Goal: Information Seeking & Learning: Learn about a topic

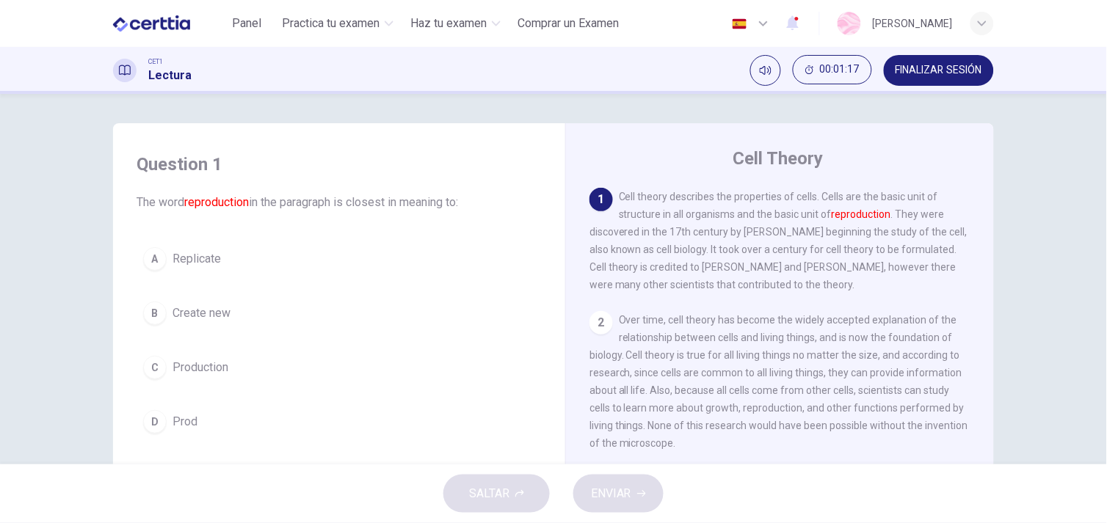
drag, startPoint x: 1098, startPoint y: 134, endPoint x: 1110, endPoint y: 191, distance: 57.7
click at [1106, 191] on html "This site uses cookies, as explained in our Privacy Policy . If you agree to th…" at bounding box center [553, 261] width 1107 height 523
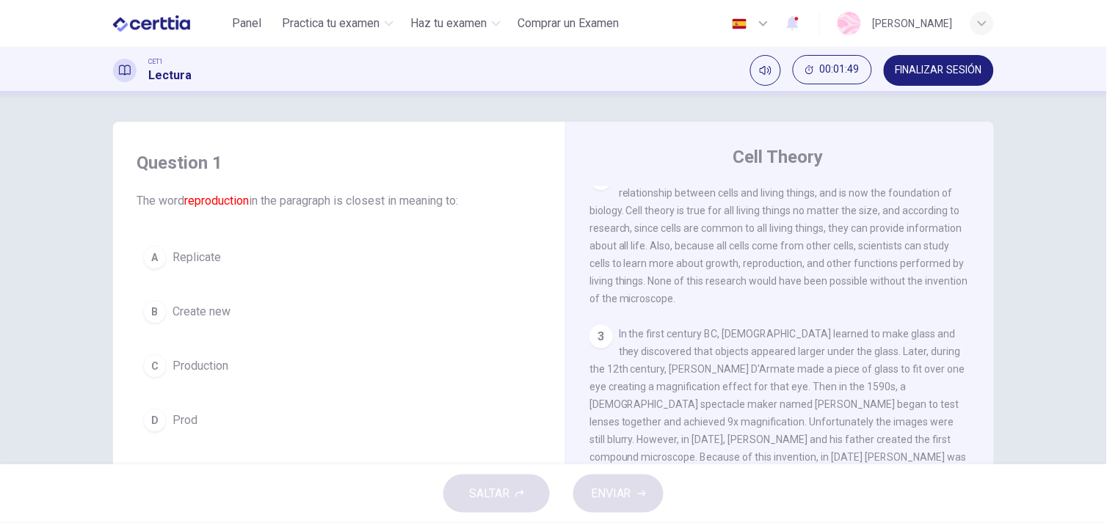
click at [193, 255] on span "Replicate" at bounding box center [197, 258] width 48 height 18
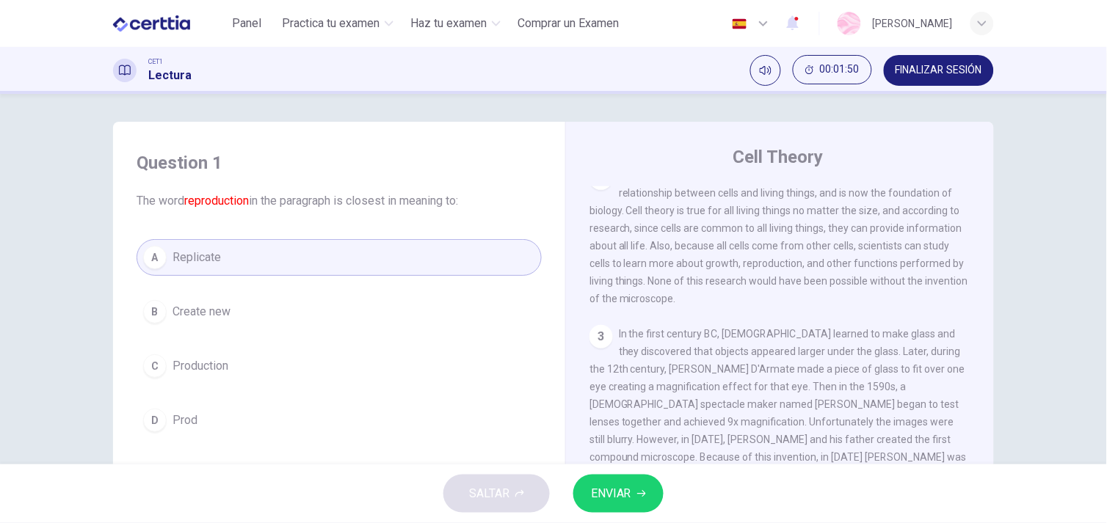
click at [608, 488] on span "ENVIAR" at bounding box center [611, 494] width 40 height 21
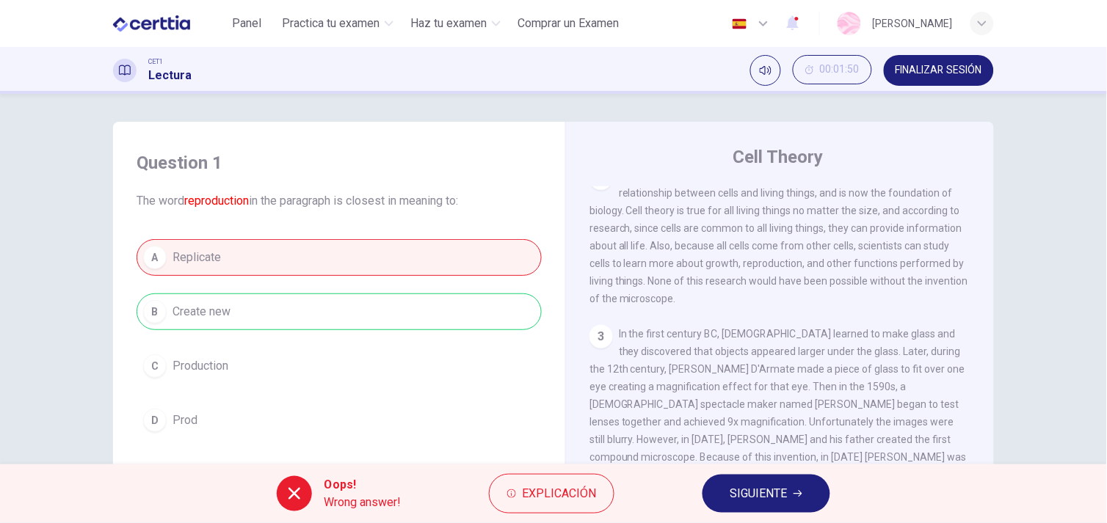
click at [764, 501] on span "SIGUIENTE" at bounding box center [758, 494] width 57 height 21
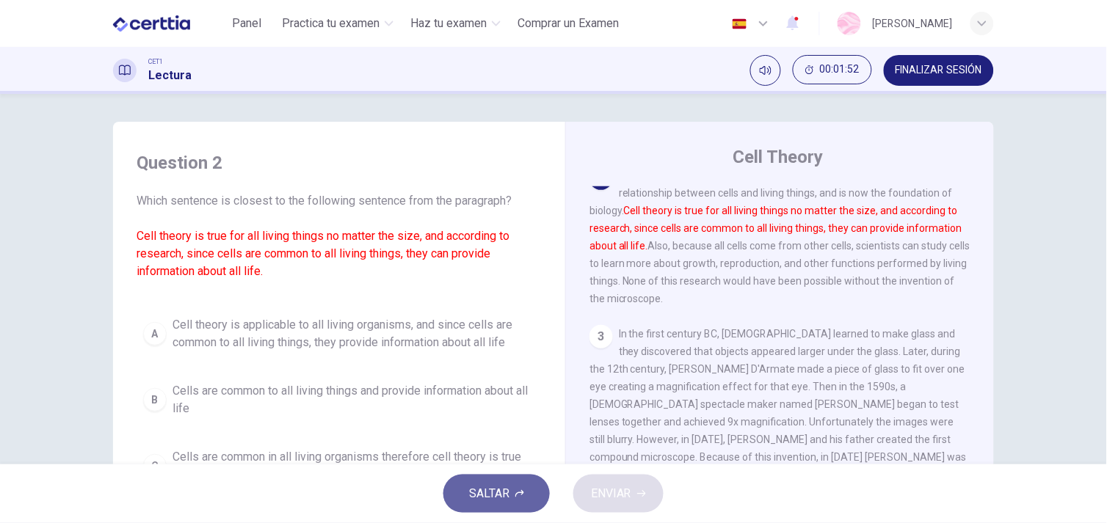
click at [516, 495] on icon "button" at bounding box center [519, 493] width 9 height 7
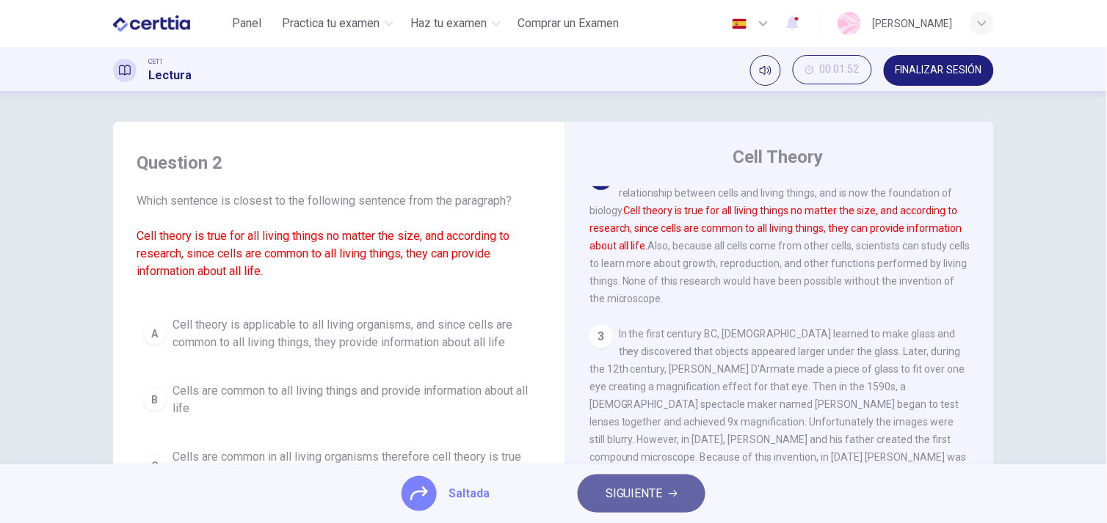
click at [626, 500] on span "SIGUIENTE" at bounding box center [634, 494] width 57 height 21
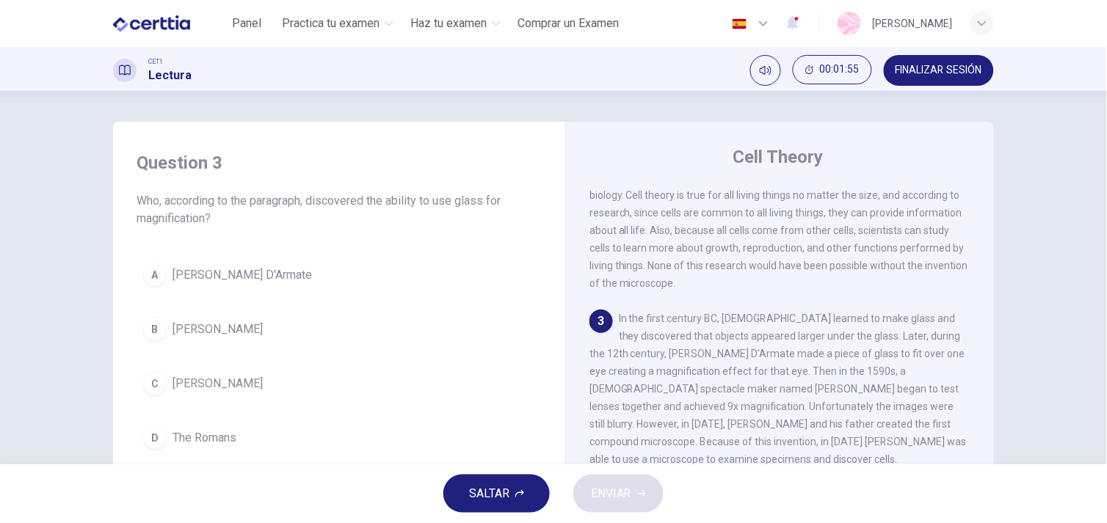
scroll to position [155, 0]
click at [989, 327] on div "Cell Theory 1 Cell theory describes the properties of cells. Cells are the basi…" at bounding box center [779, 389] width 429 height 534
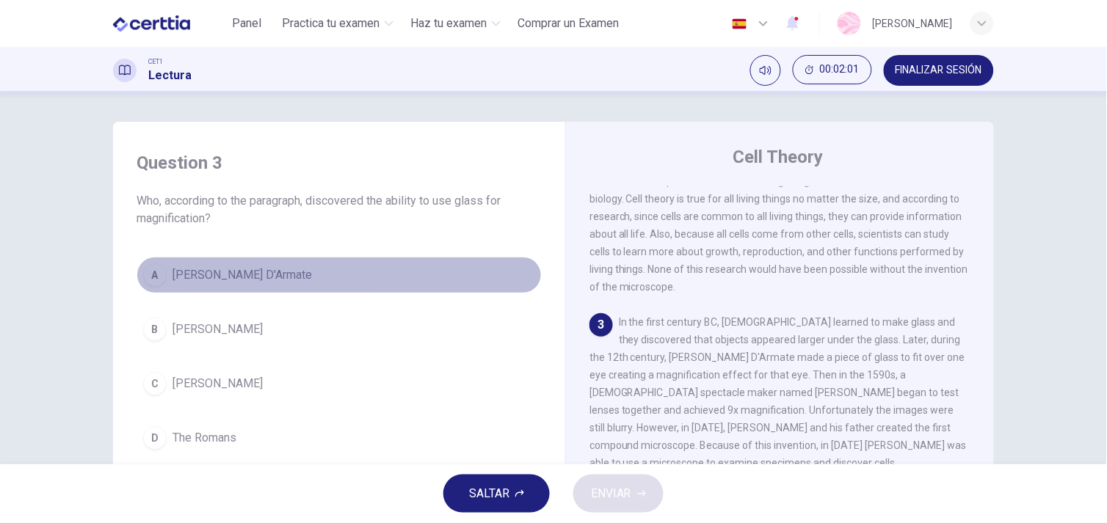
click at [209, 268] on span "Salvino D'Armate" at bounding box center [242, 275] width 139 height 18
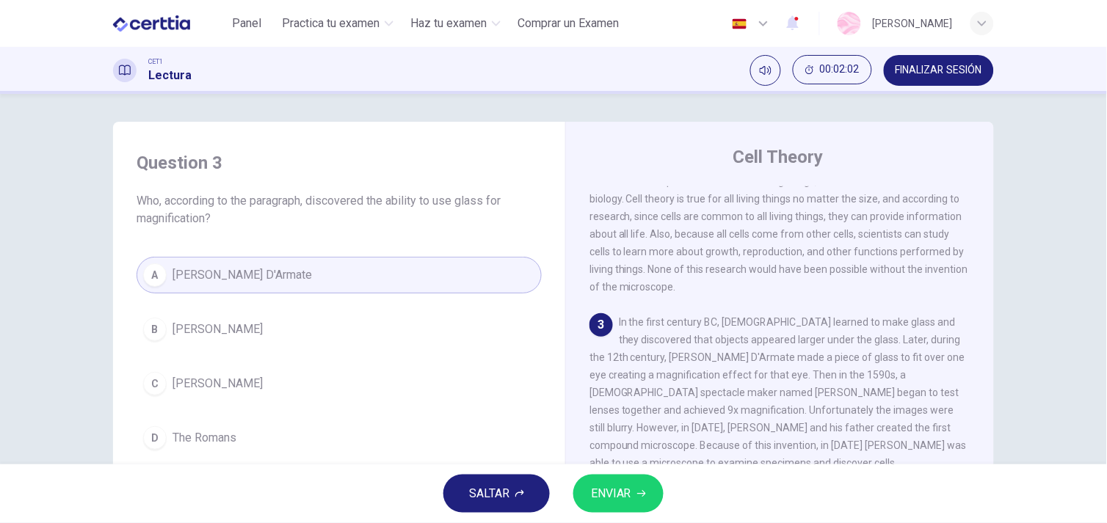
click at [591, 501] on span "ENVIAR" at bounding box center [611, 494] width 40 height 21
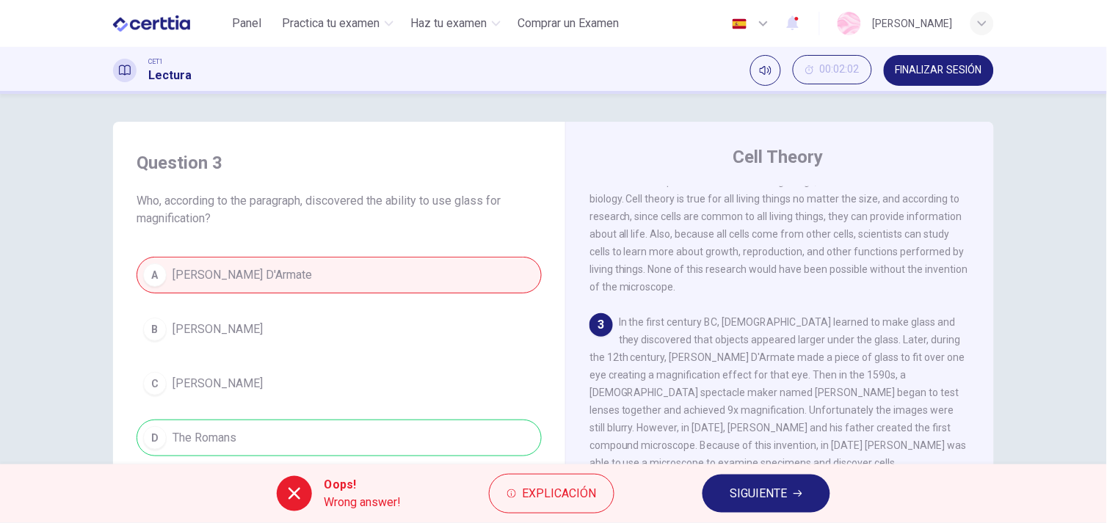
click at [791, 485] on button "SIGUIENTE" at bounding box center [767, 494] width 128 height 38
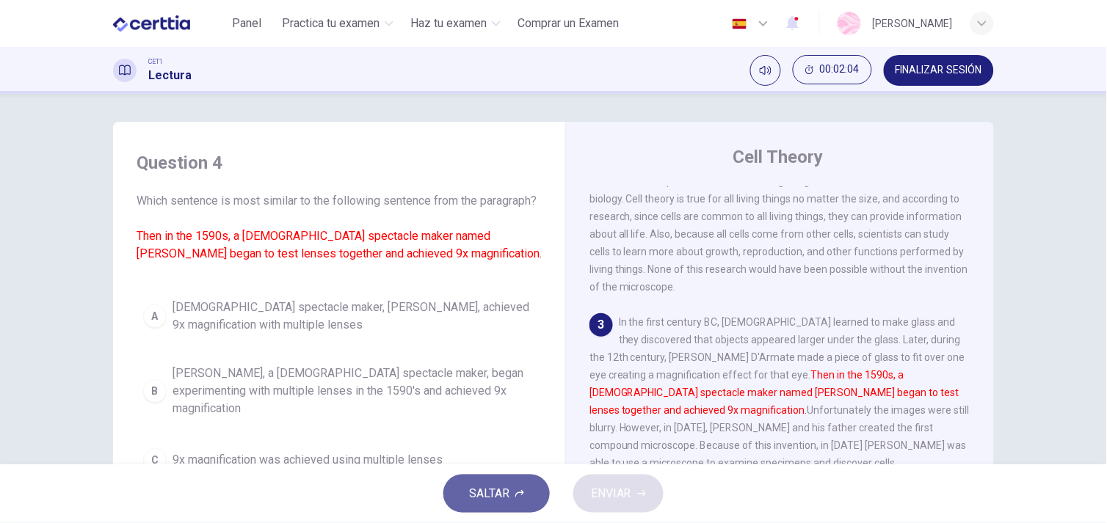
click at [495, 488] on span "SALTAR" at bounding box center [489, 494] width 40 height 21
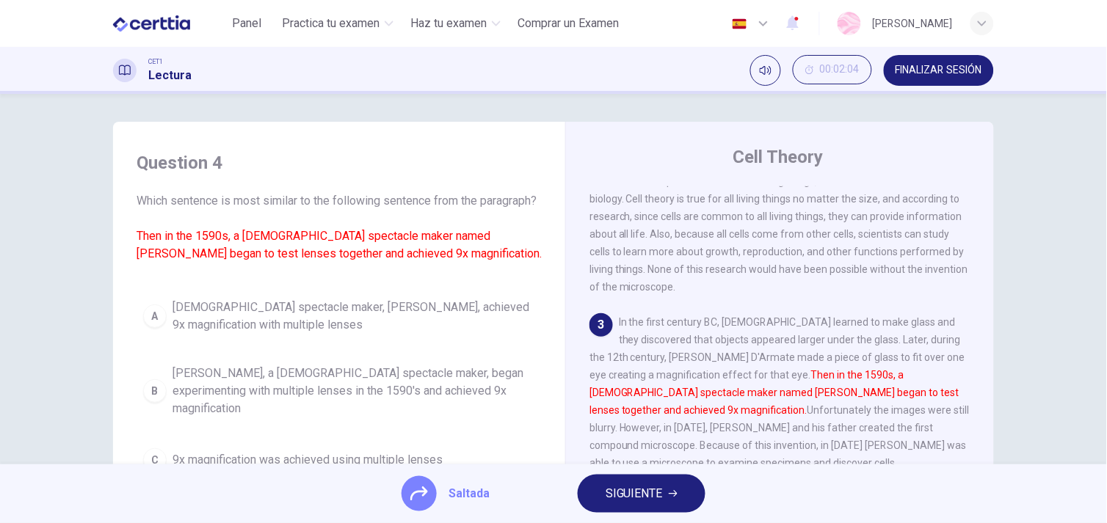
click at [664, 497] on button "SIGUIENTE" at bounding box center [642, 494] width 128 height 38
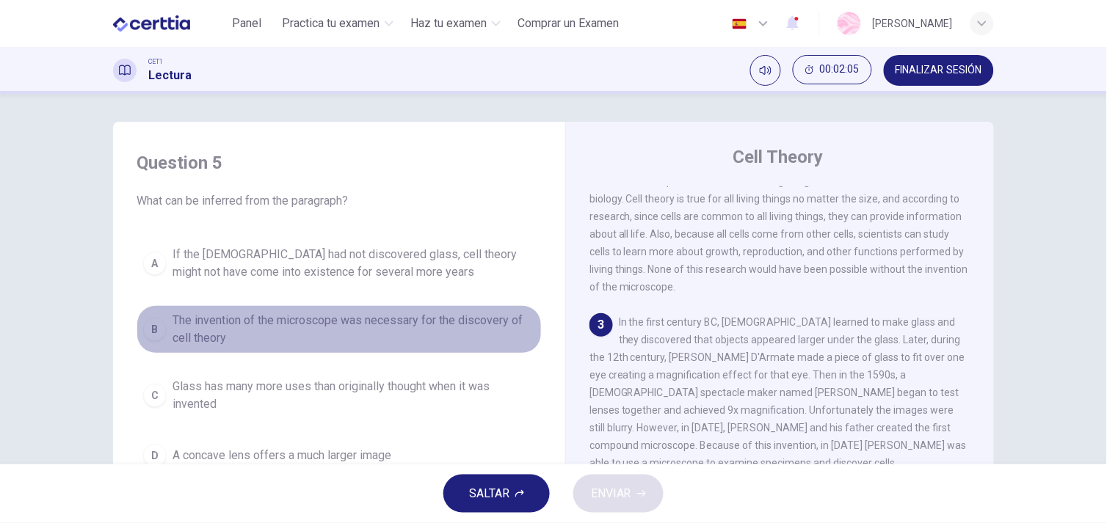
click at [306, 325] on span "The invention of the microscope was necessary for the discovery of cell theory" at bounding box center [354, 329] width 363 height 35
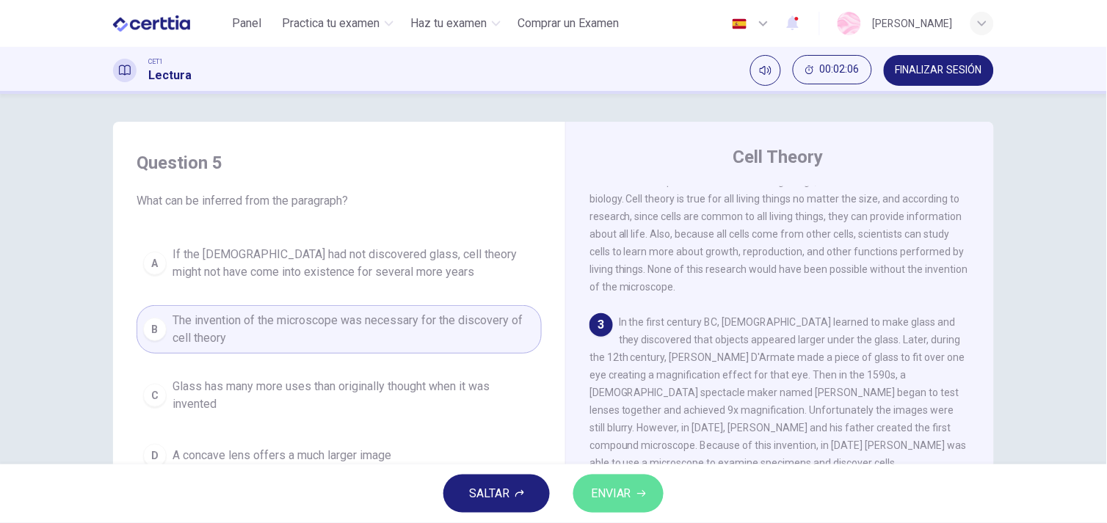
click at [618, 486] on span "ENVIAR" at bounding box center [611, 494] width 40 height 21
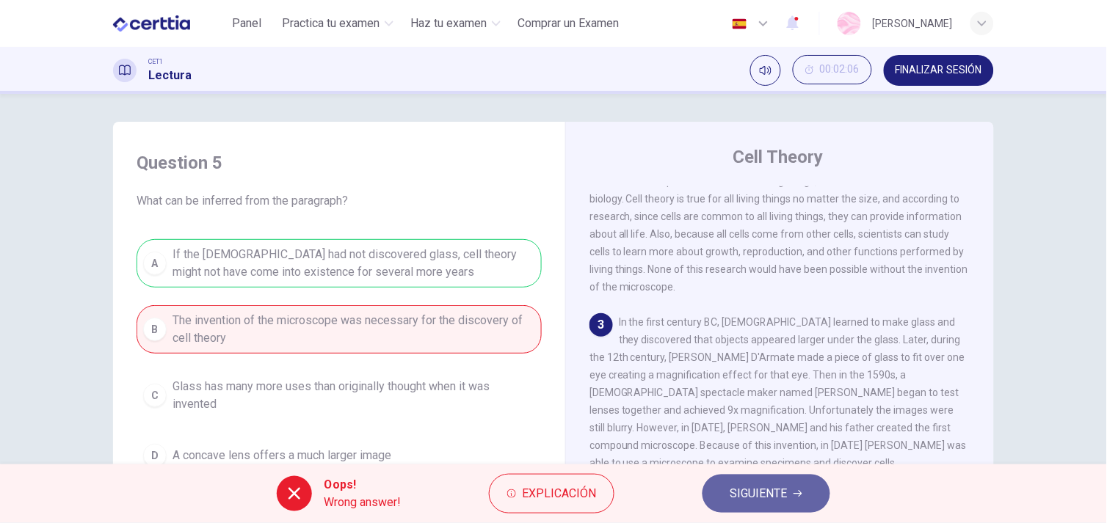
click at [811, 493] on button "SIGUIENTE" at bounding box center [767, 494] width 128 height 38
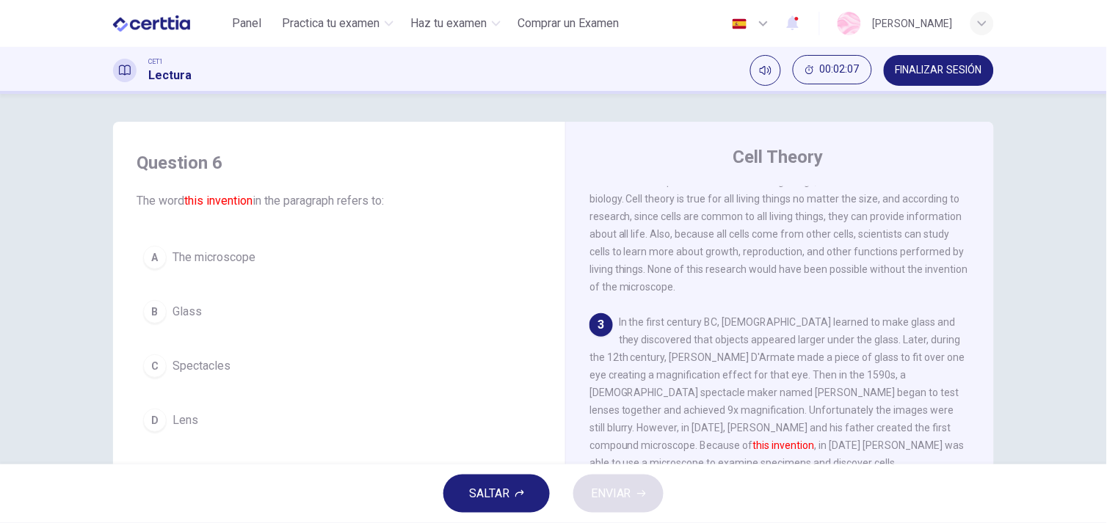
click at [531, 493] on button "SALTAR" at bounding box center [496, 494] width 106 height 38
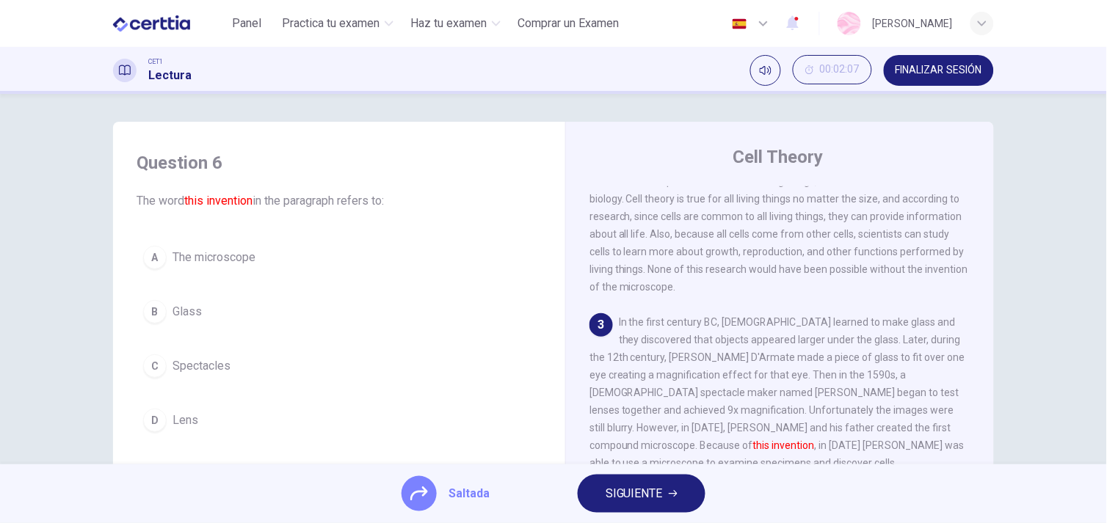
click at [166, 266] on div "A The microscope B Glass C Spectacles D Lens" at bounding box center [339, 339] width 405 height 200
click at [156, 260] on div "A The microscope B Glass C Spectacles D Lens" at bounding box center [339, 339] width 405 height 200
click at [662, 492] on span "SIGUIENTE" at bounding box center [634, 494] width 57 height 21
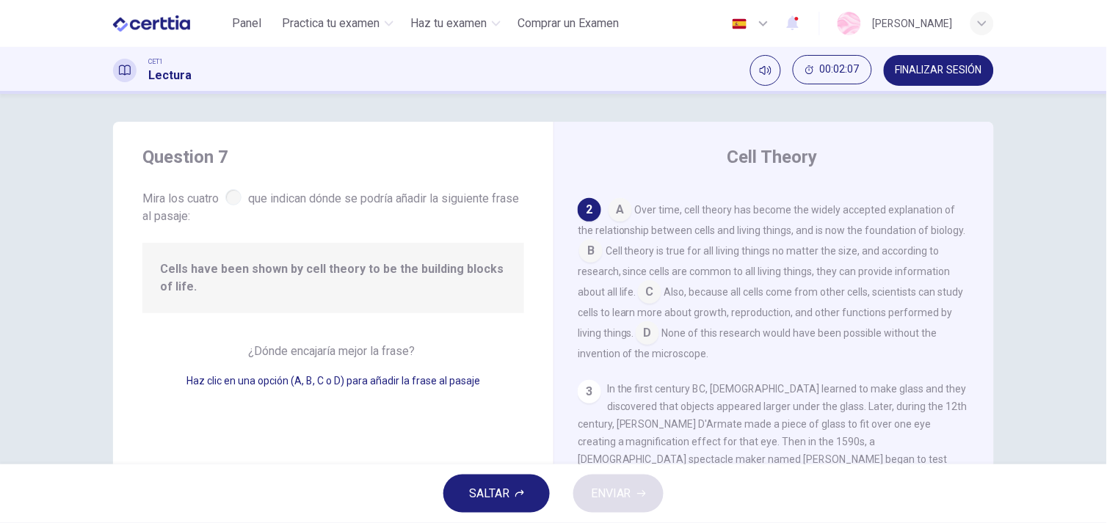
scroll to position [123, 0]
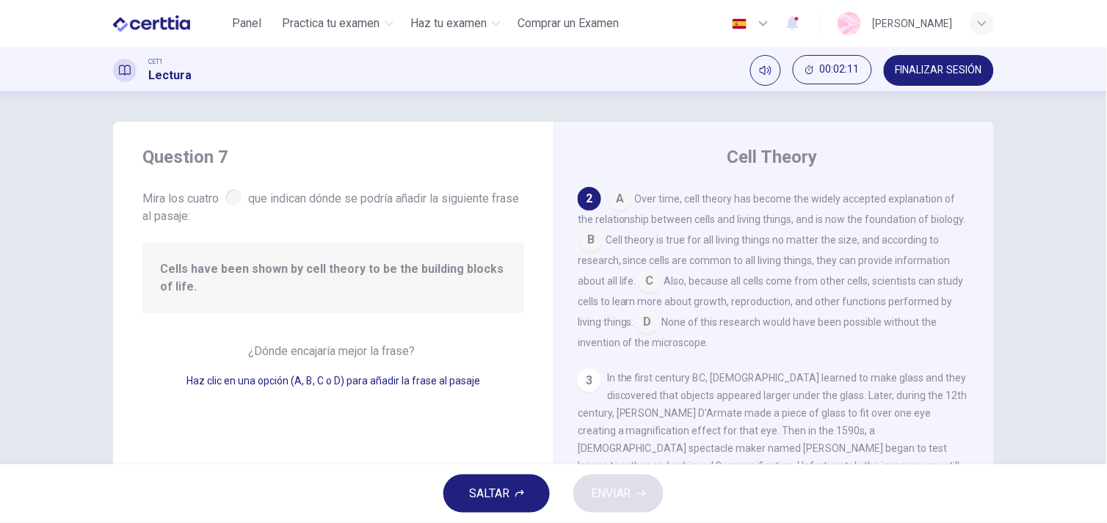
click at [659, 321] on input at bounding box center [647, 323] width 23 height 23
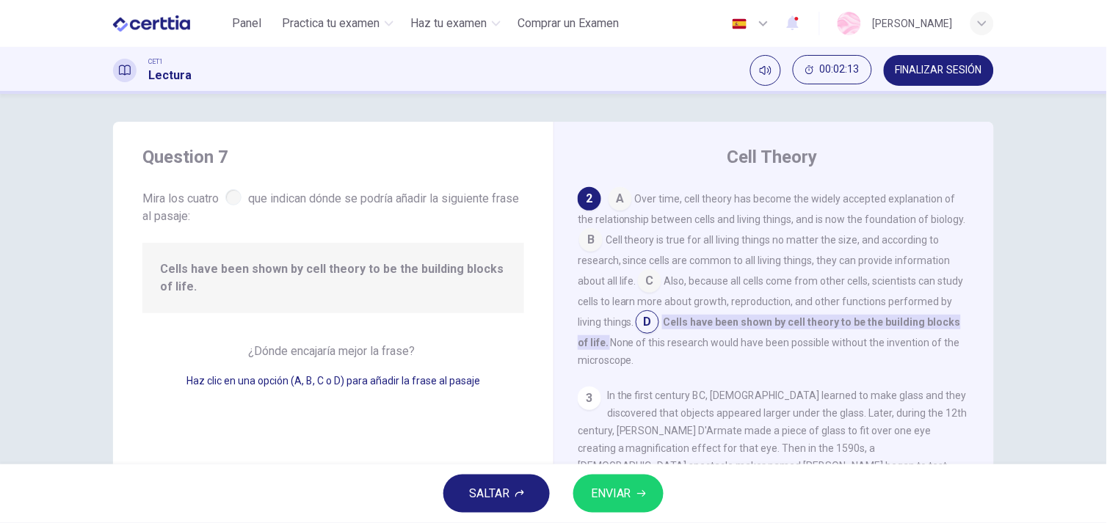
click at [652, 493] on button "ENVIAR" at bounding box center [618, 494] width 90 height 38
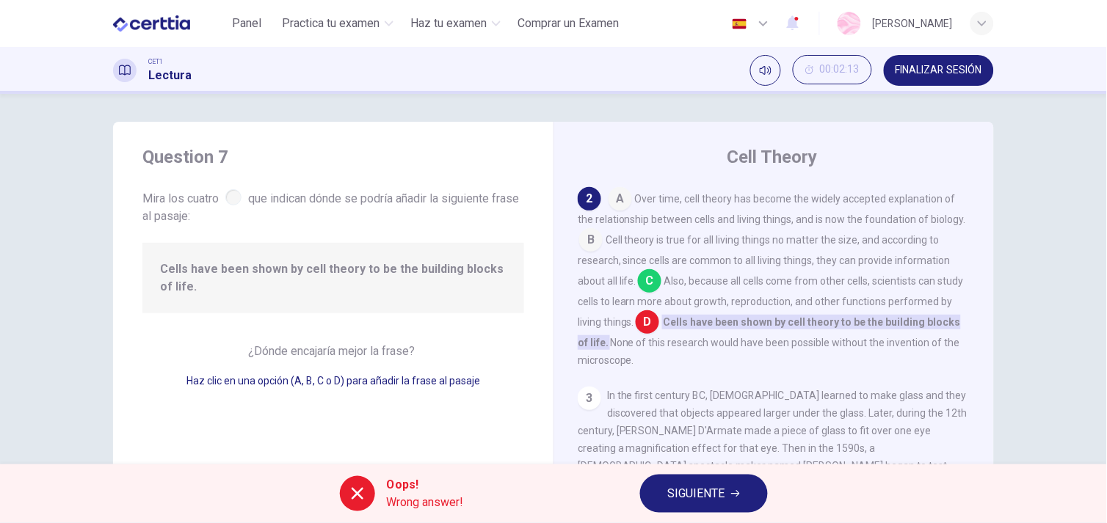
click at [749, 501] on button "SIGUIENTE" at bounding box center [704, 494] width 128 height 38
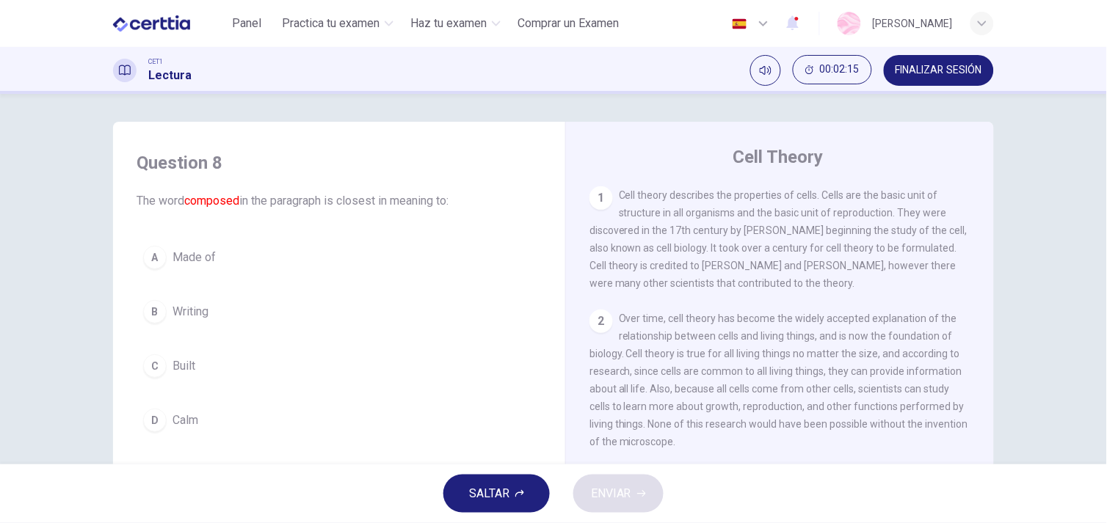
drag, startPoint x: 1096, startPoint y: 288, endPoint x: 1110, endPoint y: 365, distance: 77.6
click at [1106, 365] on html "This site uses cookies, as explained in our Privacy Policy . If you agree to th…" at bounding box center [553, 261] width 1107 height 523
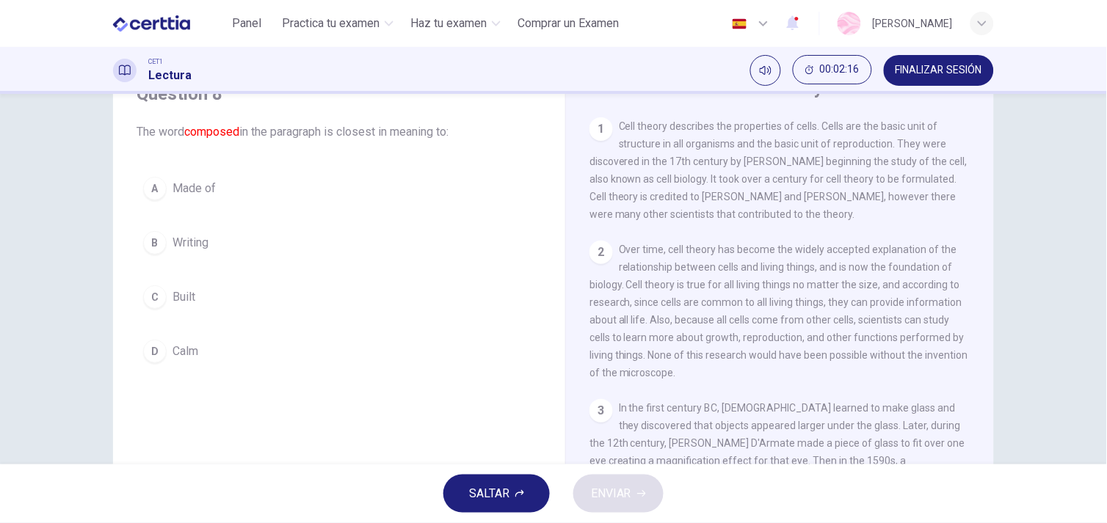
scroll to position [67, 0]
click at [156, 236] on div "B" at bounding box center [154, 246] width 23 height 23
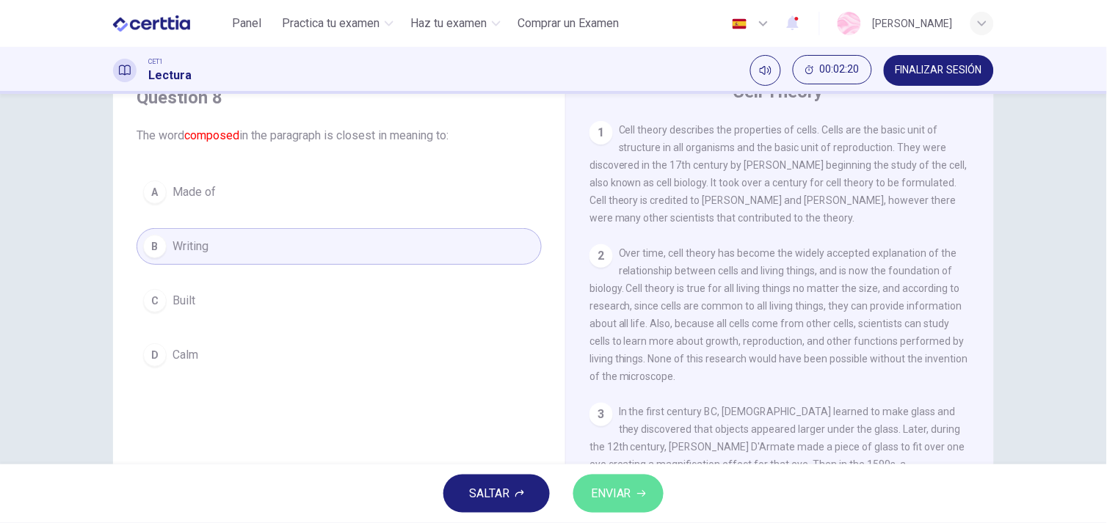
click at [600, 488] on span "ENVIAR" at bounding box center [611, 494] width 40 height 21
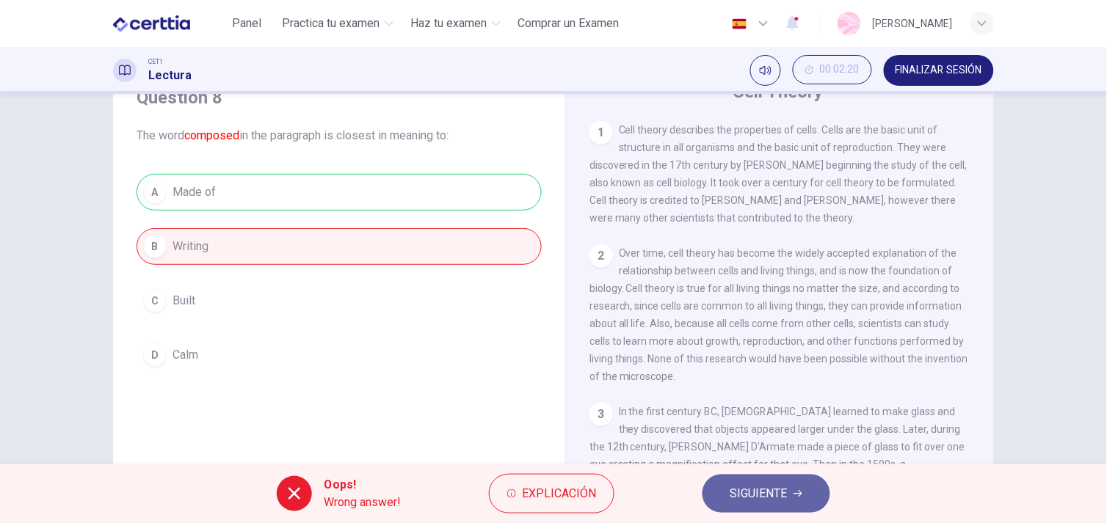
click at [811, 488] on button "SIGUIENTE" at bounding box center [767, 494] width 128 height 38
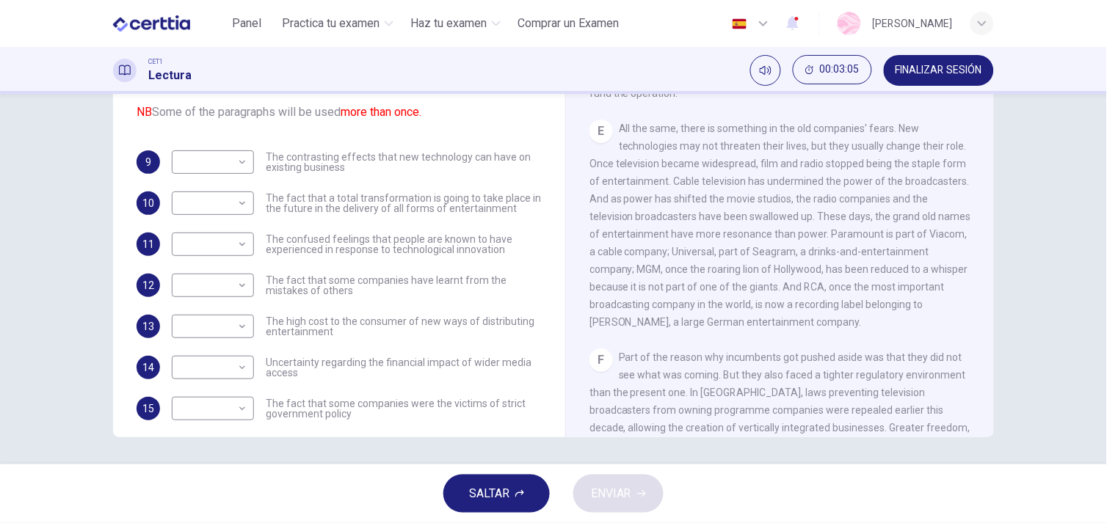
scroll to position [736, 0]
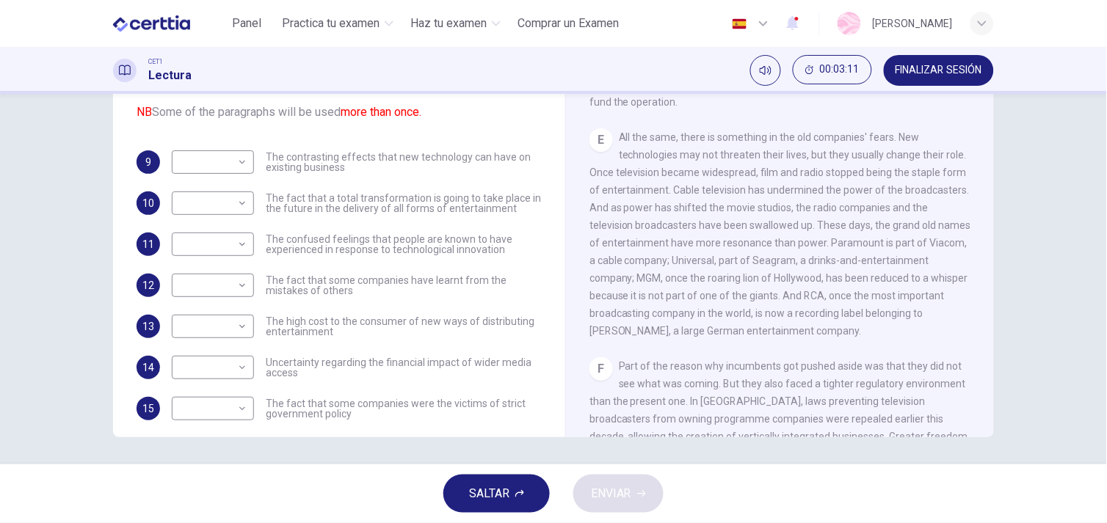
drag, startPoint x: 988, startPoint y: 272, endPoint x: 1001, endPoint y: 362, distance: 91.3
click at [1001, 362] on div "Preguntas 9 - 16 The Reading Passage has 7 paragraphs A-G . Which paragraph men…" at bounding box center [554, 182] width 928 height 510
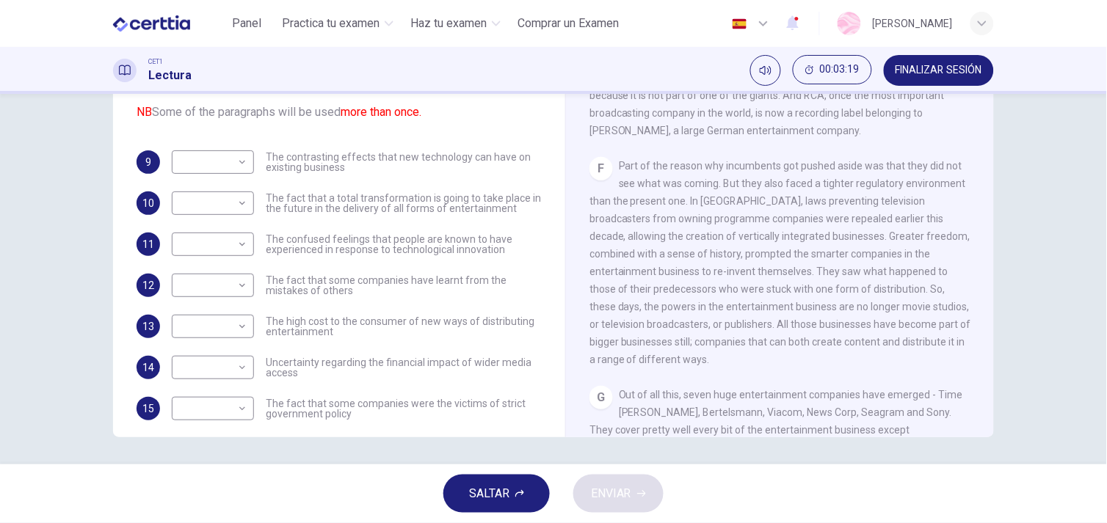
scroll to position [1078, 0]
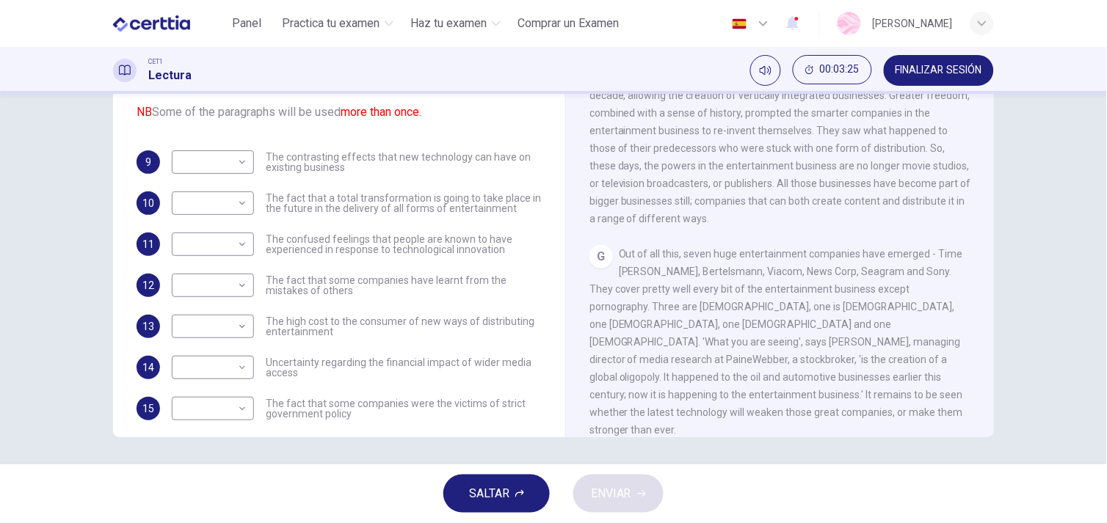
drag, startPoint x: 987, startPoint y: 426, endPoint x: 985, endPoint y: 382, distance: 44.1
click at [985, 382] on div "Wheel of Fortune CLIC PARA ZOOM Clic para zoom A Since moving pictures were inv…" at bounding box center [779, 194] width 429 height 534
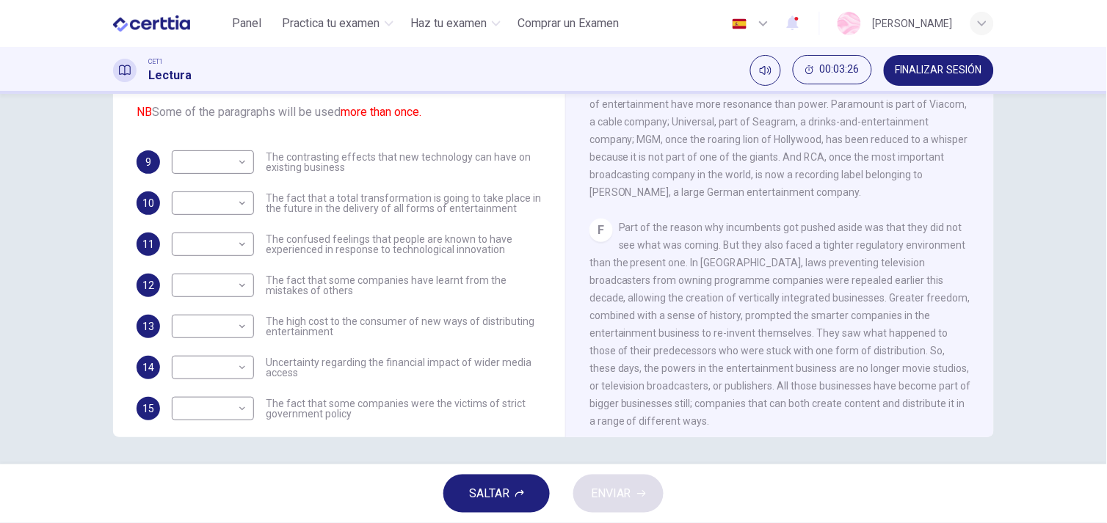
scroll to position [846, 0]
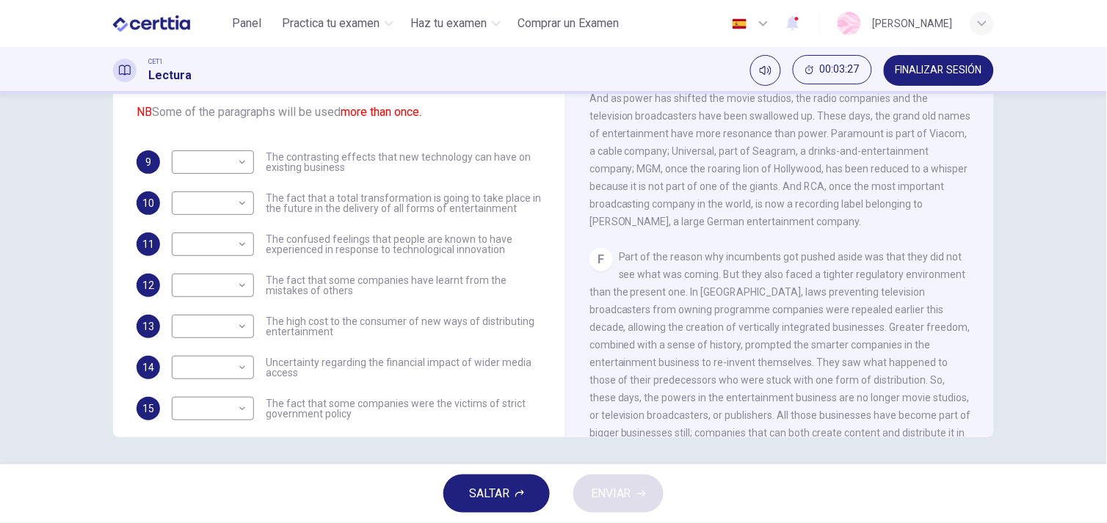
drag, startPoint x: 987, startPoint y: 297, endPoint x: 981, endPoint y: 151, distance: 146.2
click at [981, 151] on div "Wheel of Fortune CLIC PARA ZOOM Clic para zoom A Since moving pictures were inv…" at bounding box center [779, 194] width 429 height 534
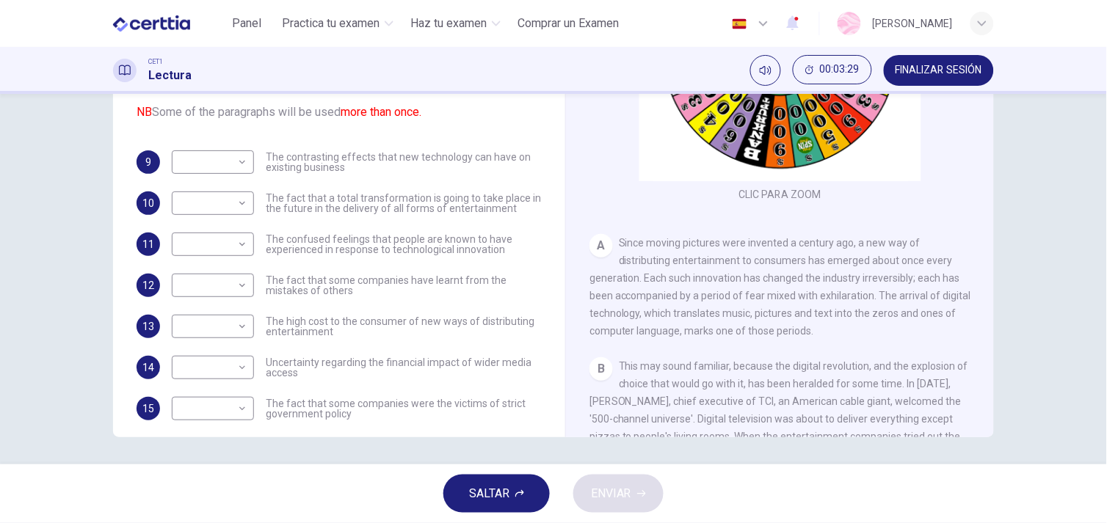
scroll to position [0, 0]
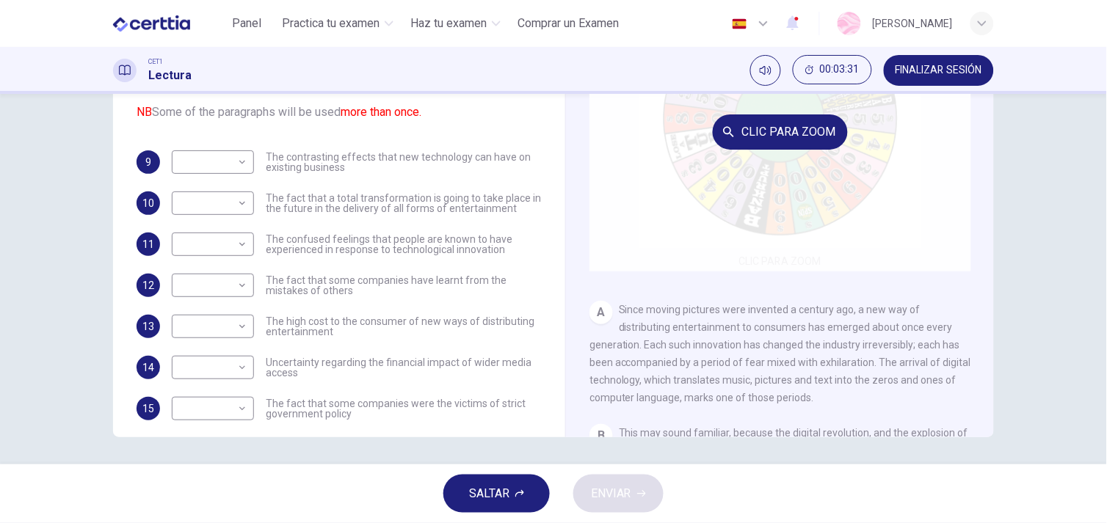
click at [772, 123] on button "Clic para zoom" at bounding box center [780, 132] width 135 height 35
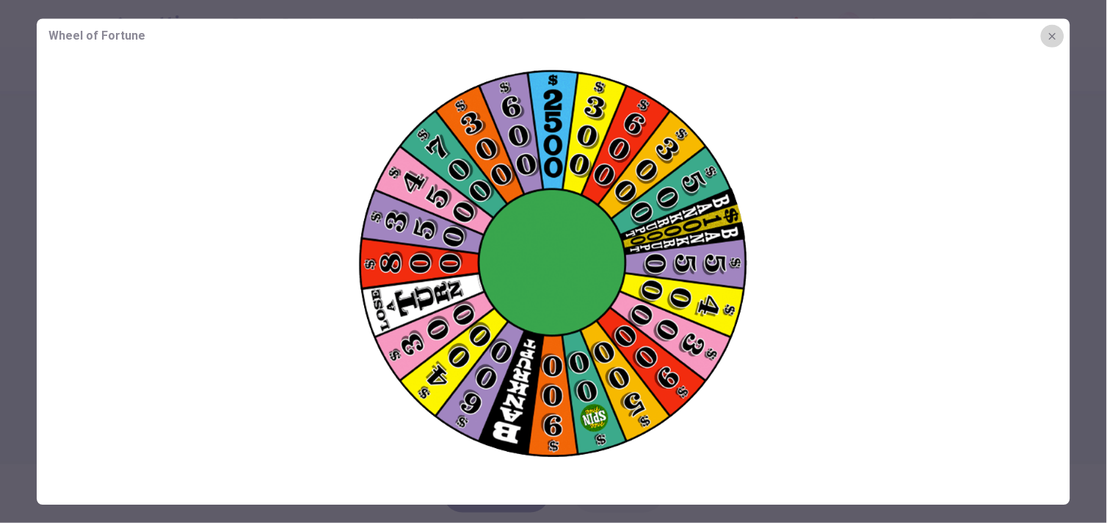
click at [1054, 35] on icon "button" at bounding box center [1052, 35] width 7 height 7
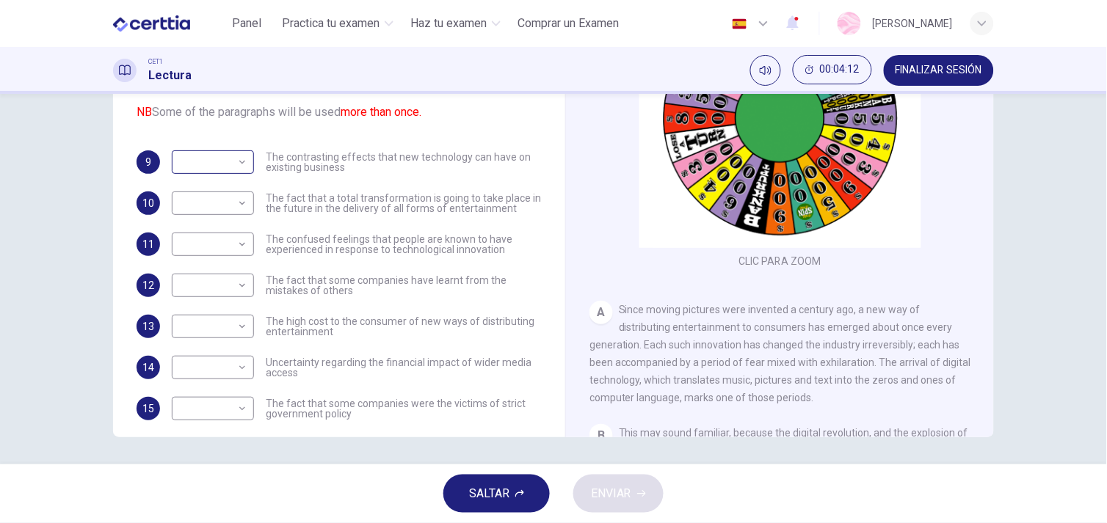
click at [248, 163] on div "​ ​" at bounding box center [213, 161] width 82 height 23
click at [235, 155] on body "This site uses cookies, as explained in our Privacy Policy . If you agree to th…" at bounding box center [553, 261] width 1107 height 523
click at [210, 211] on li "B" at bounding box center [209, 208] width 82 height 23
type input "*"
click at [222, 245] on body "This site uses cookies, as explained in our Privacy Policy . If you agree to th…" at bounding box center [553, 261] width 1107 height 523
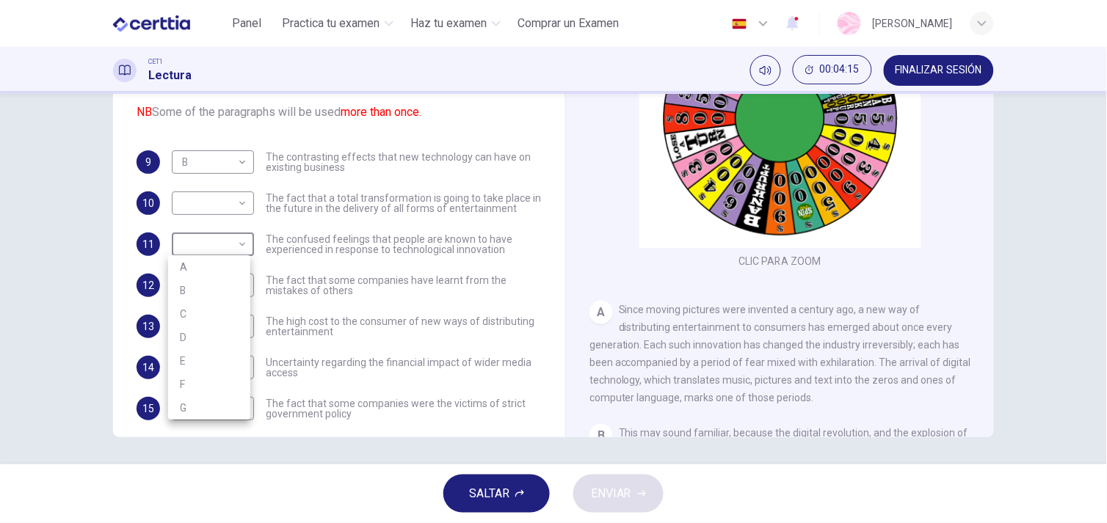
click at [242, 287] on li "B" at bounding box center [209, 290] width 82 height 23
click at [232, 243] on body "This site uses cookies, as explained in our Privacy Policy . If you agree to th…" at bounding box center [553, 261] width 1107 height 523
click at [217, 320] on li "C" at bounding box center [209, 313] width 82 height 23
type input "*"
click at [216, 203] on body "This site uses cookies, as explained in our Privacy Policy . If you agree to th…" at bounding box center [553, 261] width 1107 height 523
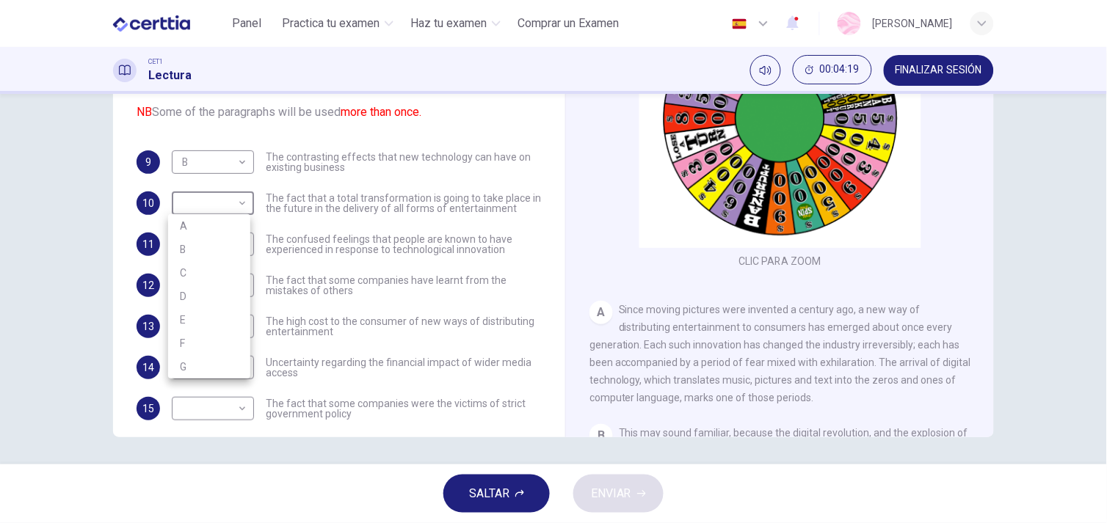
click at [201, 356] on li "G" at bounding box center [209, 366] width 82 height 23
type input "*"
click at [201, 311] on body "This site uses cookies, as explained in our Privacy Policy . If you agree to th…" at bounding box center [553, 261] width 1107 height 523
click at [196, 367] on li "B" at bounding box center [209, 372] width 82 height 23
click at [195, 329] on body "This site uses cookies, as explained in our Privacy Policy . If you agree to th…" at bounding box center [553, 261] width 1107 height 523
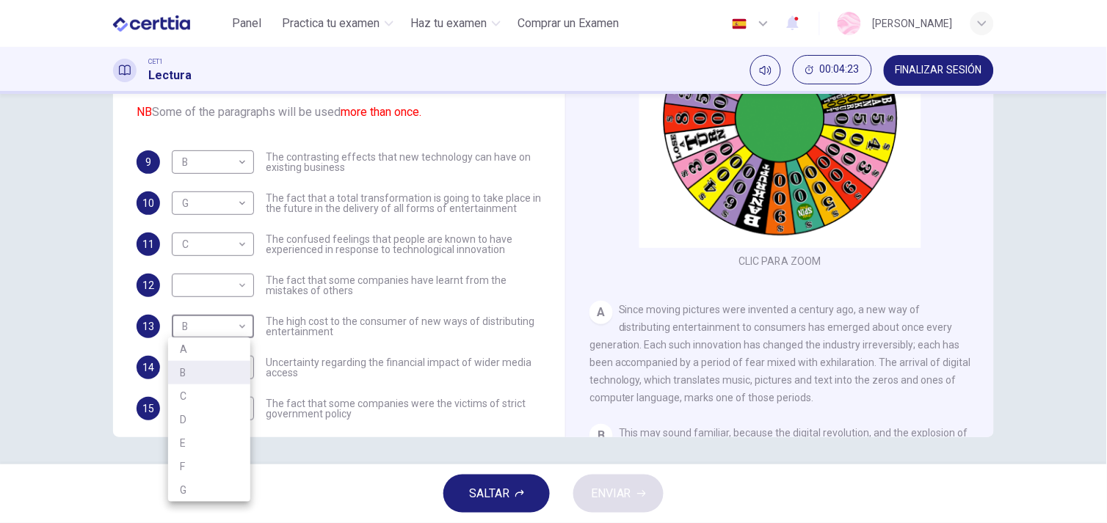
click at [217, 356] on li "A" at bounding box center [209, 349] width 82 height 23
type input "*"
click at [233, 277] on body "This site uses cookies, as explained in our Privacy Policy . If you agree to th…" at bounding box center [553, 261] width 1107 height 523
click at [203, 372] on li "D" at bounding box center [209, 378] width 82 height 23
type input "*"
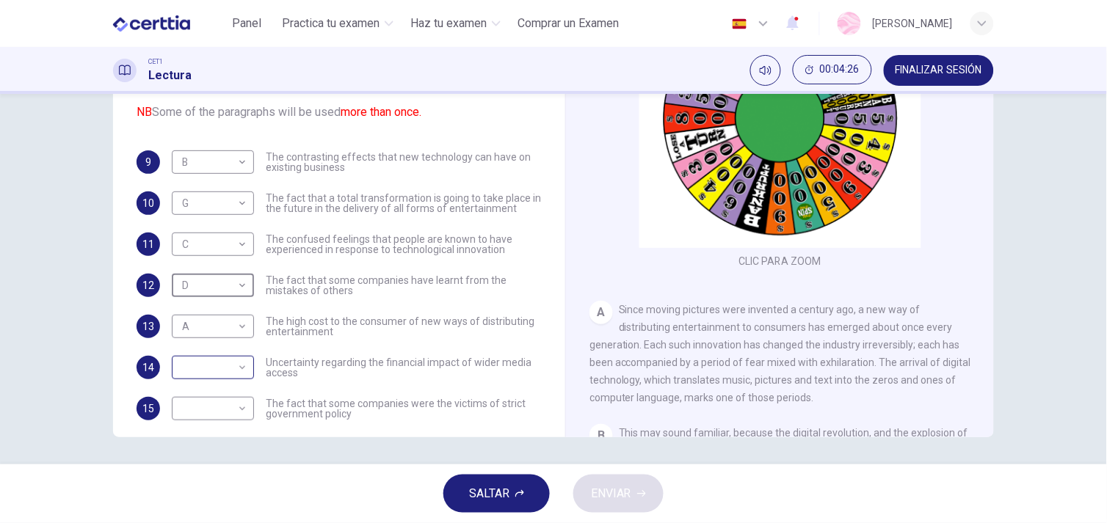
click at [213, 375] on body "This site uses cookies, as explained in our Privacy Policy . If you agree to th…" at bounding box center [553, 261] width 1107 height 523
click at [191, 482] on li "F" at bounding box center [209, 476] width 82 height 23
type input "*"
click at [215, 409] on body "This site uses cookies, as explained in our Privacy Policy . If you agree to th…" at bounding box center [553, 261] width 1107 height 523
click at [207, 501] on li "G" at bounding box center [209, 499] width 82 height 23
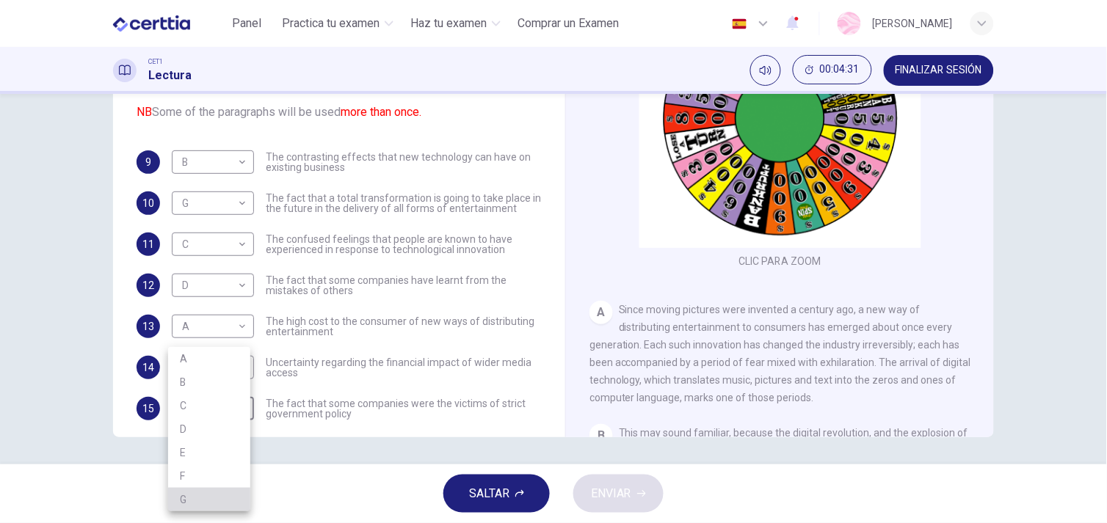
type input "*"
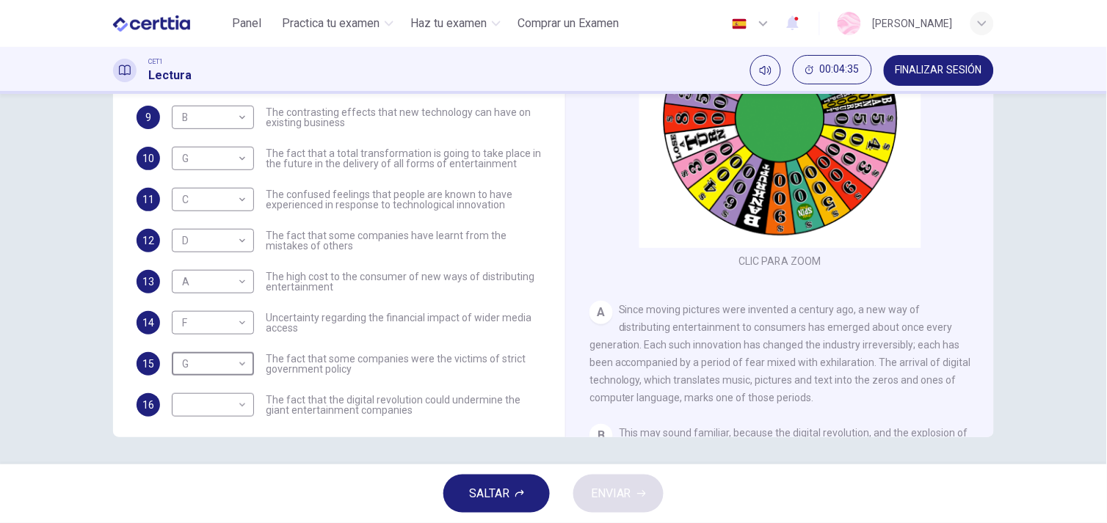
scroll to position [53, 0]
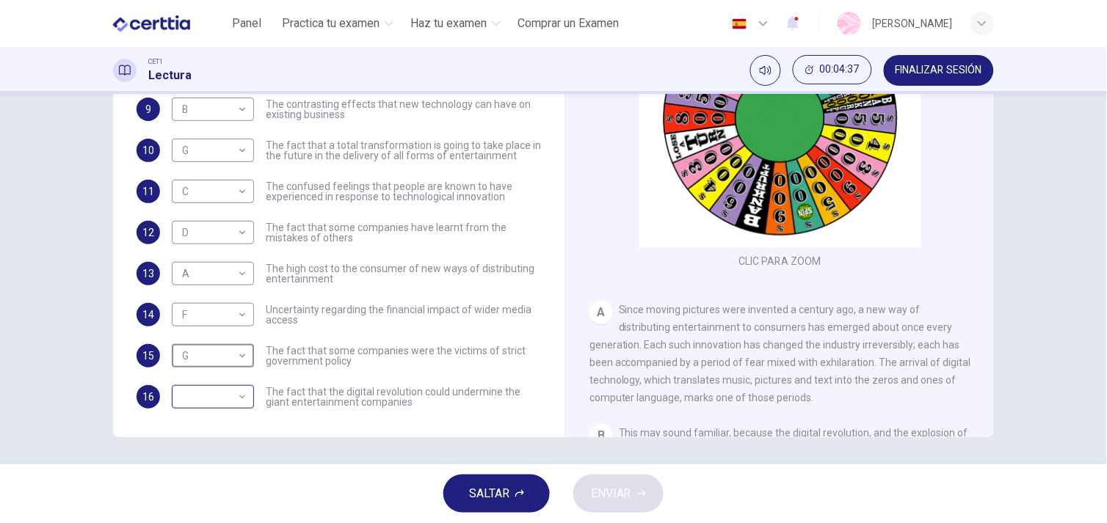
click at [239, 395] on body "This site uses cookies, as explained in our Privacy Policy . If you agree to th…" at bounding box center [553, 261] width 1107 height 523
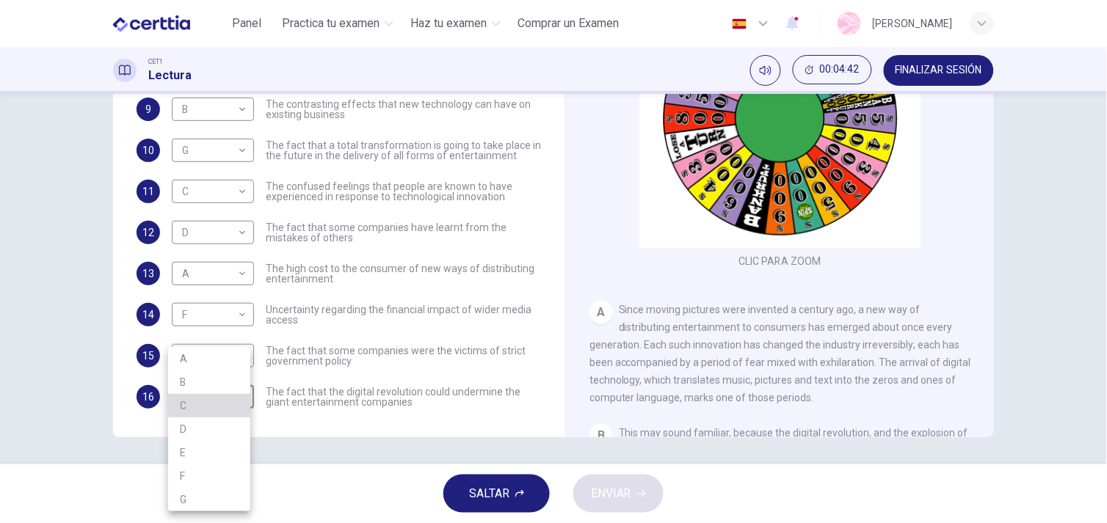
click at [189, 415] on li "C" at bounding box center [209, 405] width 82 height 23
type input "*"
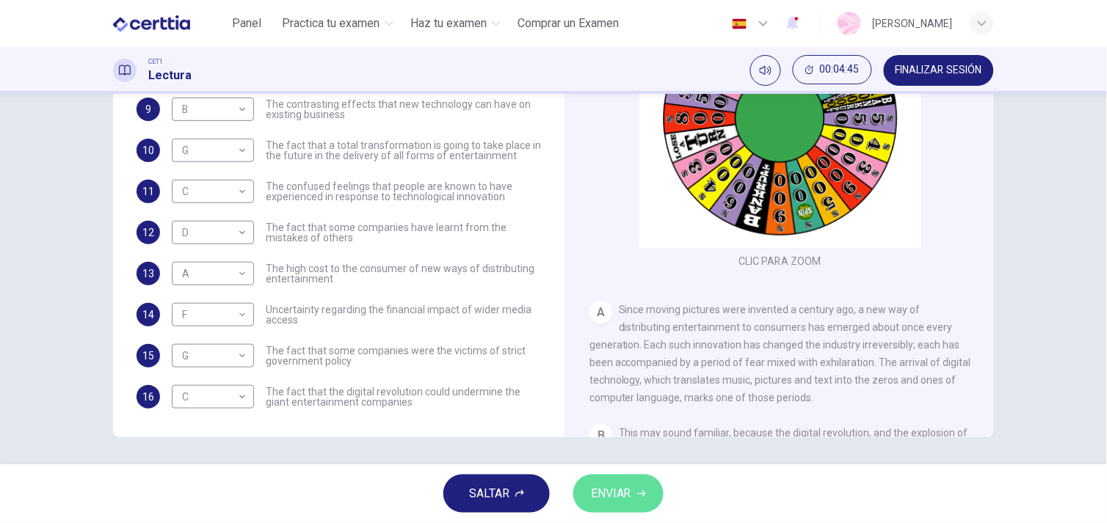
click at [625, 487] on span "ENVIAR" at bounding box center [611, 494] width 40 height 21
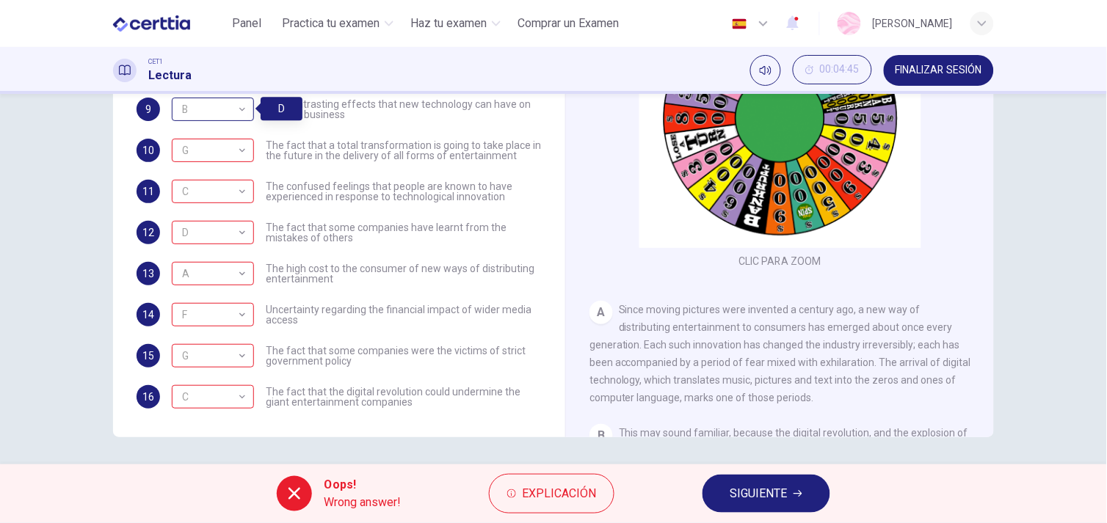
click at [236, 109] on div "B" at bounding box center [210, 110] width 77 height 42
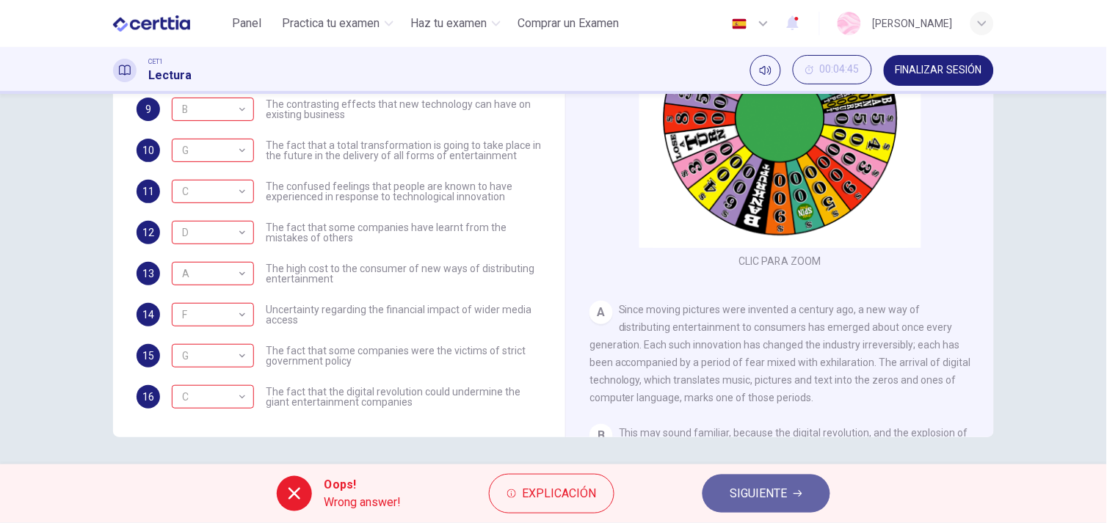
click at [771, 507] on button "SIGUIENTE" at bounding box center [767, 494] width 128 height 38
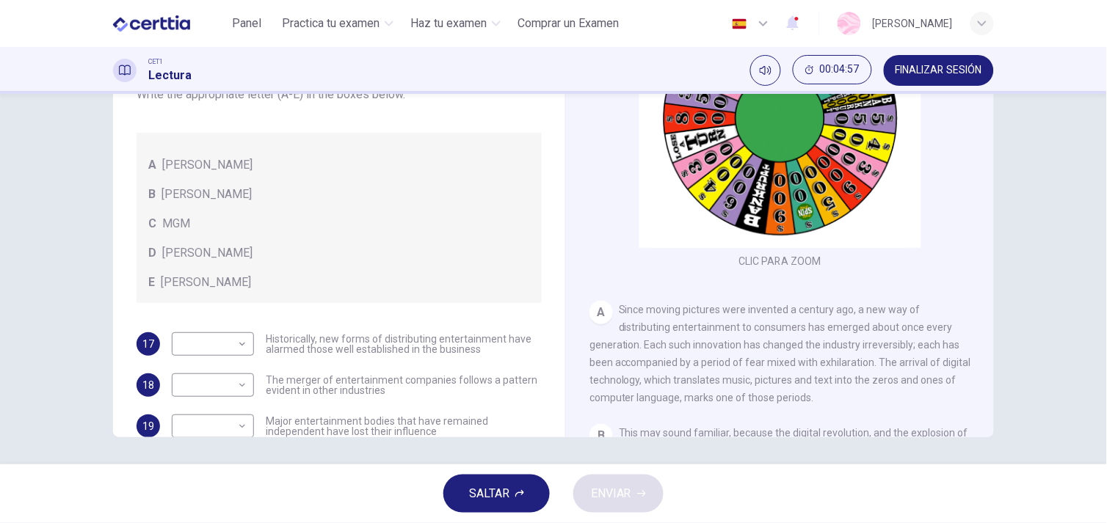
scroll to position [88, 0]
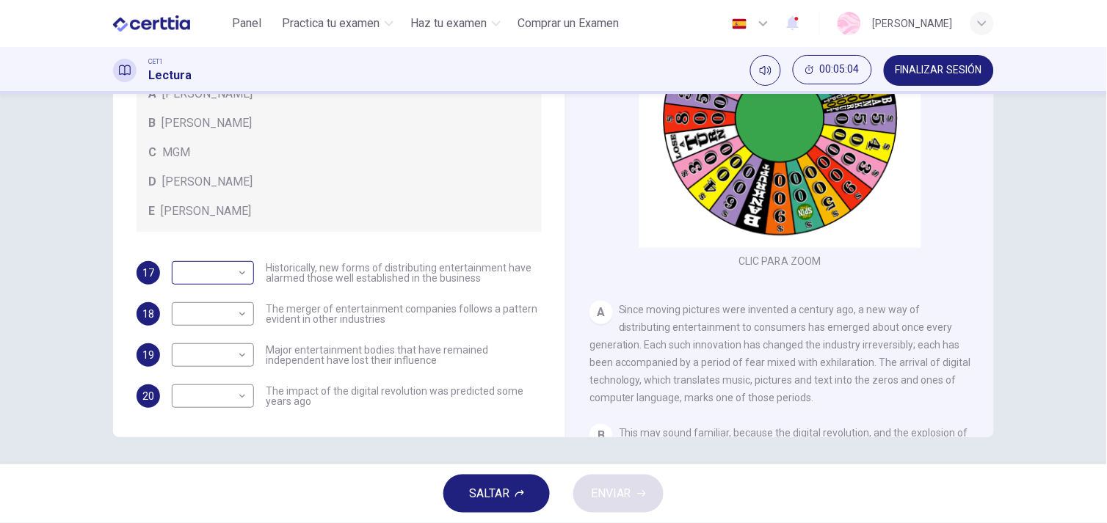
click at [235, 275] on body "This site uses cookies, as explained in our Privacy Policy . If you agree to th…" at bounding box center [553, 261] width 1107 height 523
click at [211, 300] on li "A" at bounding box center [209, 296] width 82 height 23
type input "*"
click at [232, 312] on body "This site uses cookies, as explained in our Privacy Policy . If you agree to th…" at bounding box center [553, 261] width 1107 height 523
click at [216, 360] on li "B" at bounding box center [209, 360] width 82 height 23
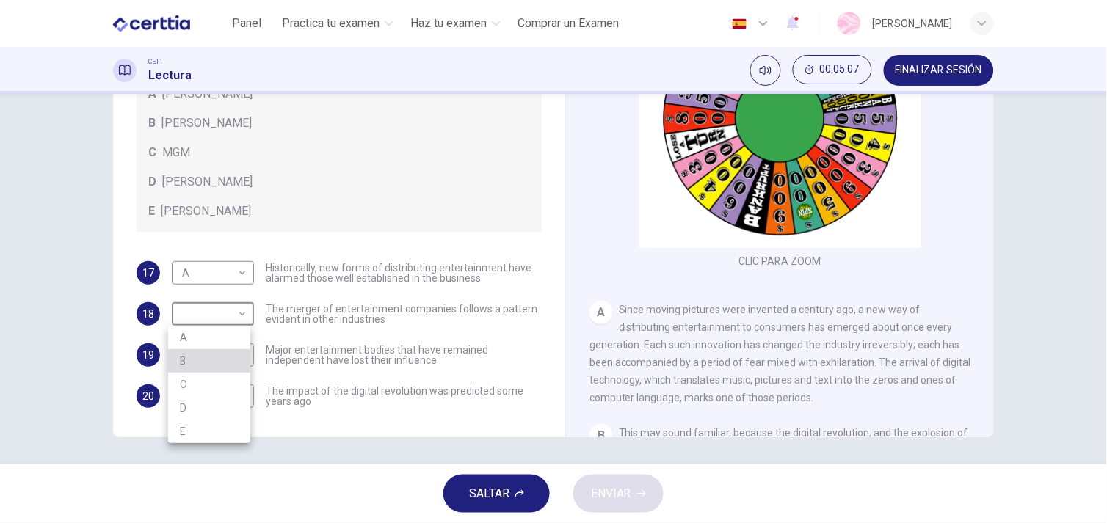
type input "*"
click at [214, 393] on body "This site uses cookies, as explained in our Privacy Policy . If you agree to th…" at bounding box center [553, 261] width 1107 height 523
click at [211, 451] on li "C" at bounding box center [209, 452] width 82 height 23
type input "*"
click at [206, 343] on body "This site uses cookies, as explained in our Privacy Policy . If you agree to th…" at bounding box center [553, 261] width 1107 height 523
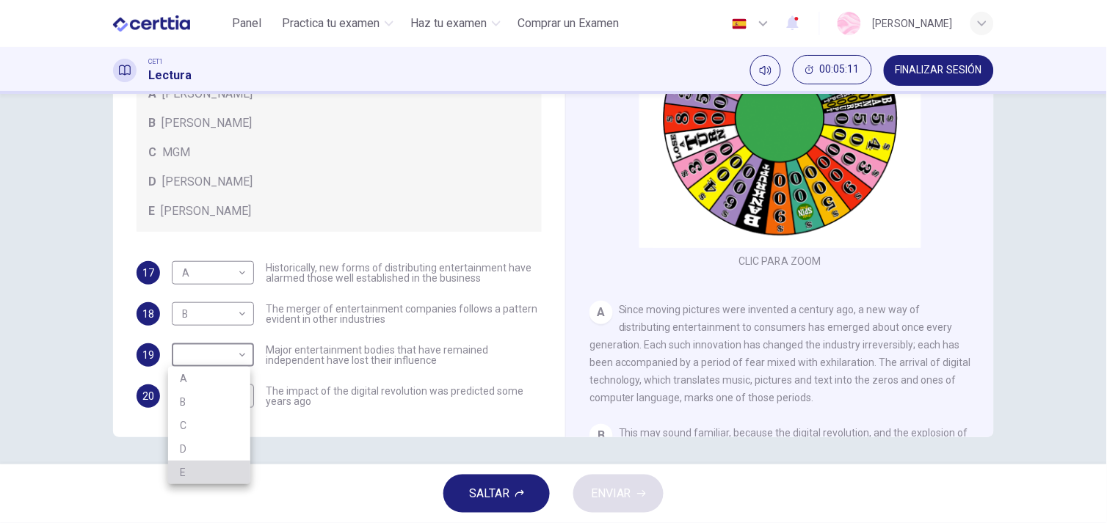
click at [210, 468] on li "E" at bounding box center [209, 472] width 82 height 23
type input "*"
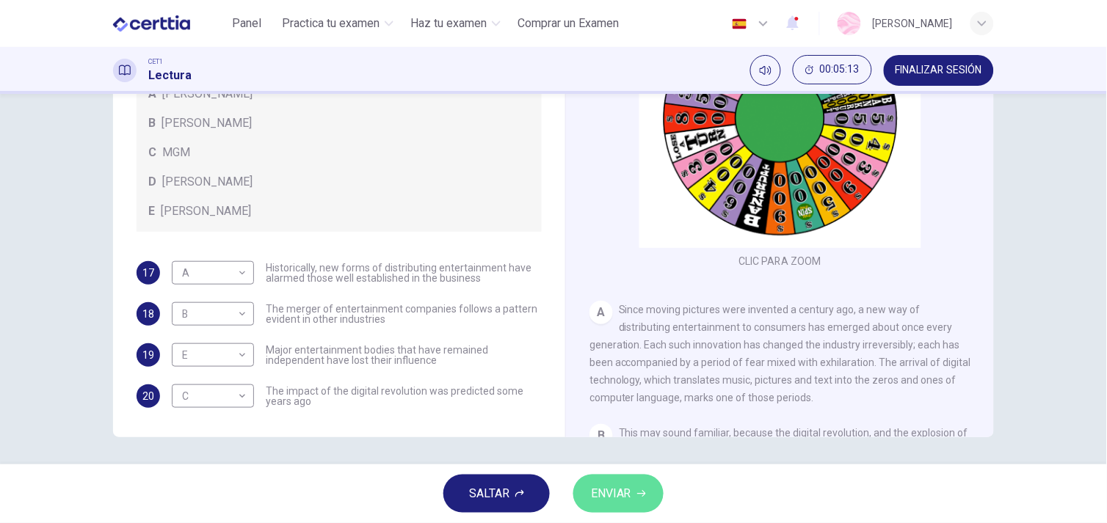
click at [599, 500] on span "ENVIAR" at bounding box center [611, 494] width 40 height 21
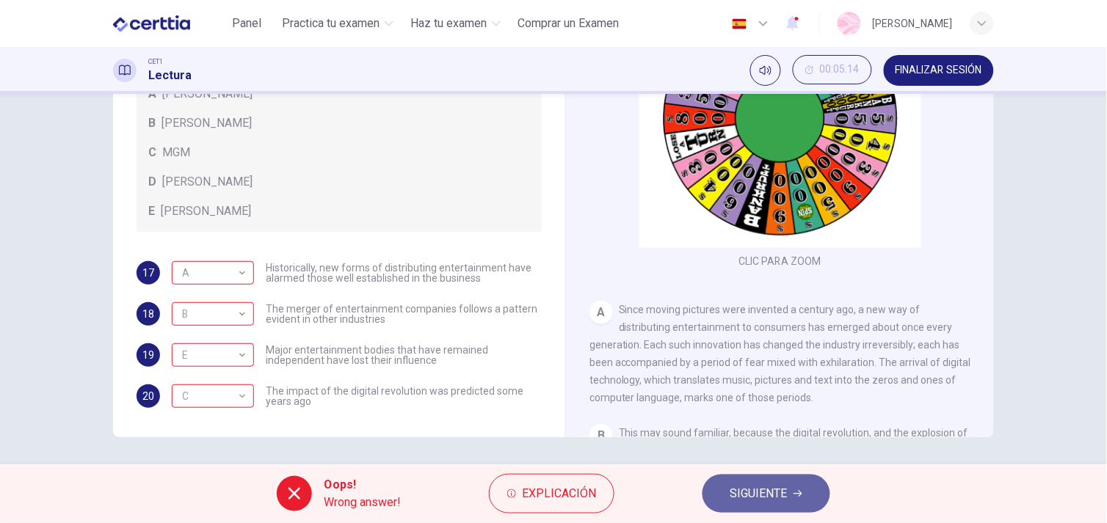
click at [725, 482] on button "SIGUIENTE" at bounding box center [767, 494] width 128 height 38
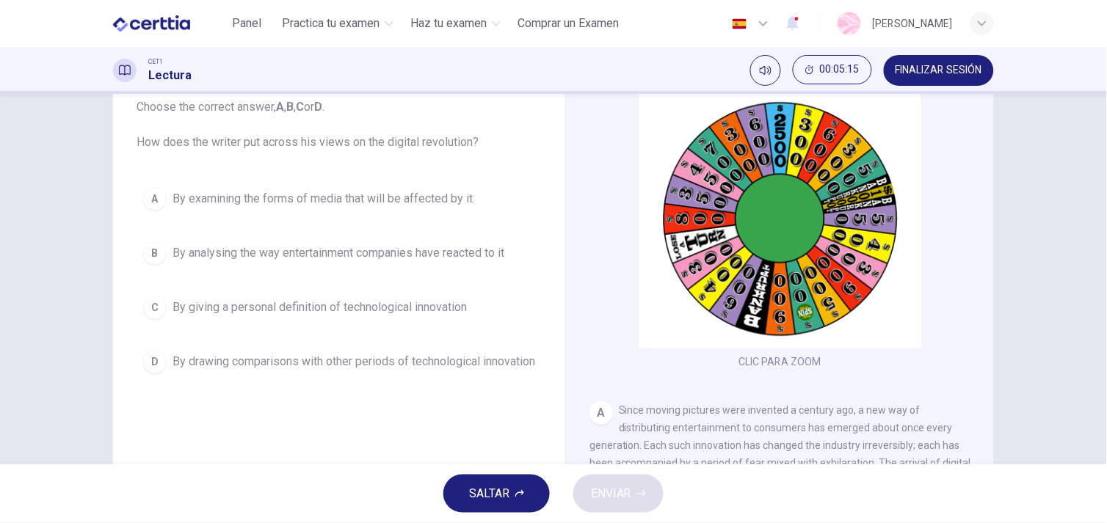
scroll to position [98, 0]
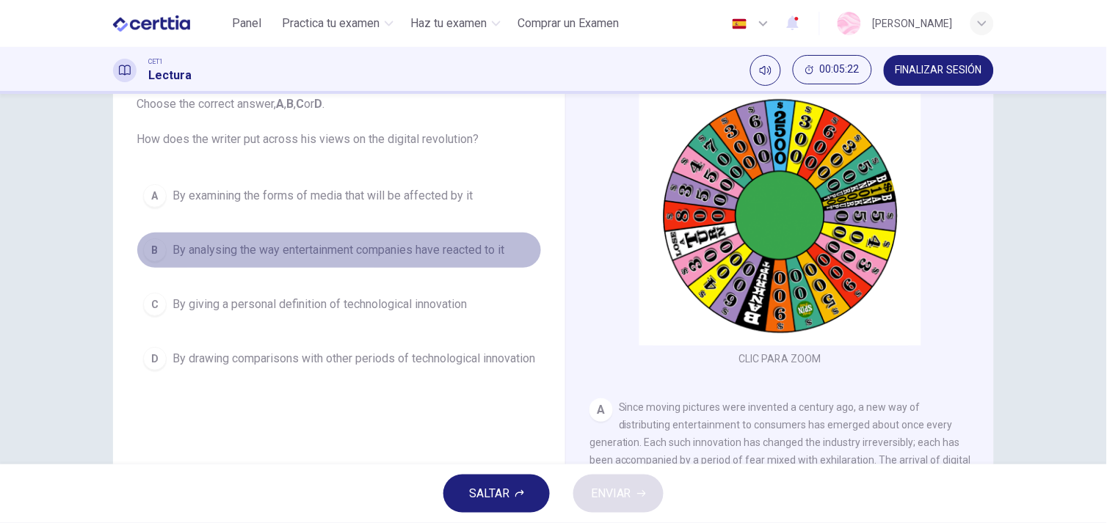
click at [160, 250] on div "B" at bounding box center [154, 250] width 23 height 23
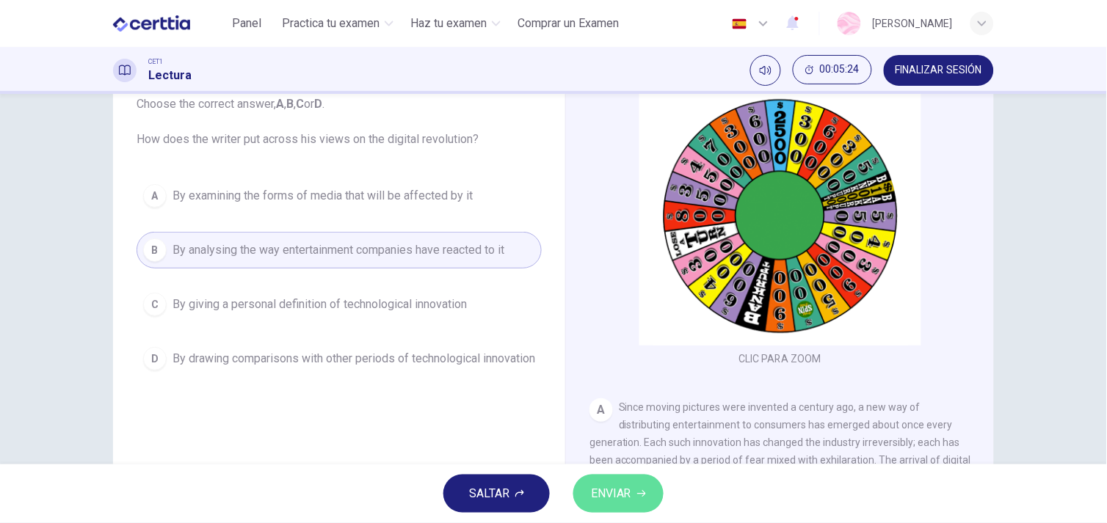
click at [634, 493] on button "ENVIAR" at bounding box center [618, 494] width 90 height 38
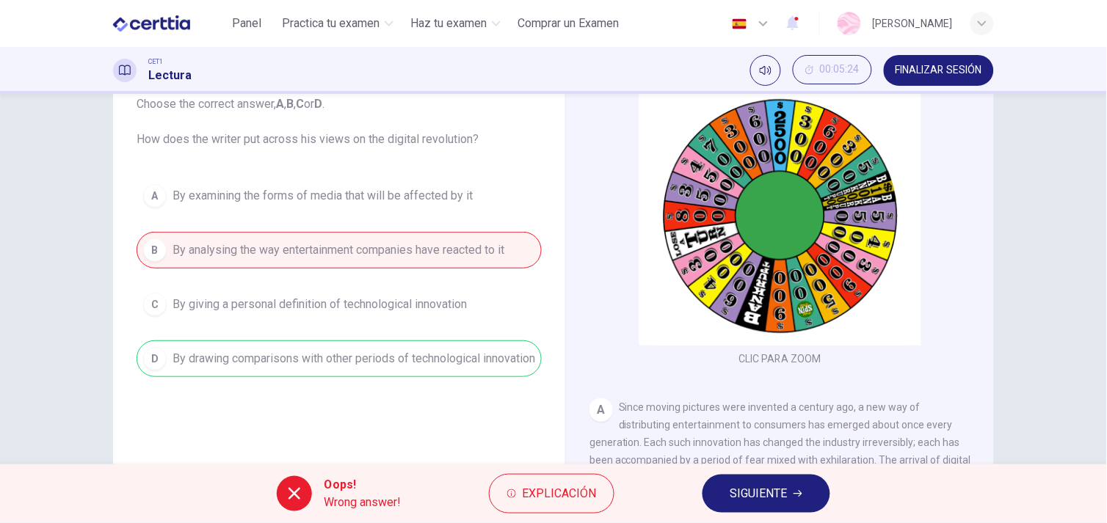
click at [800, 487] on button "SIGUIENTE" at bounding box center [767, 494] width 128 height 38
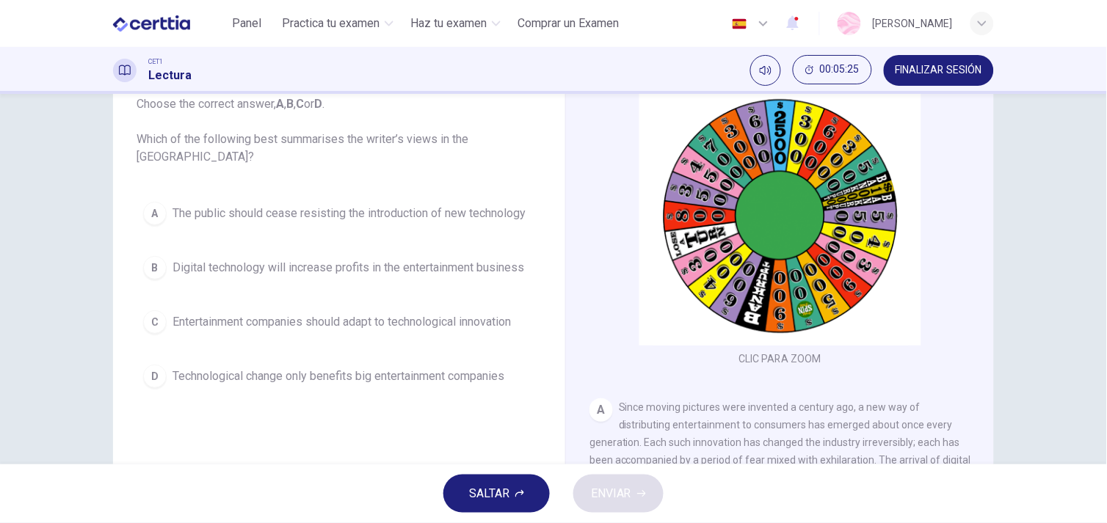
click at [391, 380] on span "Technological change only benefits big entertainment companies" at bounding box center [339, 377] width 332 height 18
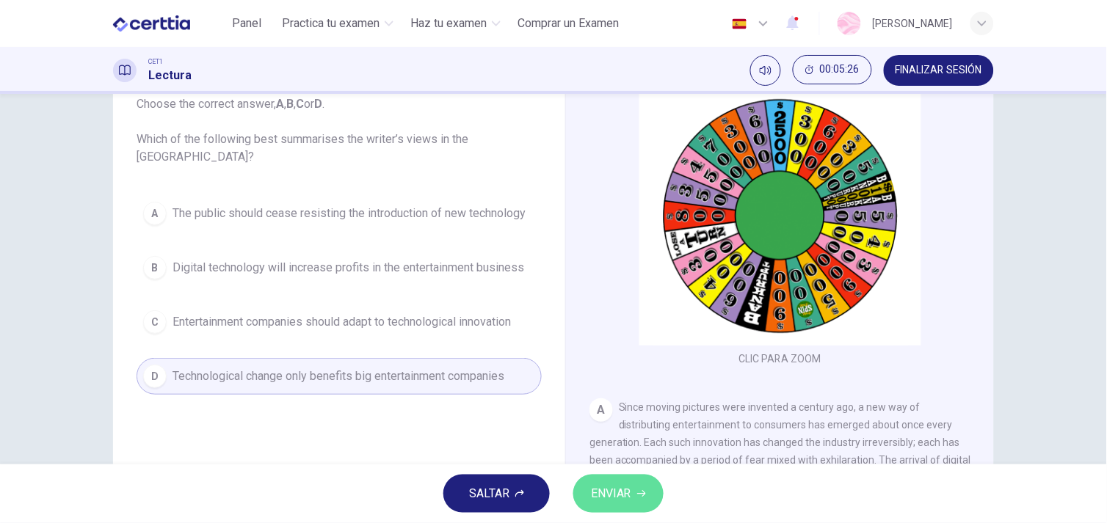
click at [622, 495] on span "ENVIAR" at bounding box center [611, 494] width 40 height 21
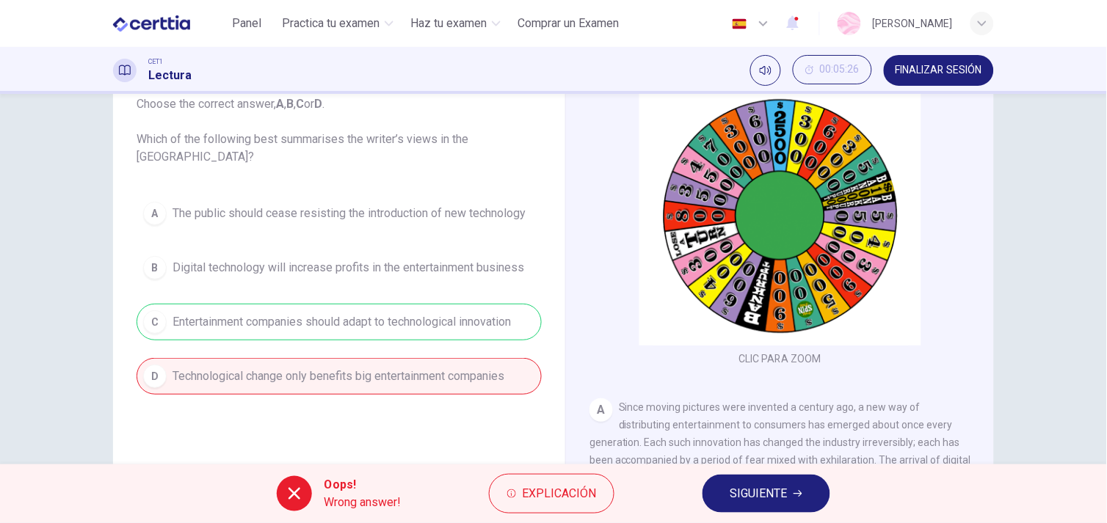
click at [721, 507] on button "SIGUIENTE" at bounding box center [767, 494] width 128 height 38
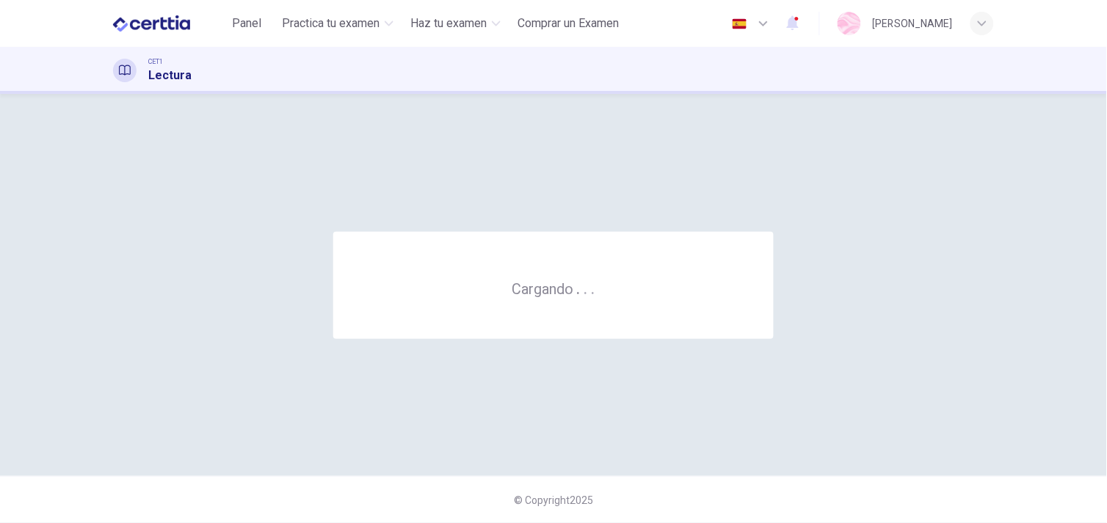
scroll to position [0, 0]
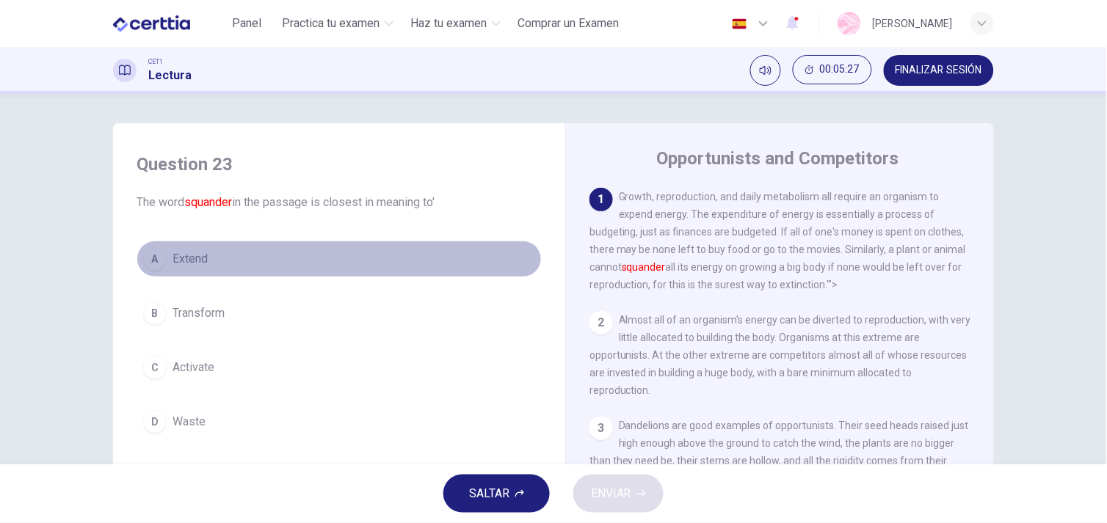
click at [161, 250] on button "A Extend" at bounding box center [339, 259] width 405 height 37
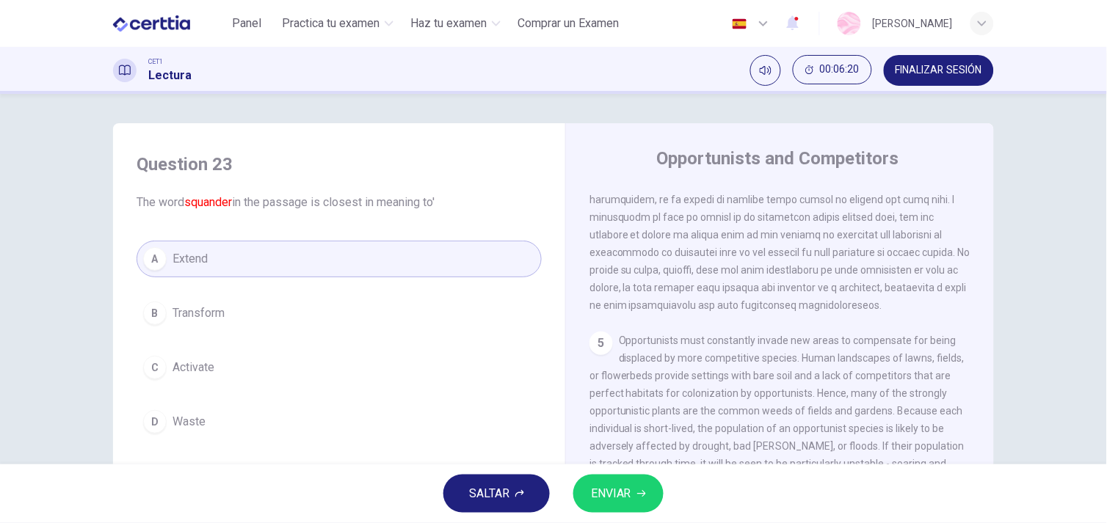
scroll to position [646, 0]
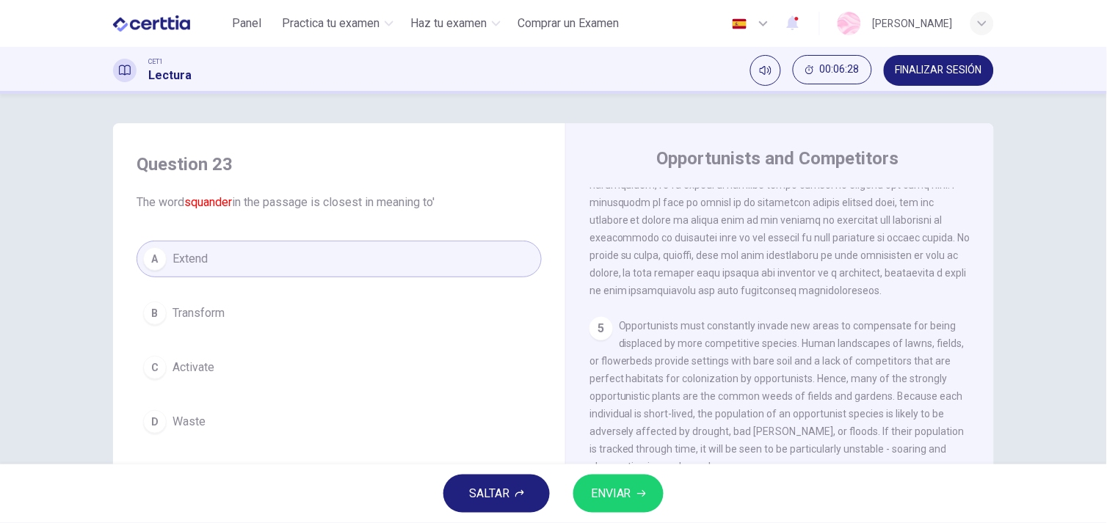
click at [279, 255] on button "A Extend" at bounding box center [339, 259] width 405 height 37
click at [642, 490] on icon "button" at bounding box center [641, 494] width 9 height 9
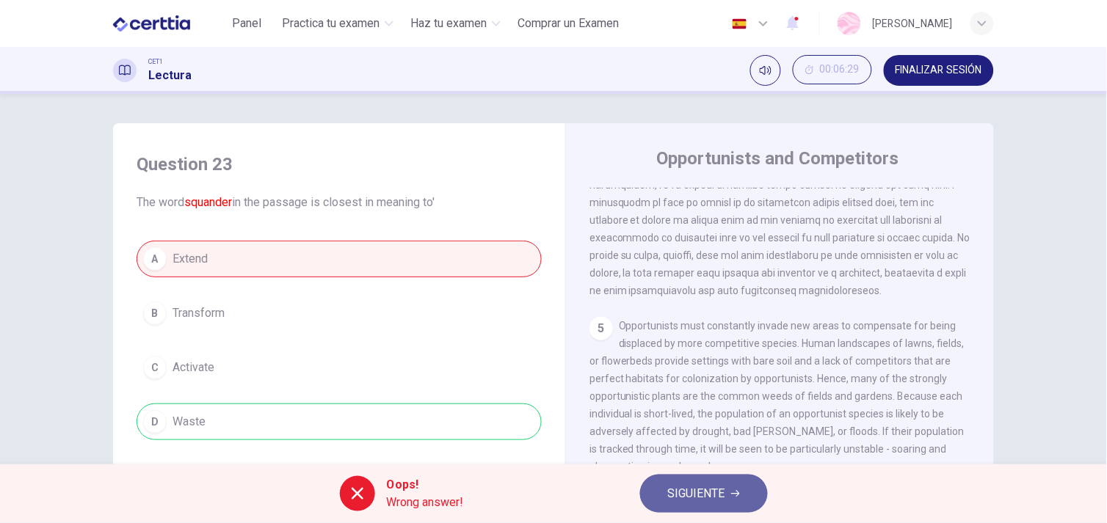
click at [689, 501] on span "SIGUIENTE" at bounding box center [696, 494] width 57 height 21
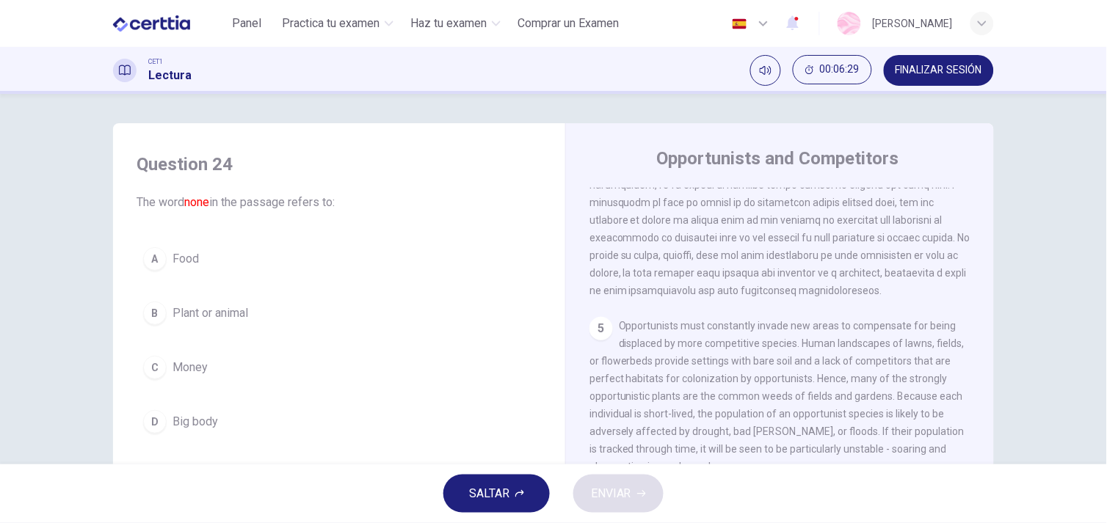
click at [346, 302] on button "B Plant or animal" at bounding box center [339, 313] width 405 height 37
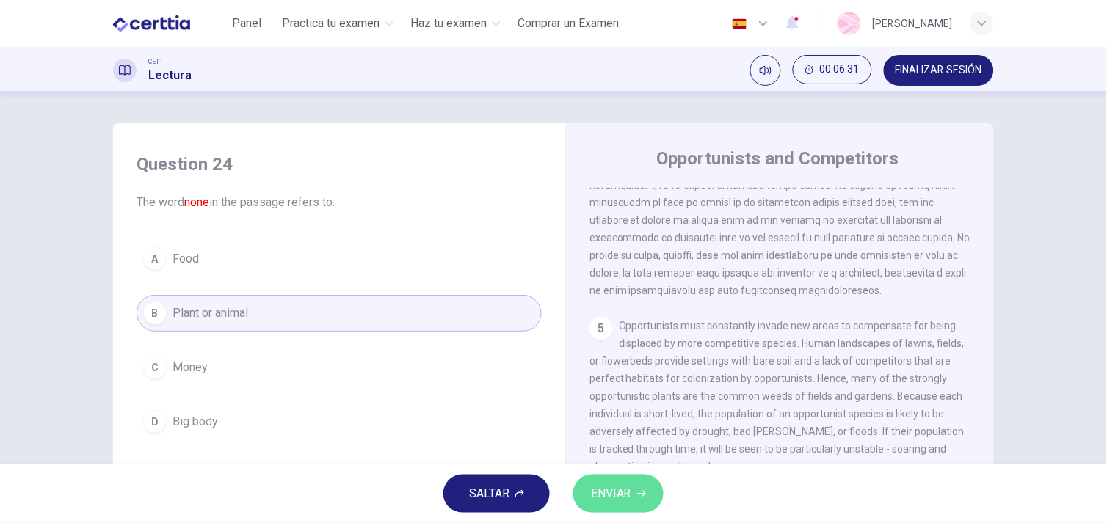
click at [609, 492] on span "ENVIAR" at bounding box center [611, 494] width 40 height 21
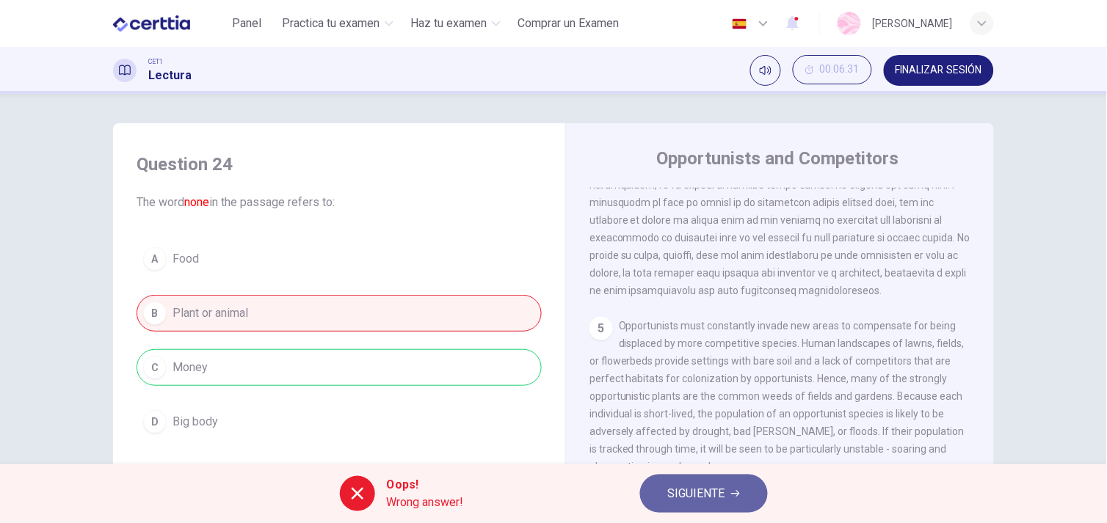
click at [653, 492] on button "SIGUIENTE" at bounding box center [704, 494] width 128 height 38
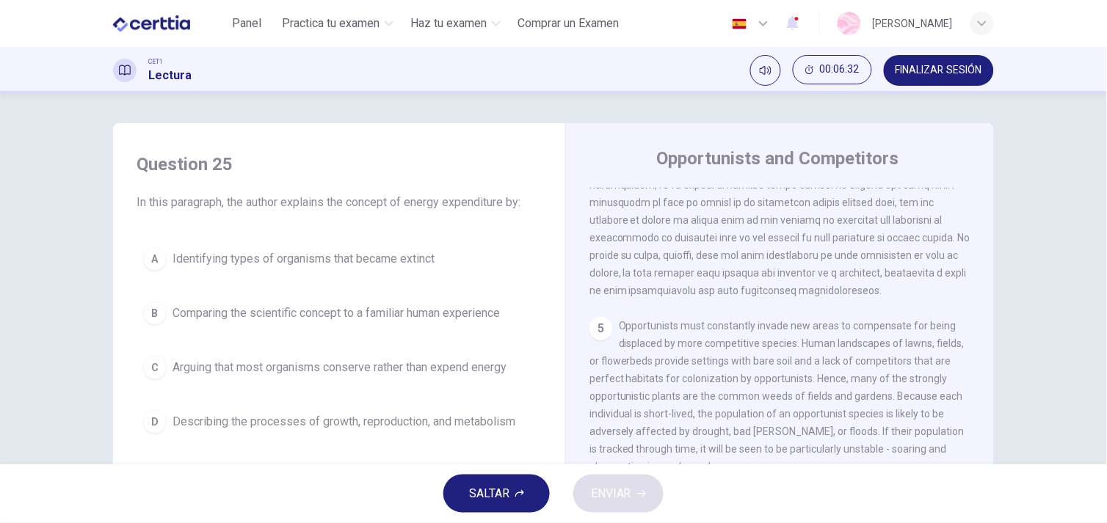
click at [209, 431] on button "D Describing the processes of growth, reproduction, and metabolism" at bounding box center [339, 422] width 405 height 37
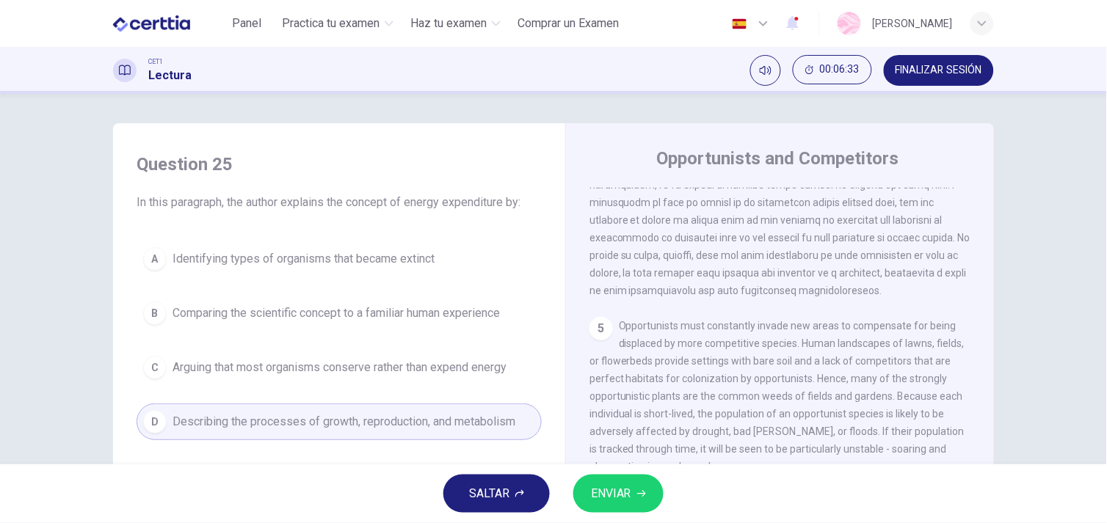
click at [641, 488] on button "ENVIAR" at bounding box center [618, 494] width 90 height 38
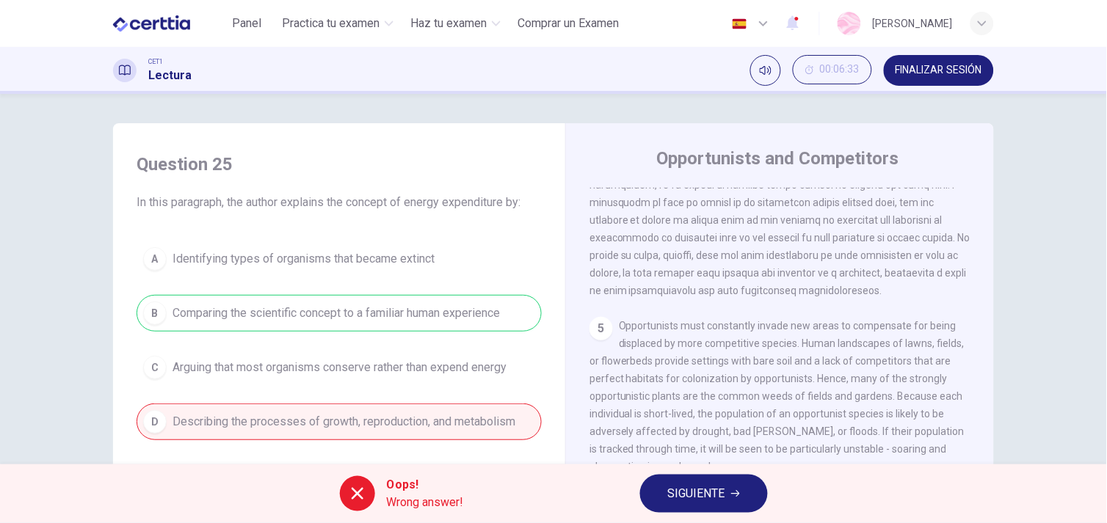
click at [730, 502] on button "SIGUIENTE" at bounding box center [704, 494] width 128 height 38
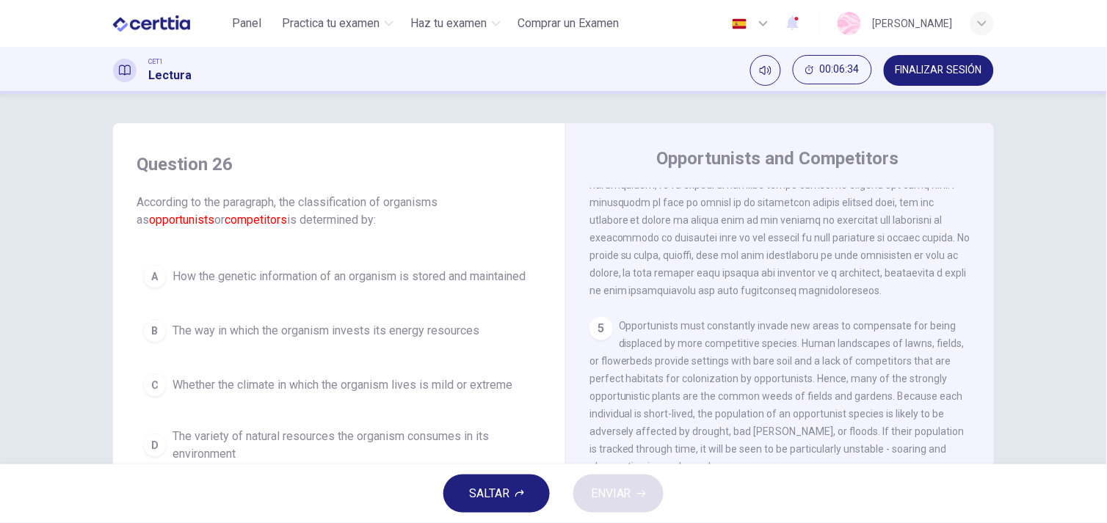
click at [446, 345] on button "B The way in which the organism invests its energy resources" at bounding box center [339, 331] width 405 height 37
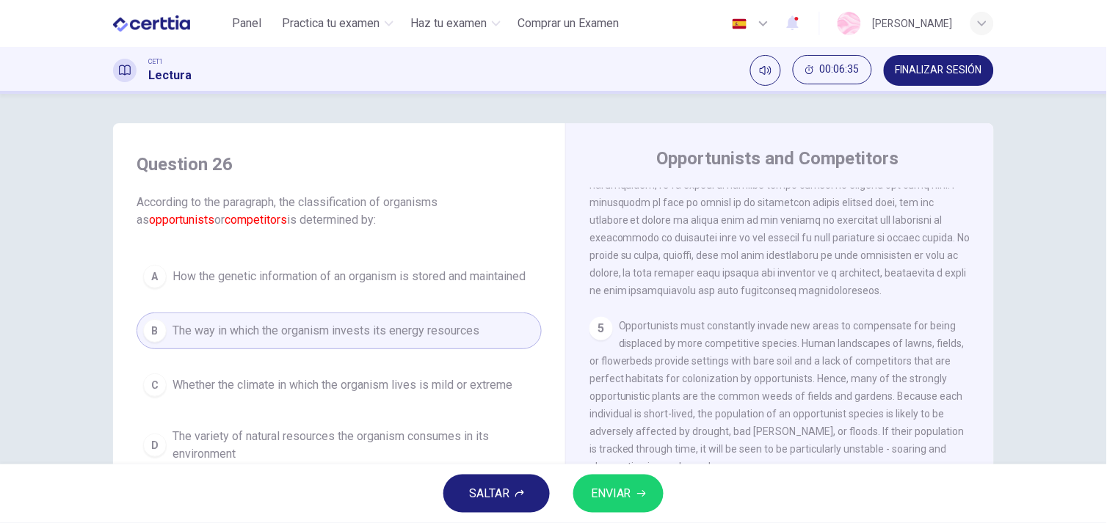
click at [624, 490] on span "ENVIAR" at bounding box center [611, 494] width 40 height 21
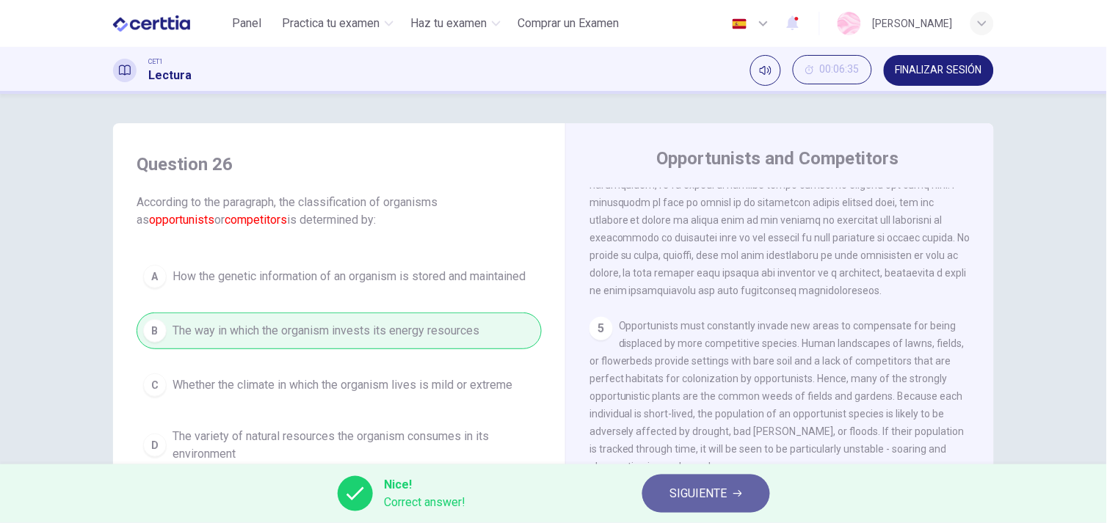
click at [686, 503] on span "SIGUIENTE" at bounding box center [698, 494] width 57 height 21
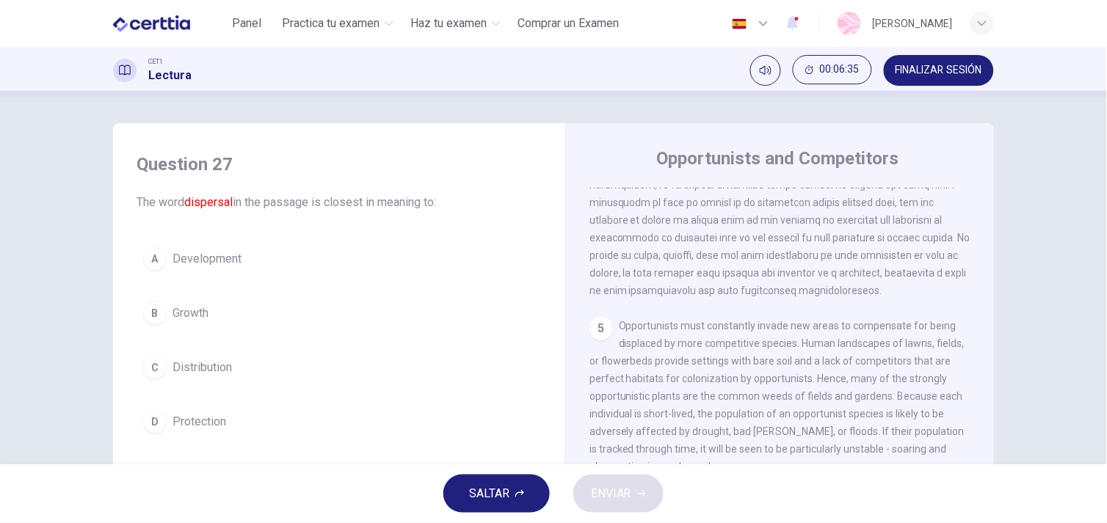
click at [297, 368] on button "C Distribution" at bounding box center [339, 367] width 405 height 37
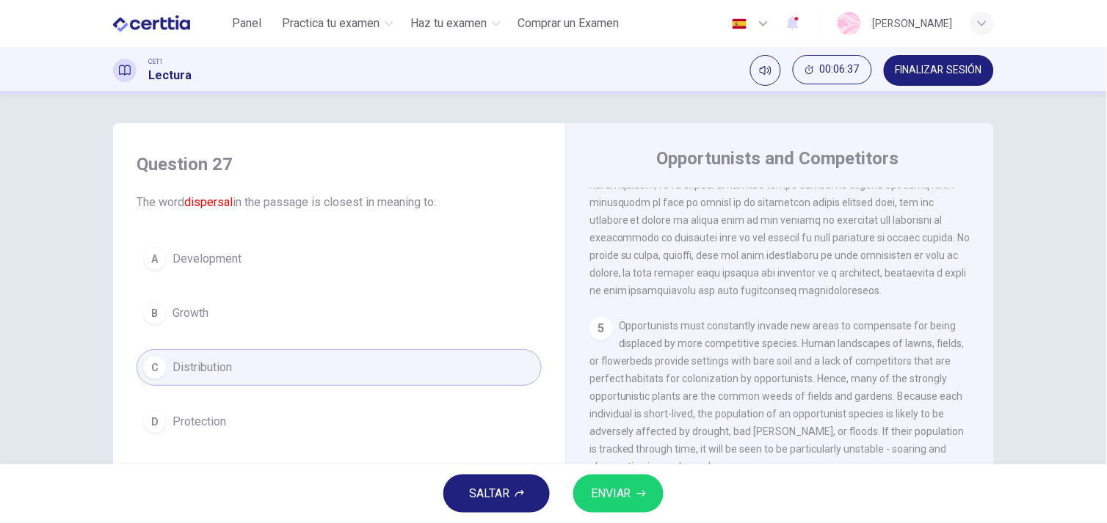
click at [631, 502] on span "ENVIAR" at bounding box center [611, 494] width 40 height 21
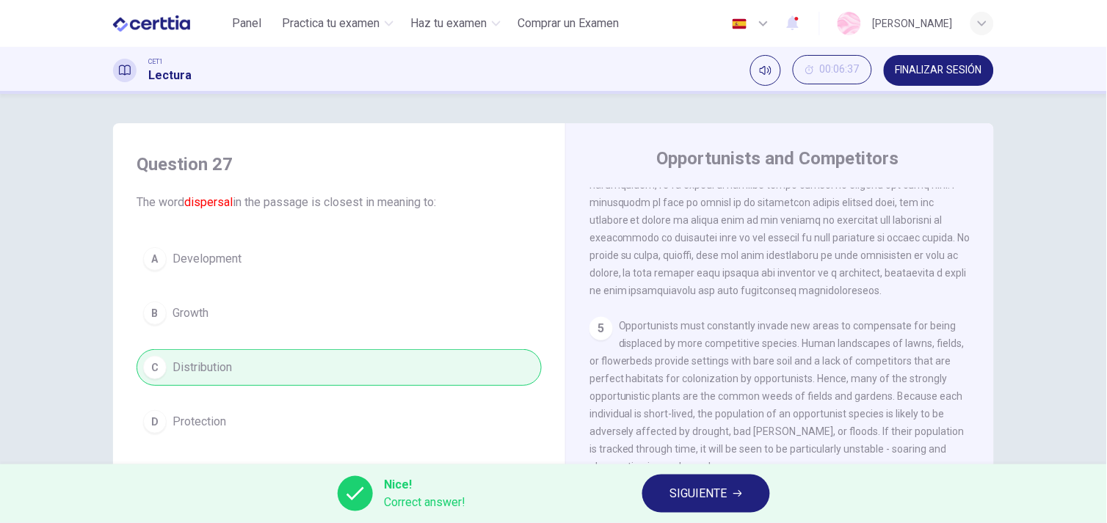
click at [663, 501] on button "SIGUIENTE" at bounding box center [706, 494] width 128 height 38
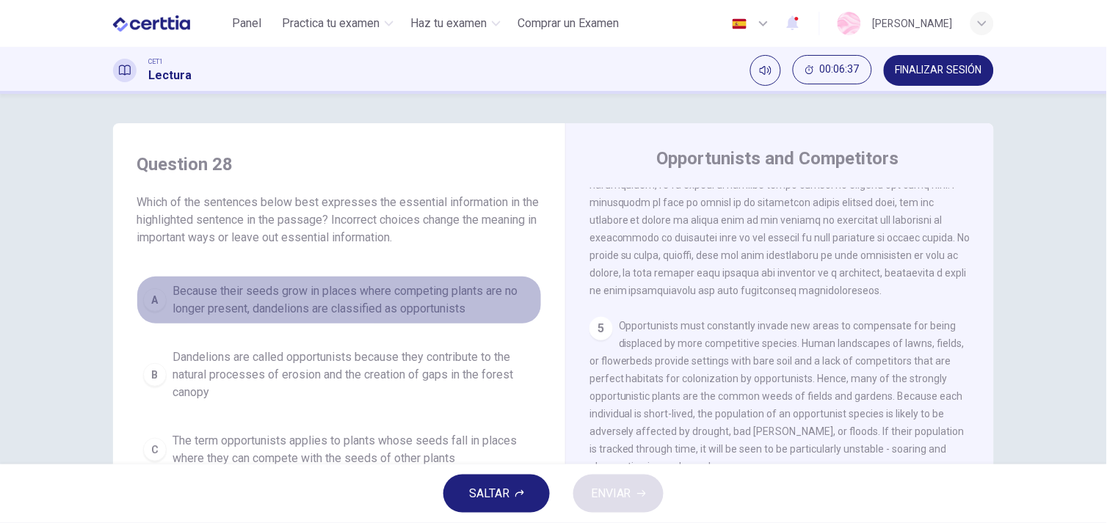
click at [319, 297] on span "Because their seeds grow in places where competing plants are no longer present…" at bounding box center [354, 300] width 363 height 35
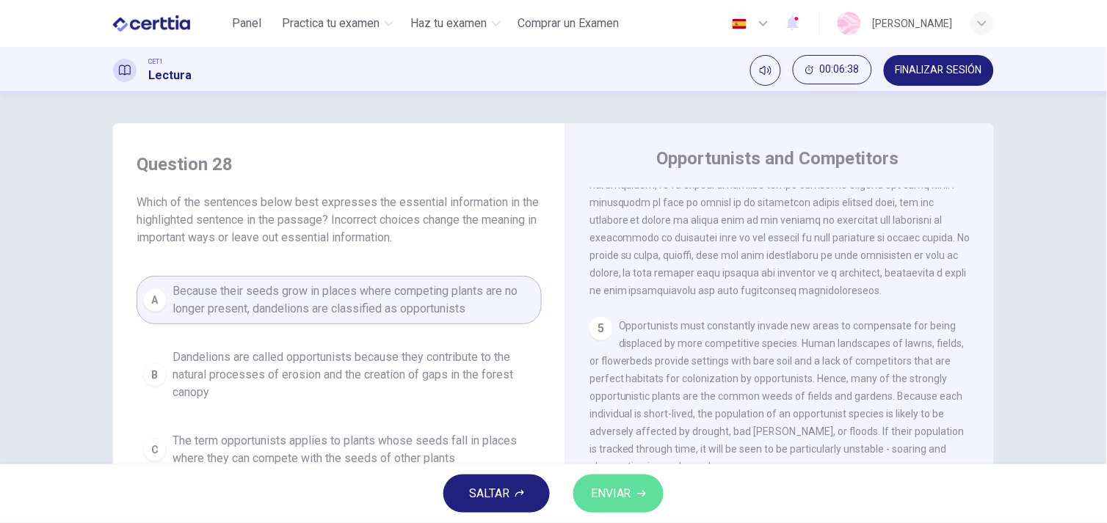
click at [633, 504] on button "ENVIAR" at bounding box center [618, 494] width 90 height 38
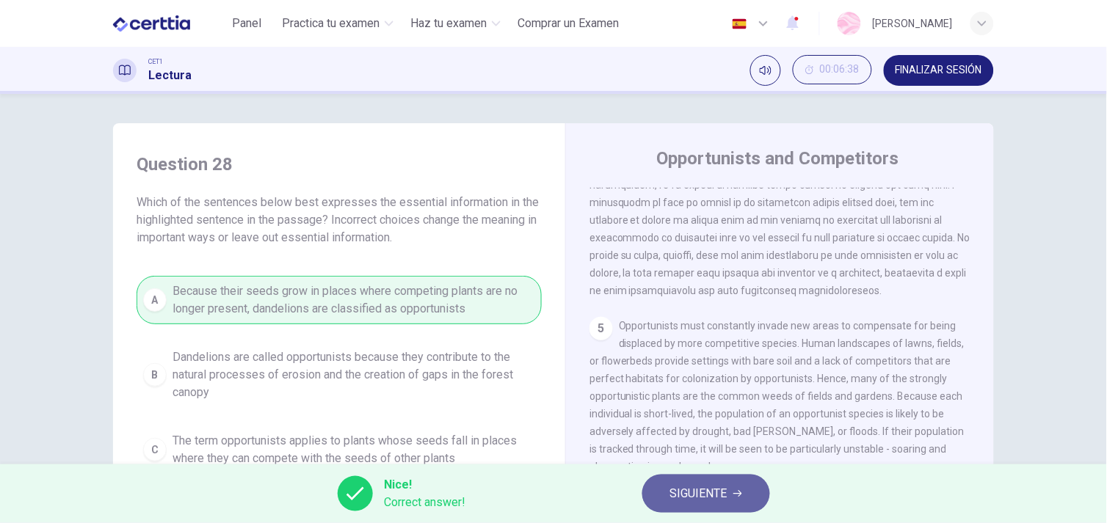
click at [675, 493] on span "SIGUIENTE" at bounding box center [698, 494] width 57 height 21
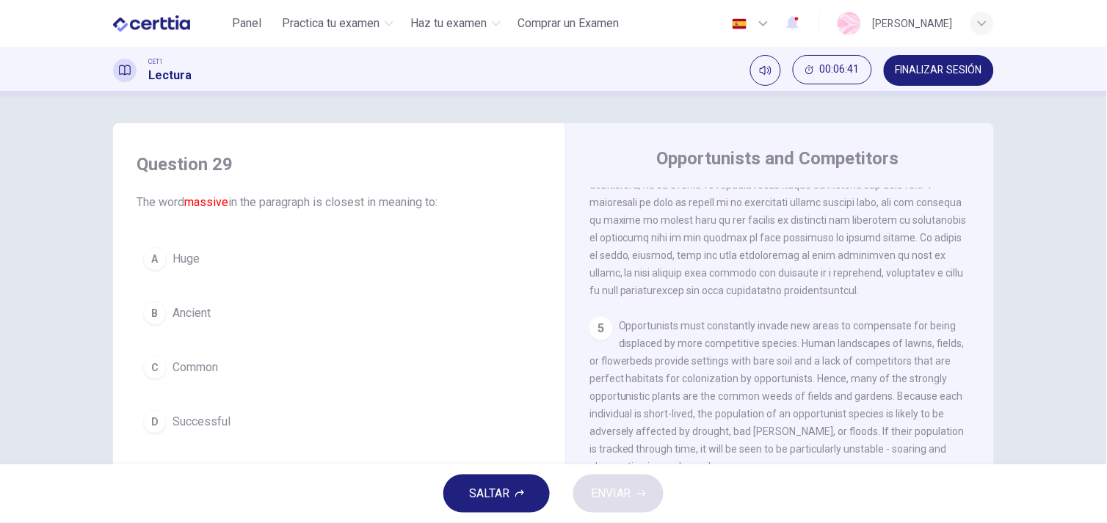
click at [160, 387] on div "A Huge B Ancient C Common D Successful" at bounding box center [339, 341] width 405 height 200
click at [187, 438] on button "D Successful" at bounding box center [339, 422] width 405 height 37
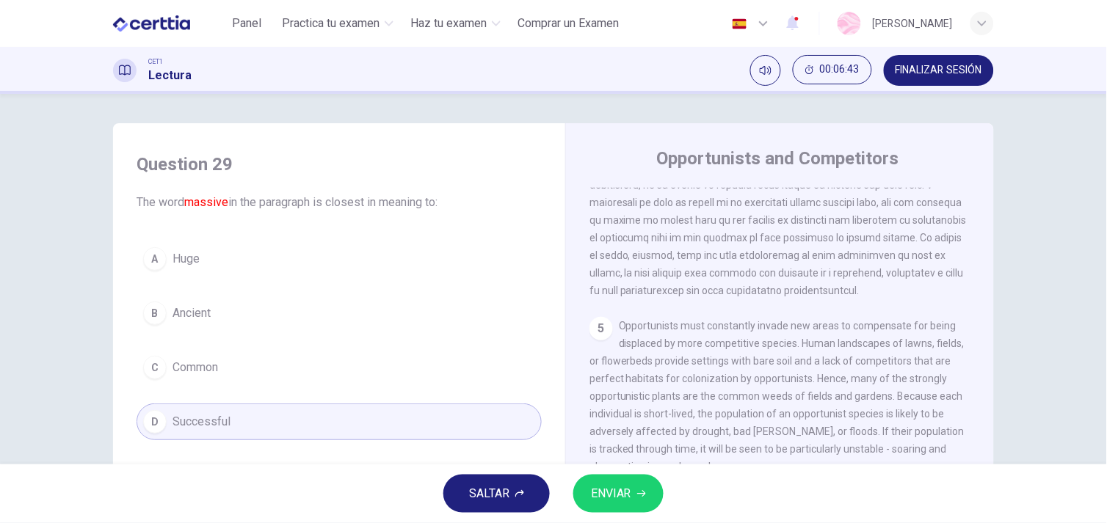
click at [641, 496] on icon "button" at bounding box center [641, 494] width 9 height 9
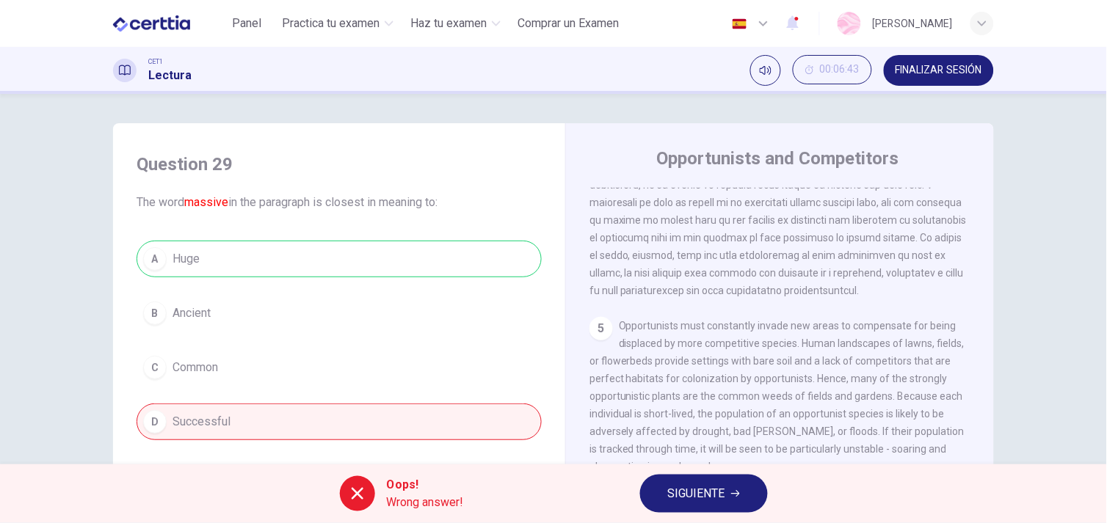
click at [718, 503] on span "SIGUIENTE" at bounding box center [696, 494] width 57 height 21
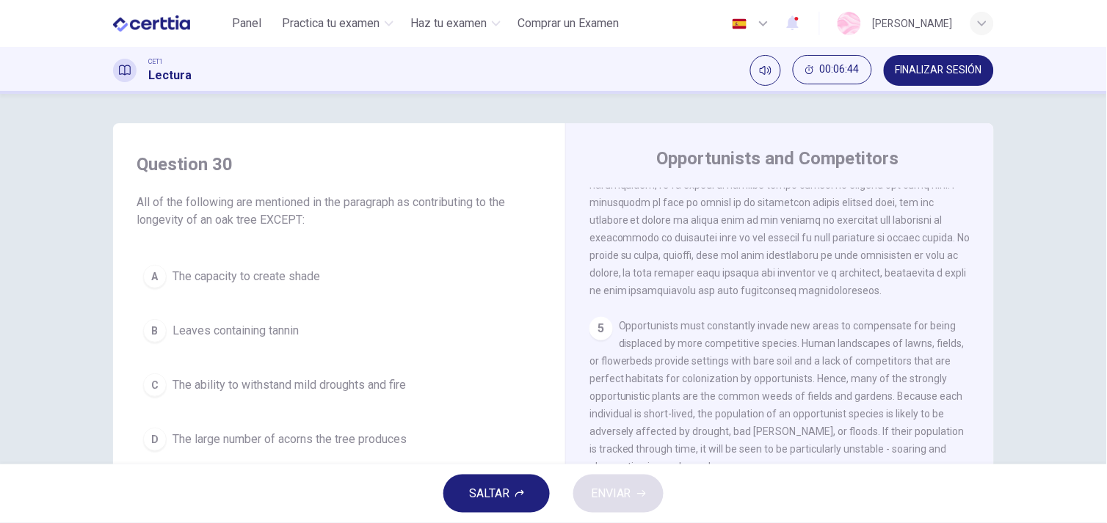
click at [161, 331] on div "B" at bounding box center [154, 330] width 23 height 23
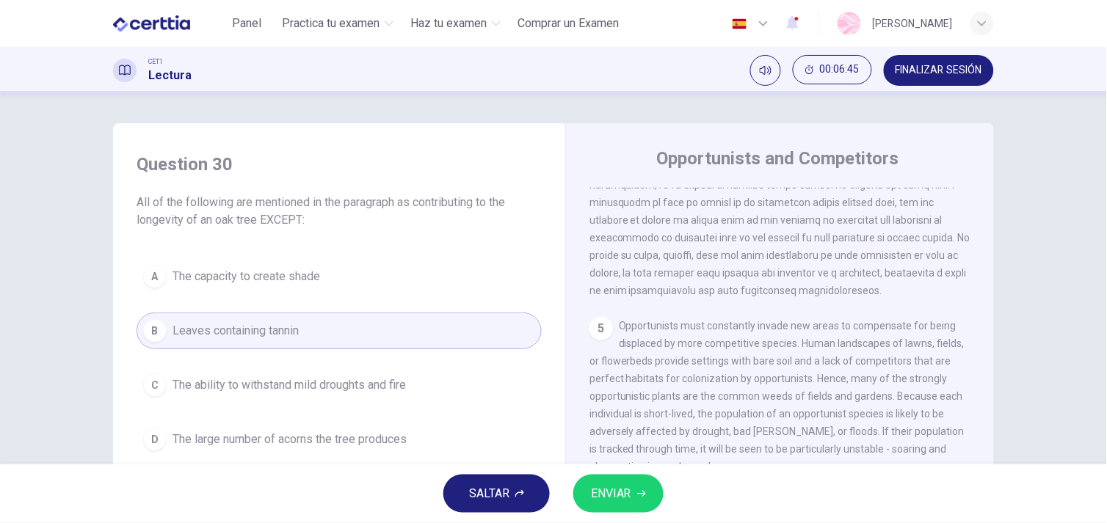
click at [617, 495] on span "ENVIAR" at bounding box center [611, 494] width 40 height 21
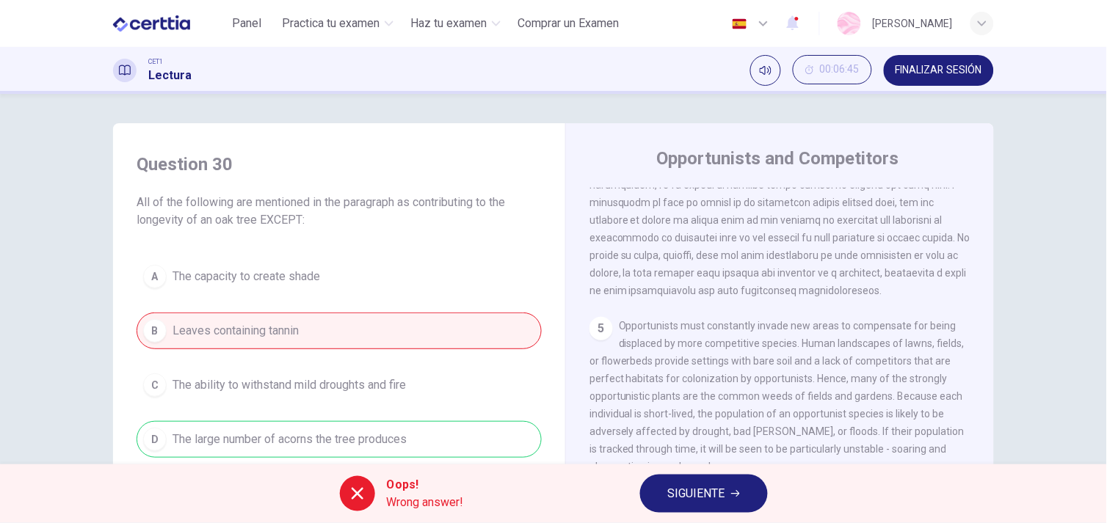
click at [693, 503] on span "SIGUIENTE" at bounding box center [696, 494] width 57 height 21
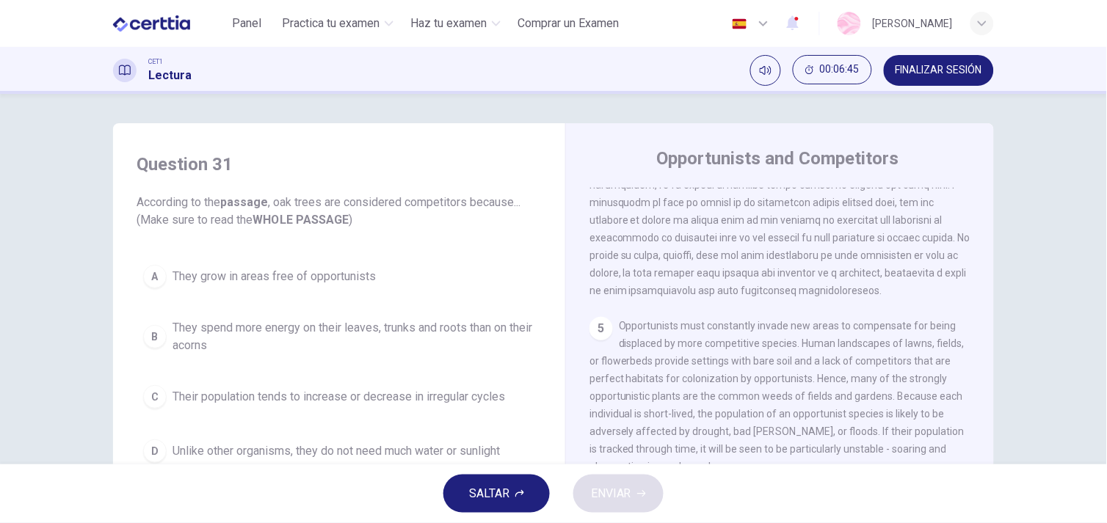
click at [313, 275] on span "They grow in areas free of opportunists" at bounding box center [274, 277] width 203 height 18
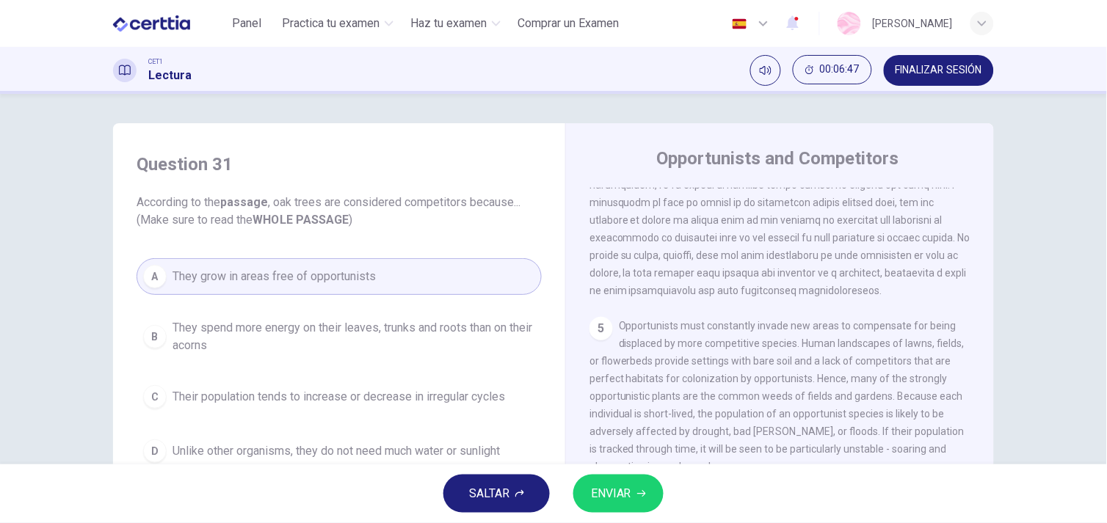
click at [629, 486] on span "ENVIAR" at bounding box center [611, 494] width 40 height 21
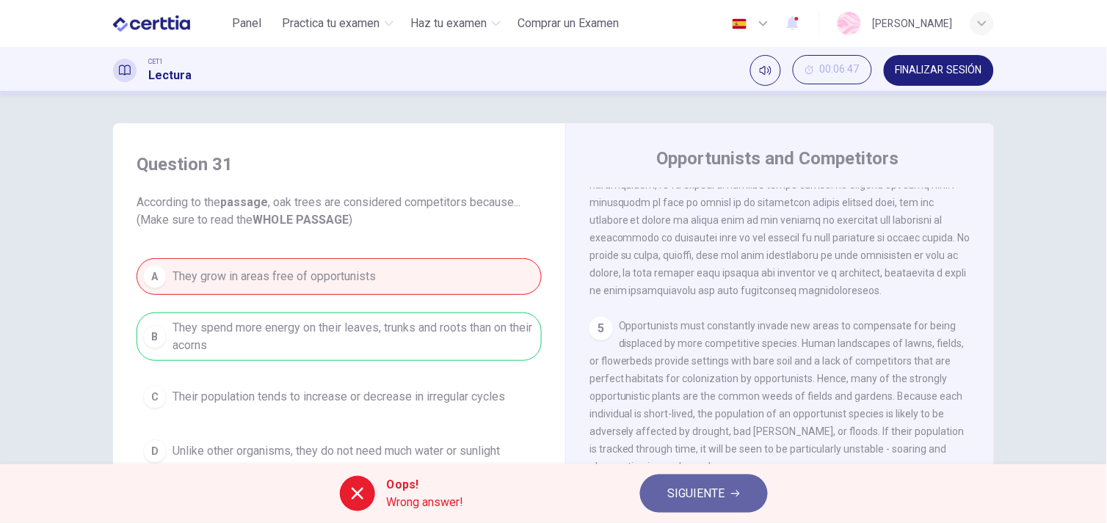
click at [666, 495] on button "SIGUIENTE" at bounding box center [704, 494] width 128 height 38
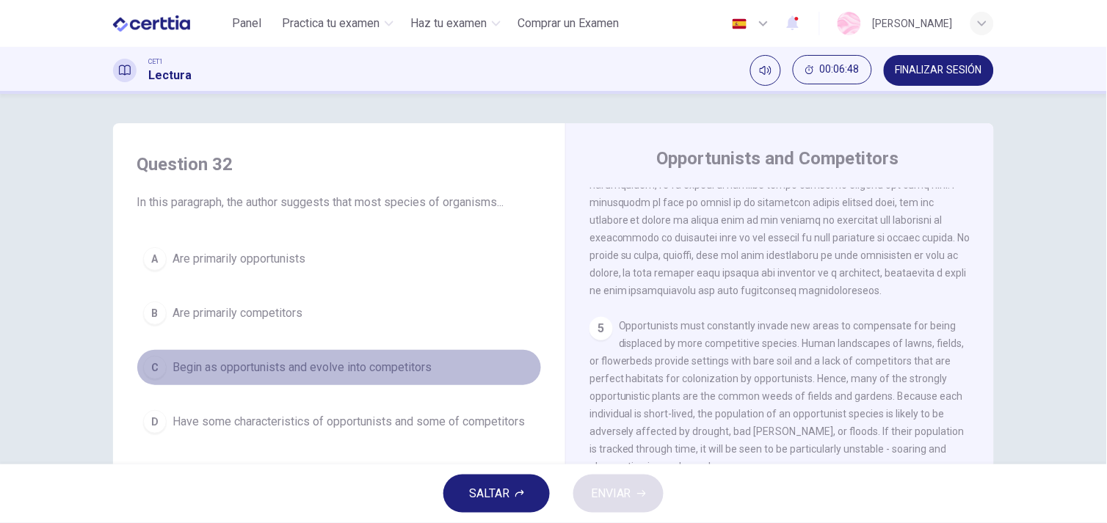
click at [395, 373] on span "Begin as opportunists and evolve into competitors" at bounding box center [302, 368] width 259 height 18
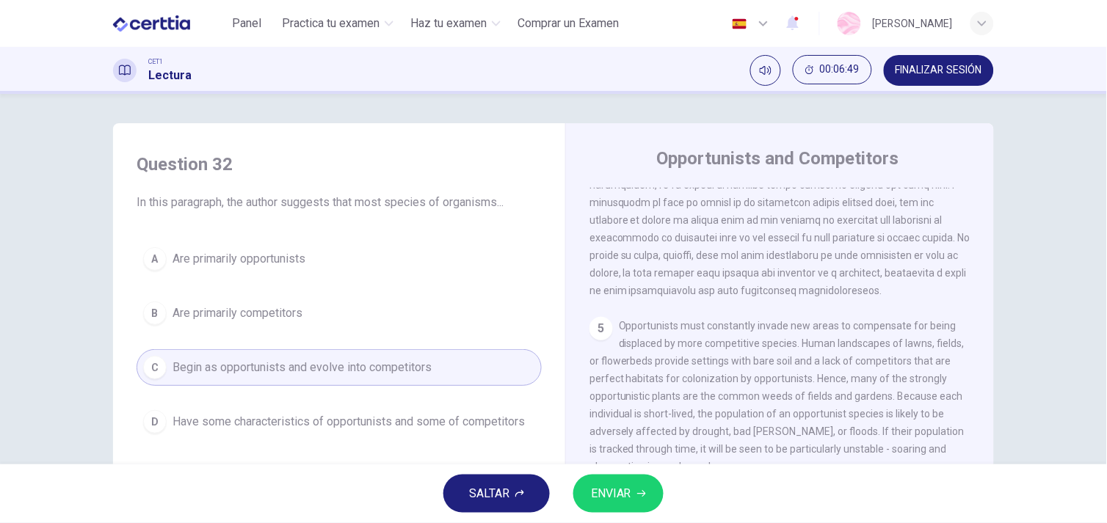
click at [647, 487] on button "ENVIAR" at bounding box center [618, 494] width 90 height 38
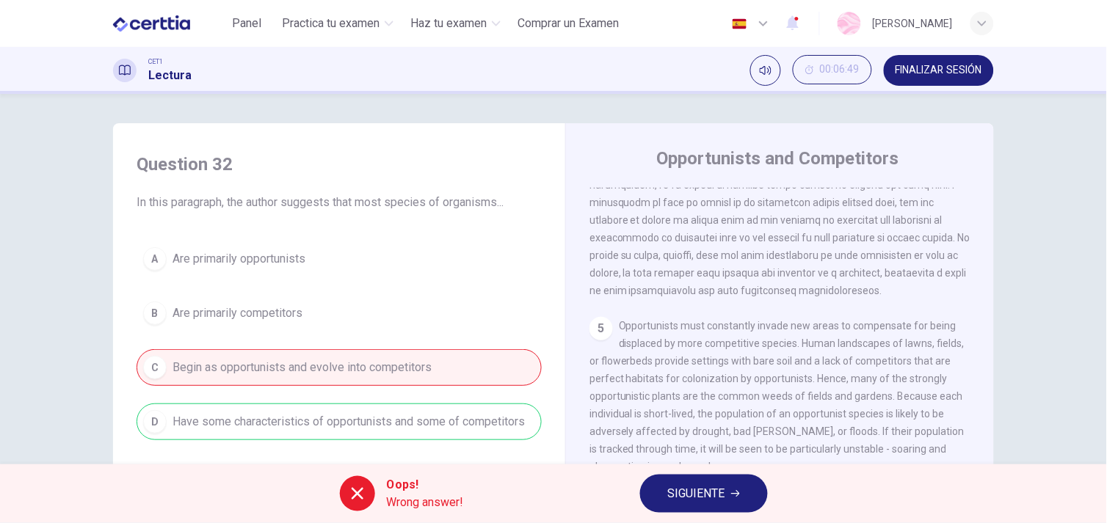
click at [647, 487] on button "SIGUIENTE" at bounding box center [704, 494] width 128 height 38
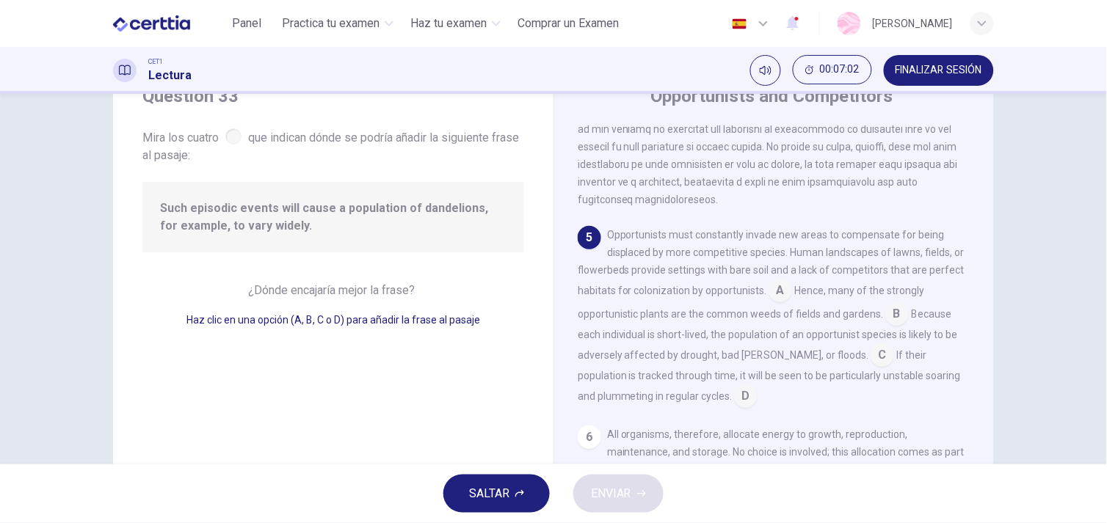
scroll to position [64, 0]
click at [871, 364] on input at bounding box center [882, 355] width 23 height 23
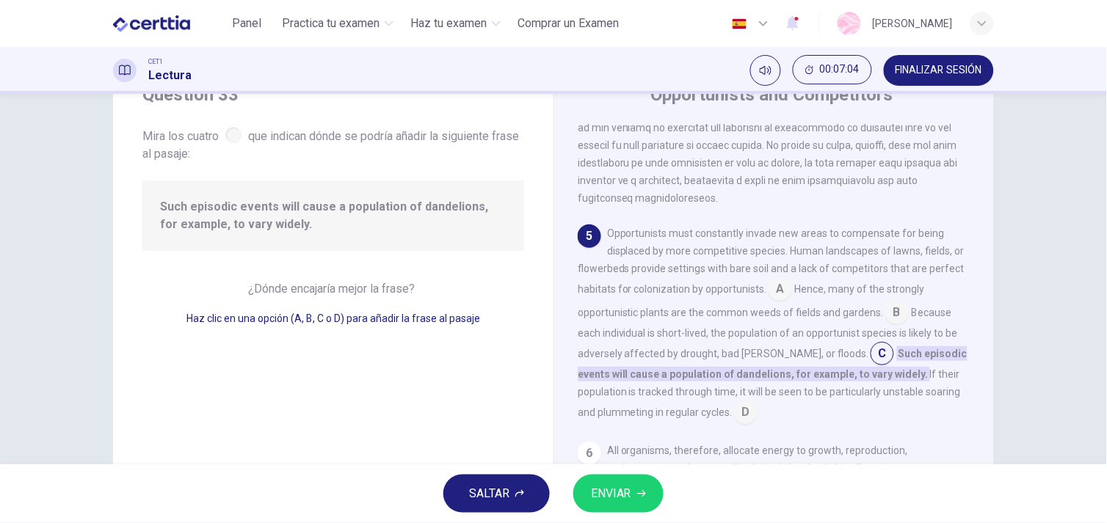
click at [620, 492] on span "ENVIAR" at bounding box center [611, 494] width 40 height 21
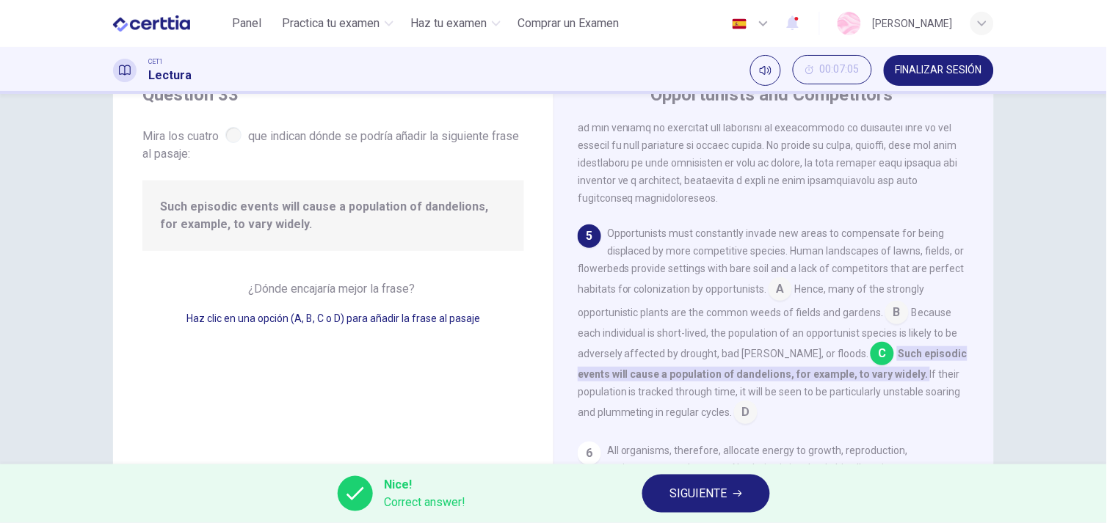
click at [716, 482] on button "SIGUIENTE" at bounding box center [706, 494] width 128 height 38
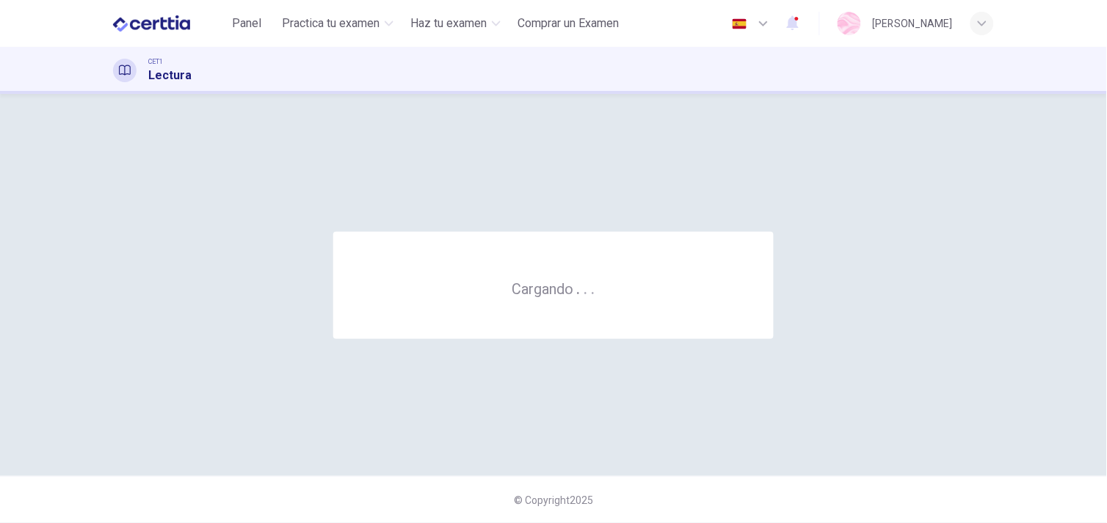
scroll to position [0, 0]
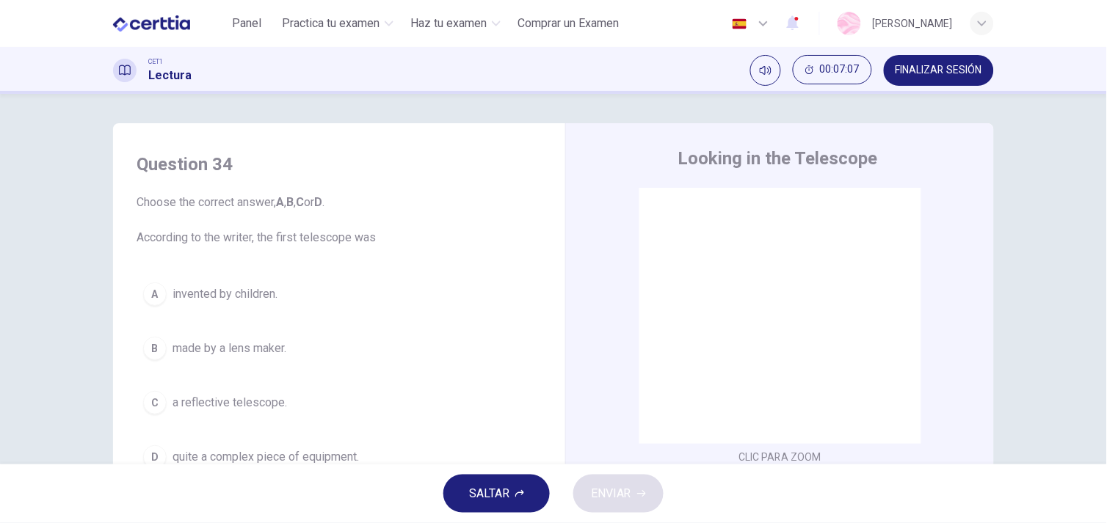
drag, startPoint x: 978, startPoint y: 216, endPoint x: 978, endPoint y: 236, distance: 19.8
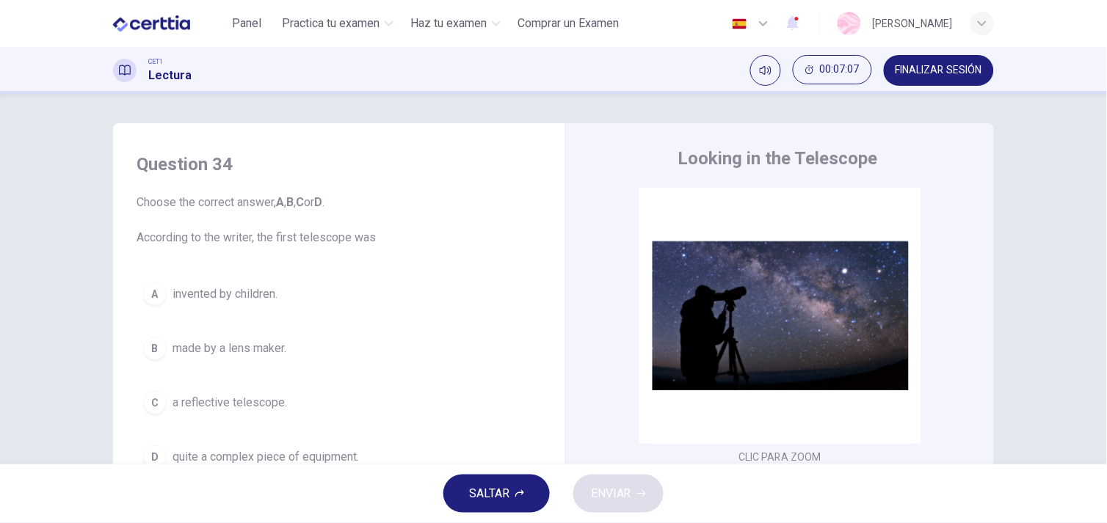
click at [978, 236] on div "CLIC PARA ZOOM Clic para zoom 1 A story is told that around 400 years ago some …" at bounding box center [789, 411] width 401 height 446
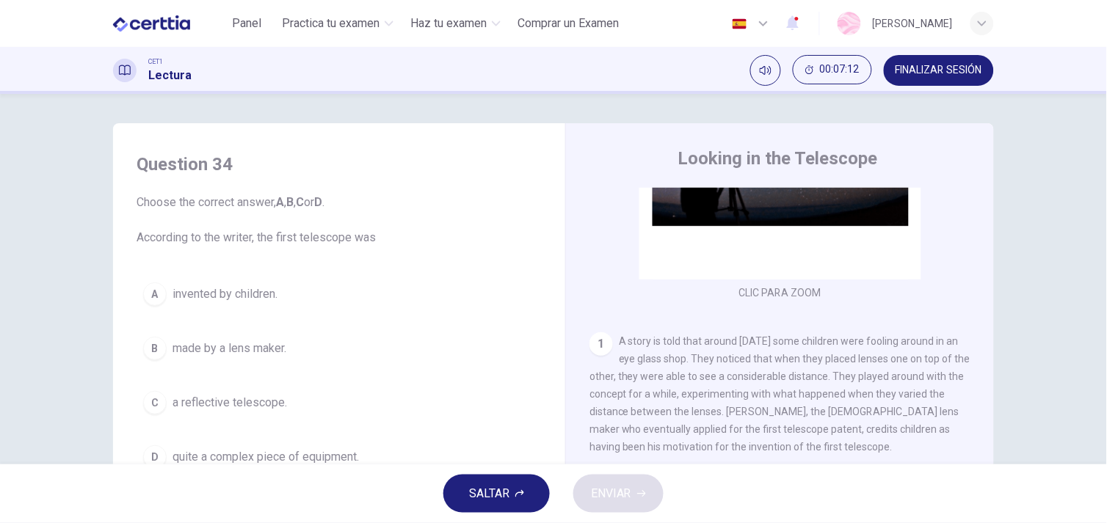
scroll to position [167, 0]
click at [993, 269] on div "Question 34 Choose the correct answer, A , B , C or D . According to the writer…" at bounding box center [554, 378] width 928 height 510
drag, startPoint x: 993, startPoint y: 269, endPoint x: 996, endPoint y: 214, distance: 55.1
click at [996, 214] on div "Question 34 Choose the correct answer, A , B , C or D . According to the writer…" at bounding box center [554, 378] width 928 height 510
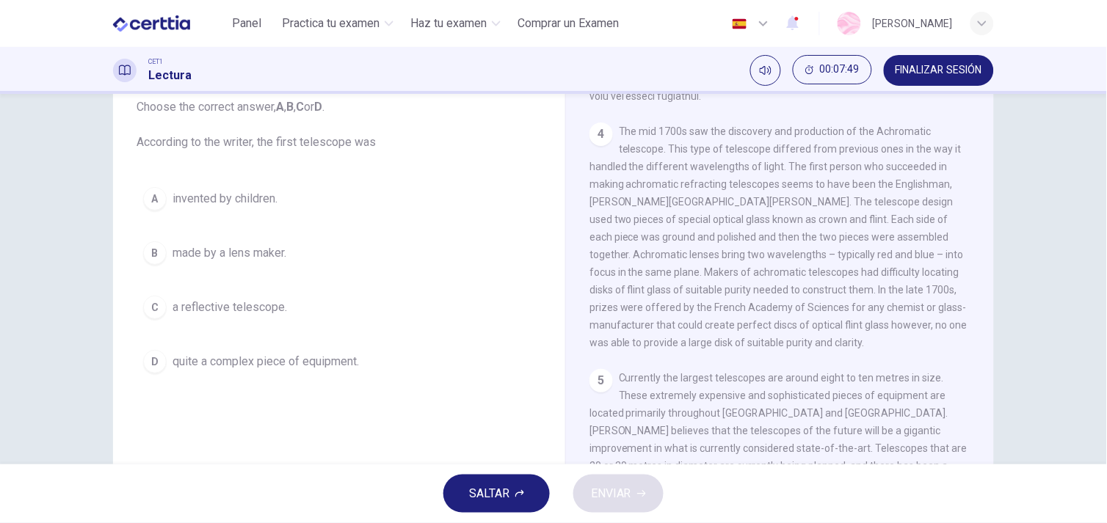
scroll to position [1025, 0]
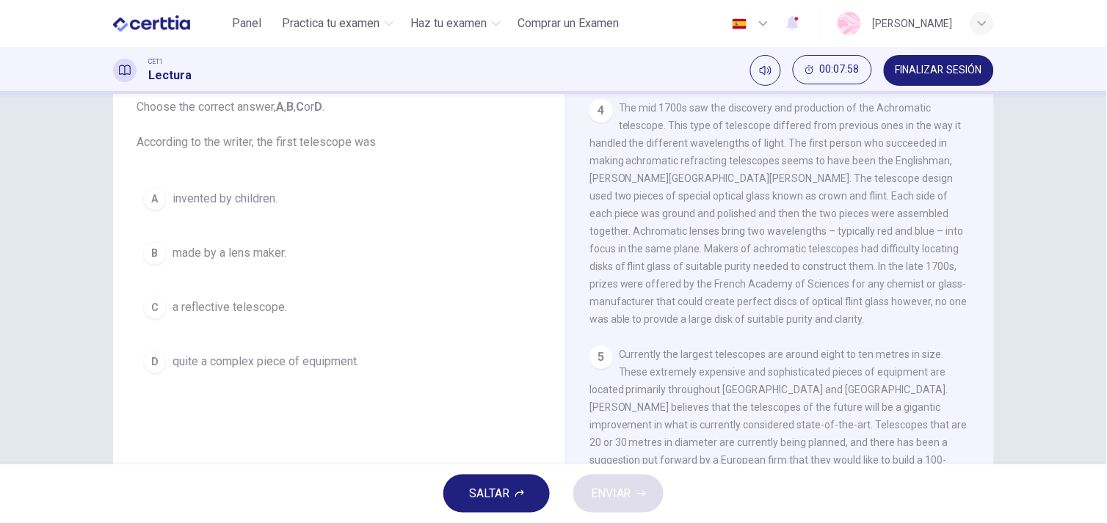
click at [151, 302] on div "C" at bounding box center [154, 307] width 23 height 23
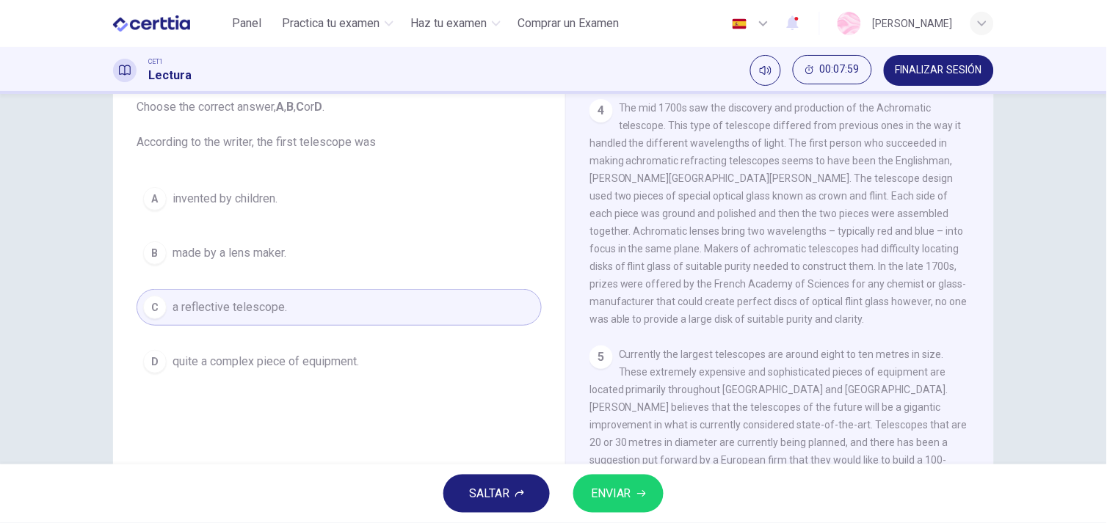
click at [639, 503] on button "ENVIAR" at bounding box center [618, 494] width 90 height 38
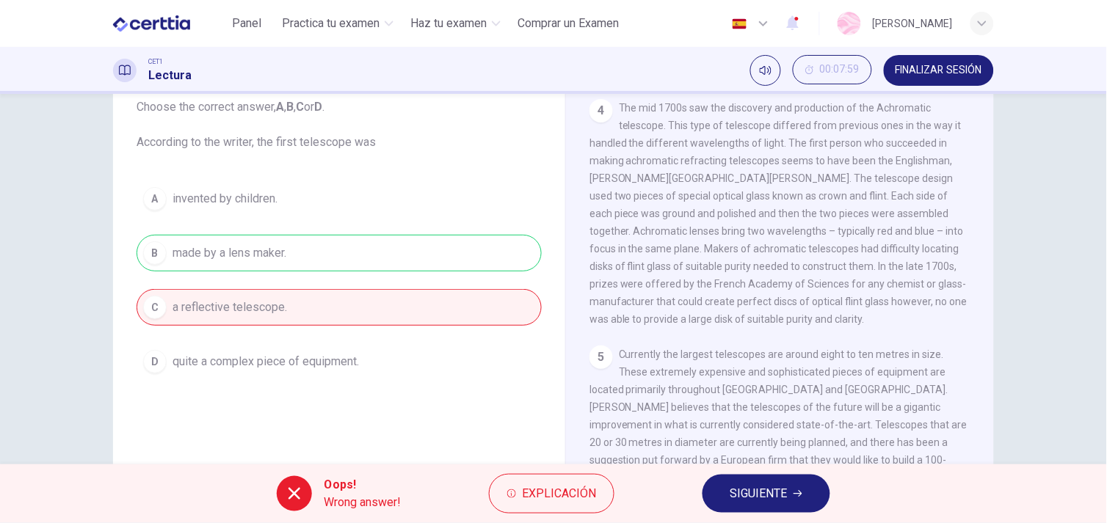
click at [788, 515] on div "Oops! Wrong answer! Explicación SIGUIENTE" at bounding box center [553, 494] width 1107 height 59
click at [788, 487] on button "SIGUIENTE" at bounding box center [767, 494] width 128 height 38
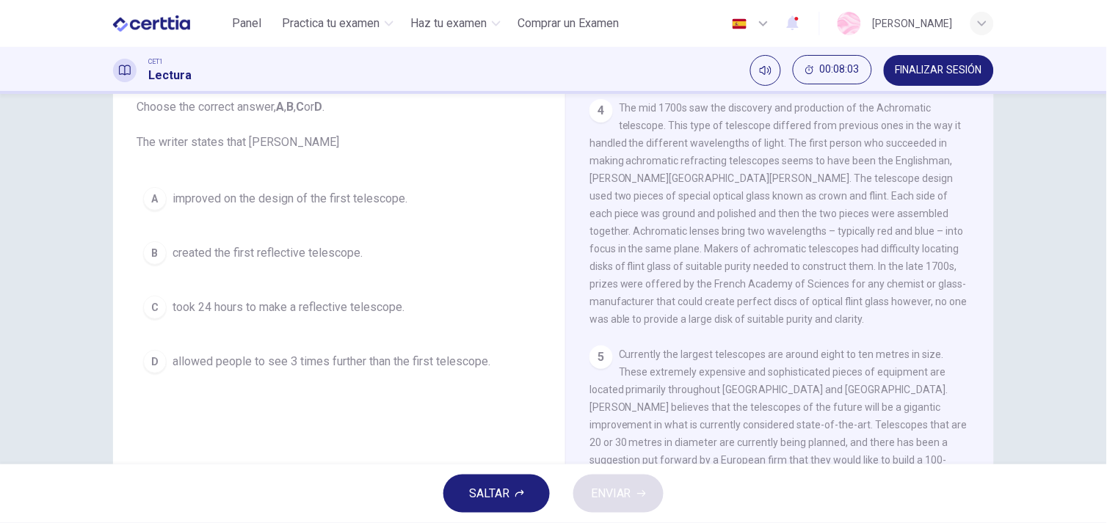
click at [225, 262] on button "B created the first reflective telescope." at bounding box center [339, 253] width 405 height 37
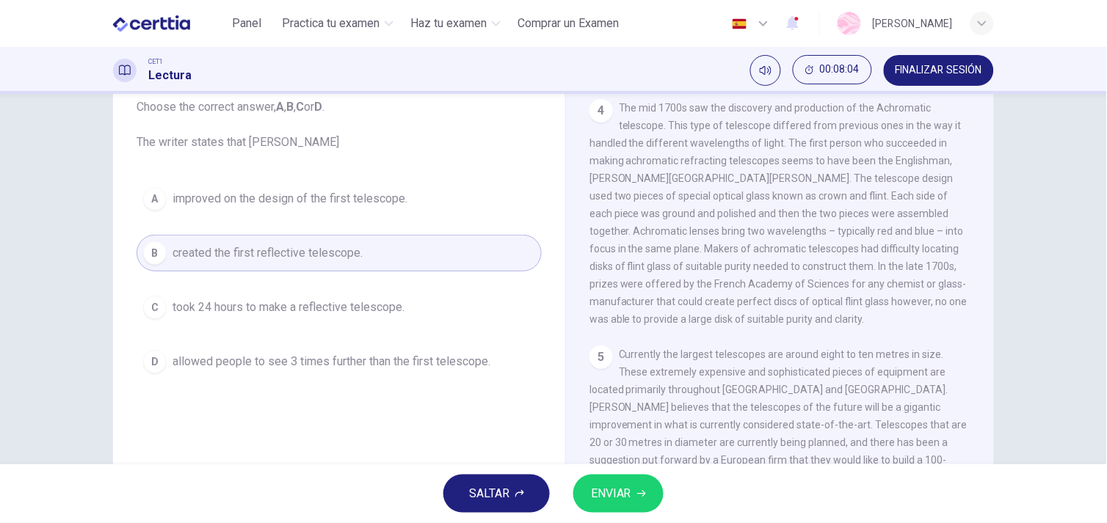
click at [600, 487] on span "ENVIAR" at bounding box center [611, 494] width 40 height 21
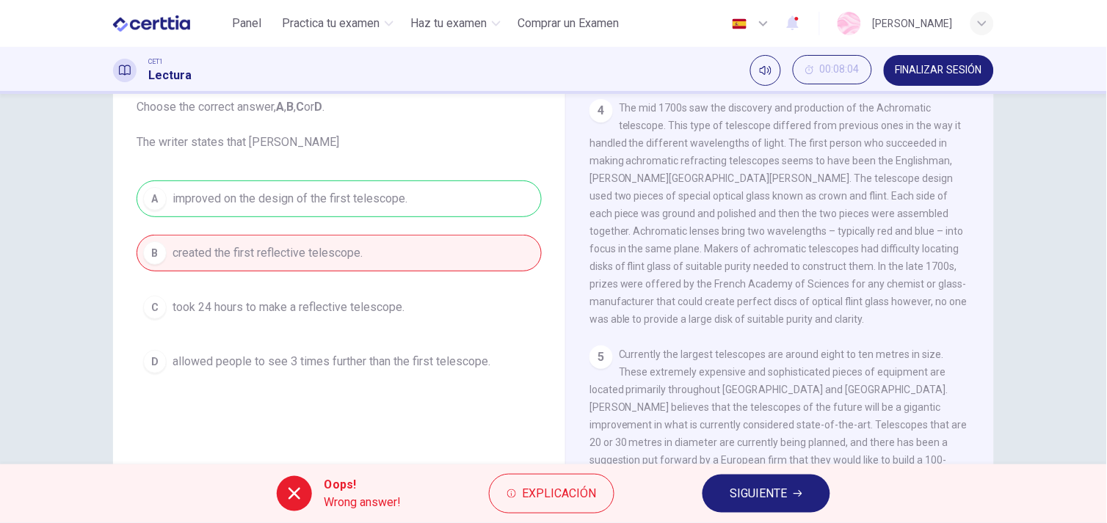
click at [752, 494] on span "SIGUIENTE" at bounding box center [758, 494] width 57 height 21
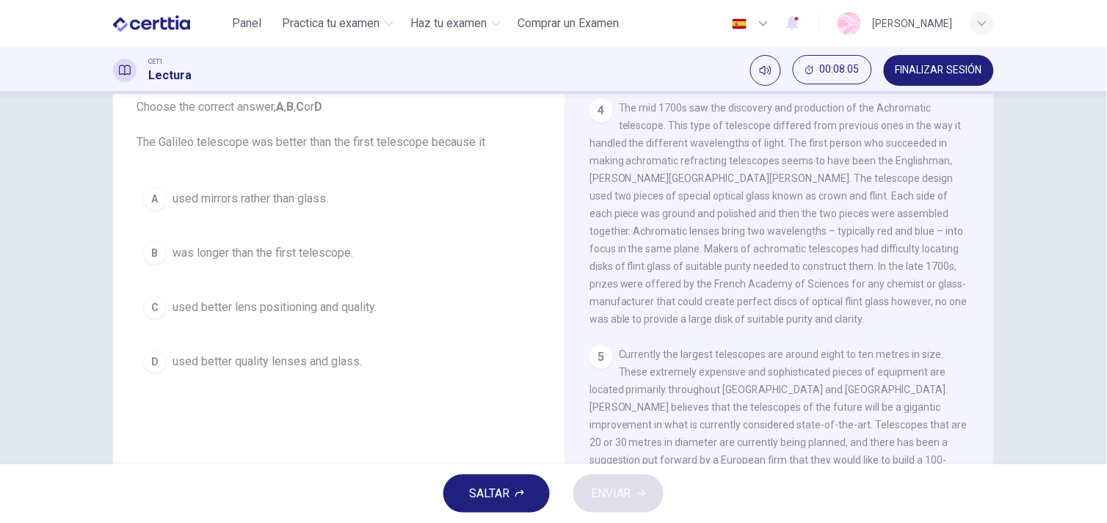
click at [289, 251] on span "was longer than the first telescope." at bounding box center [263, 253] width 181 height 18
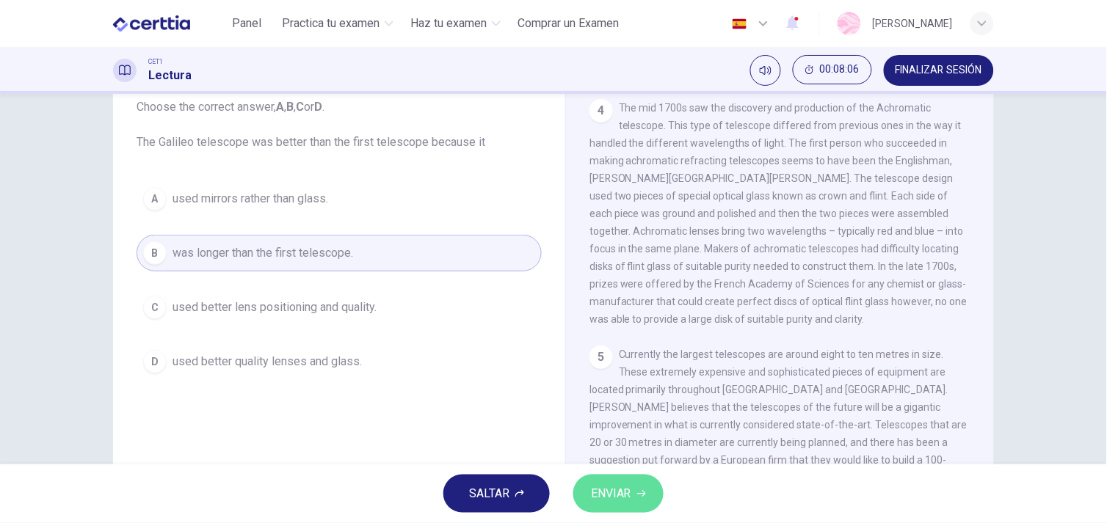
click at [625, 500] on span "ENVIAR" at bounding box center [611, 494] width 40 height 21
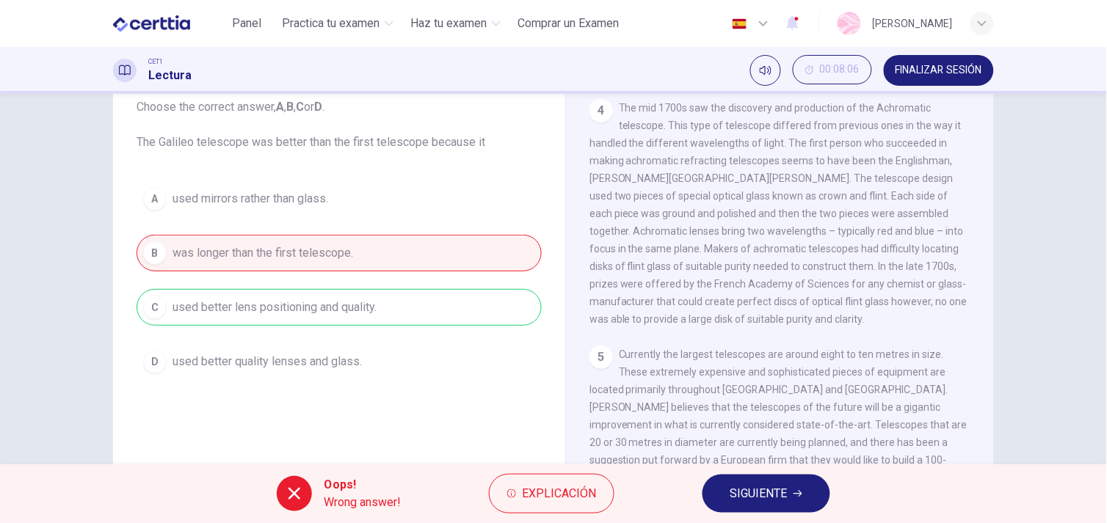
click at [730, 496] on span "SIGUIENTE" at bounding box center [758, 494] width 57 height 21
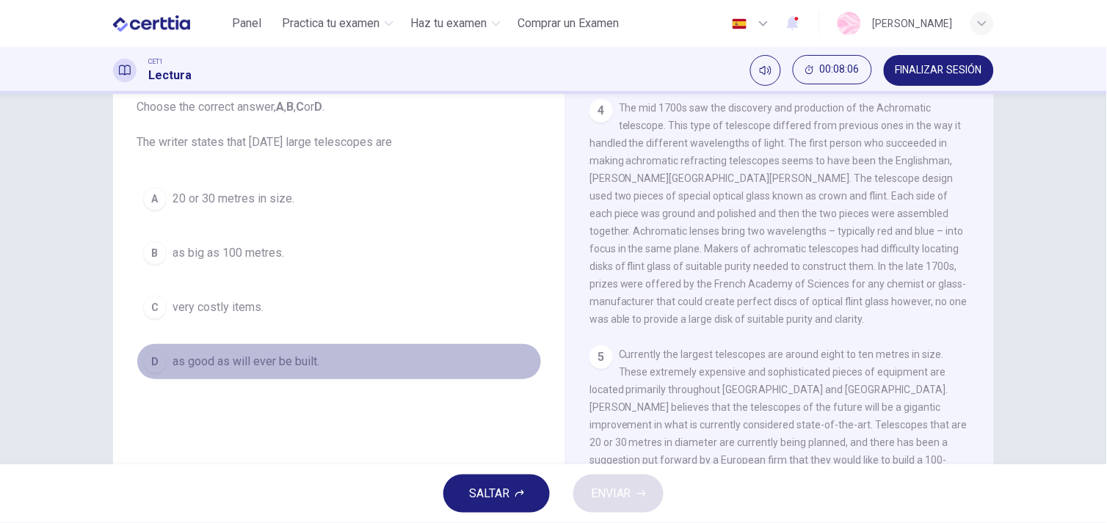
click at [402, 366] on button "D as good as will ever be built." at bounding box center [339, 362] width 405 height 37
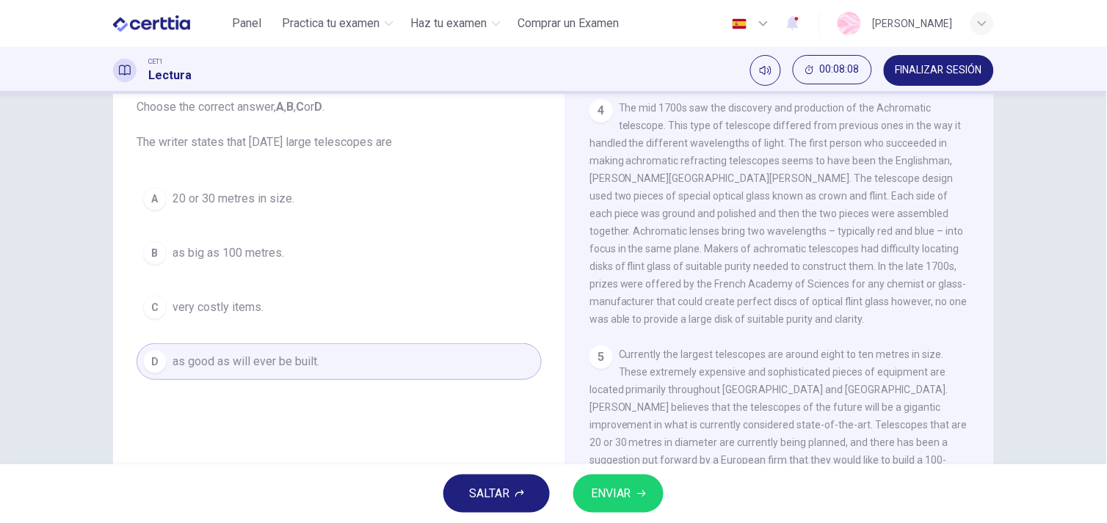
click at [650, 499] on button "ENVIAR" at bounding box center [618, 494] width 90 height 38
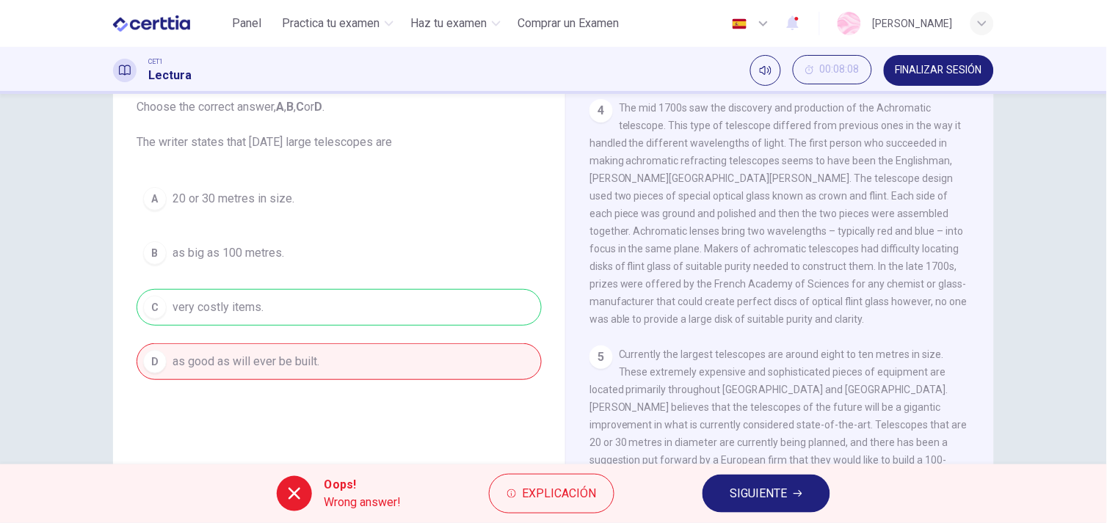
click at [761, 493] on span "SIGUIENTE" at bounding box center [758, 494] width 57 height 21
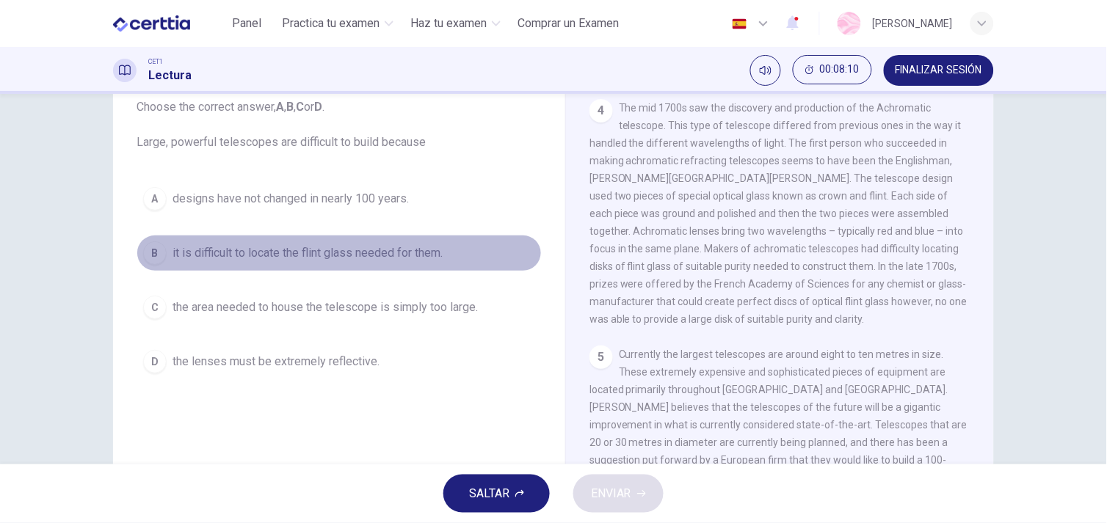
click at [373, 239] on button "B it is difficult to locate the flint glass needed for them." at bounding box center [339, 253] width 405 height 37
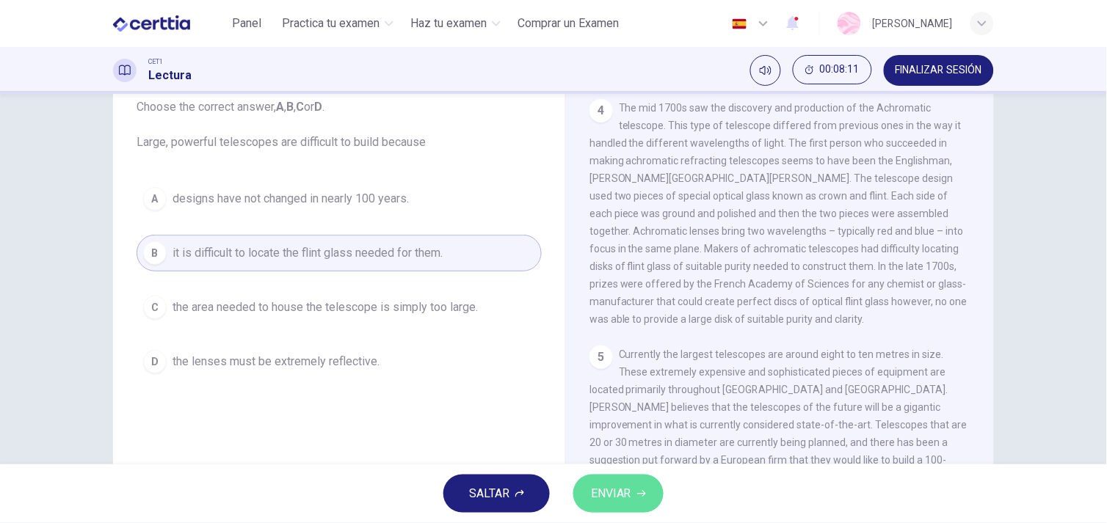
click at [637, 495] on icon "button" at bounding box center [641, 494] width 9 height 9
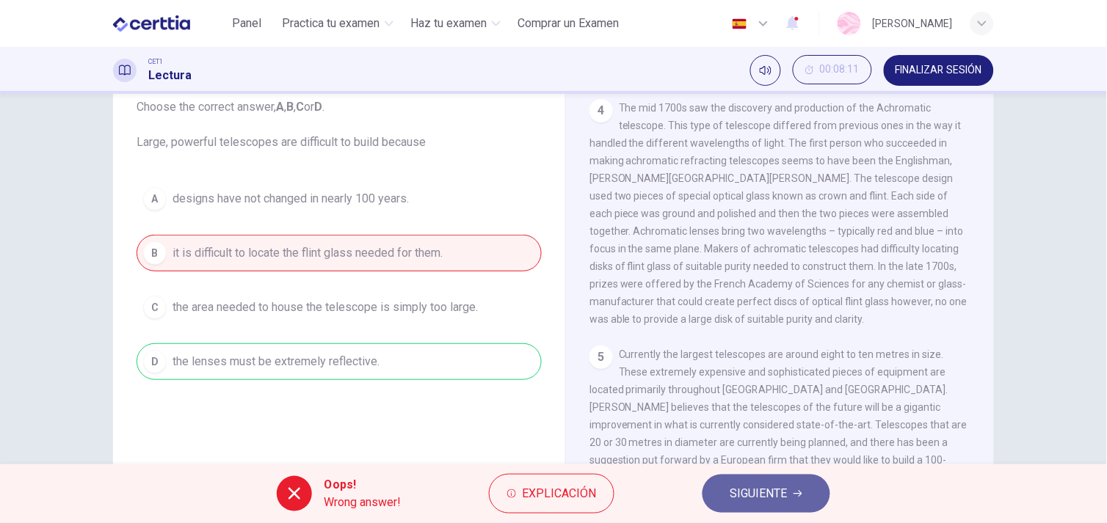
click at [752, 502] on span "SIGUIENTE" at bounding box center [758, 494] width 57 height 21
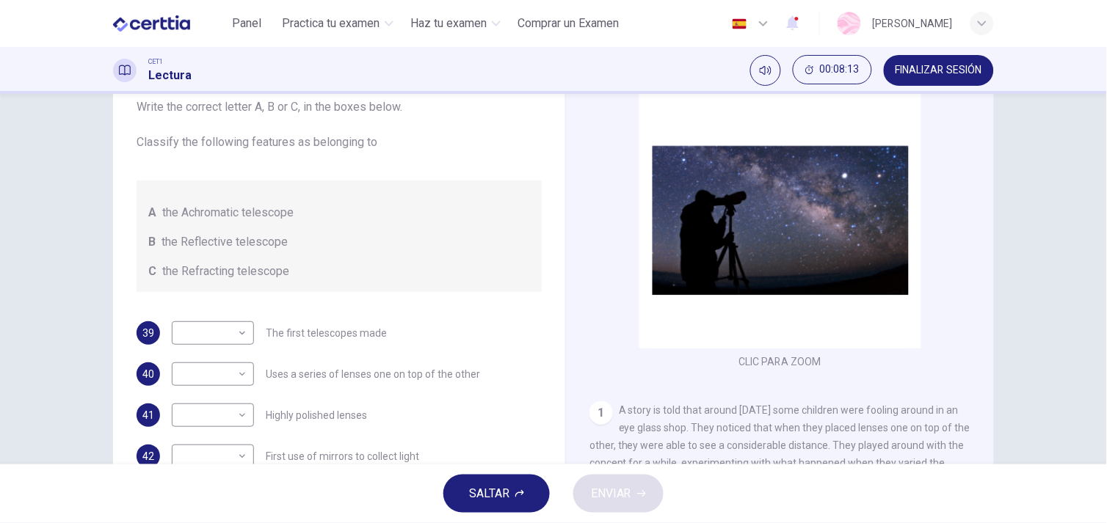
click at [254, 341] on div "​ ​ The first telescopes made" at bounding box center [279, 333] width 215 height 23
click at [239, 331] on body "This site uses cookies, as explained in our Privacy Policy . If you agree to th…" at bounding box center [553, 261] width 1107 height 523
click at [225, 373] on li "B" at bounding box center [209, 380] width 82 height 23
type input "*"
click at [225, 373] on body "This site uses cookies, as explained in our Privacy Policy . If you agree to th…" at bounding box center [553, 261] width 1107 height 523
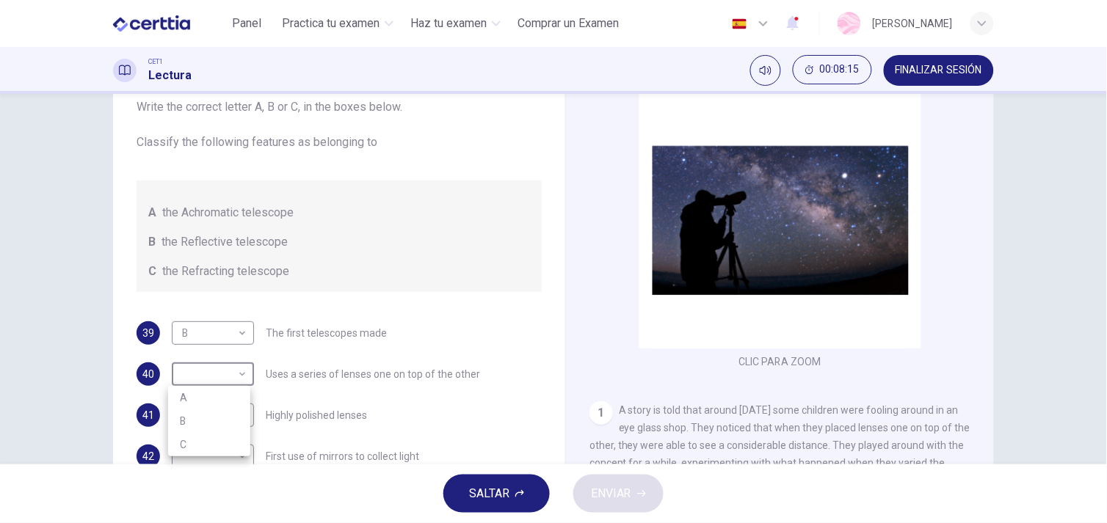
click at [238, 402] on li "A" at bounding box center [209, 397] width 82 height 23
type input "*"
click at [238, 433] on body "This site uses cookies, as explained in our Privacy Policy . If you agree to th…" at bounding box center [553, 261] width 1107 height 523
click at [238, 433] on li "A" at bounding box center [209, 438] width 82 height 23
type input "*"
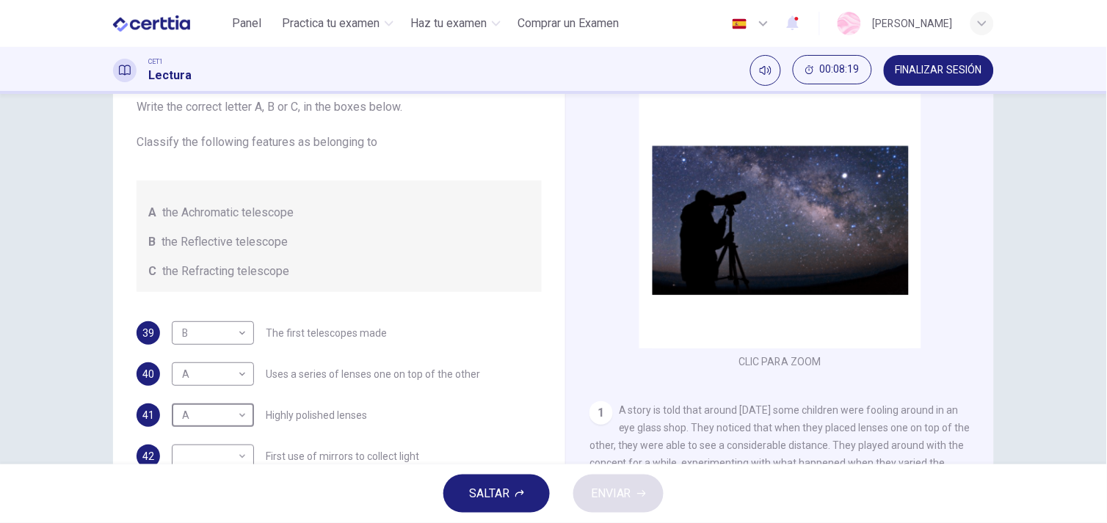
scroll to position [198, 0]
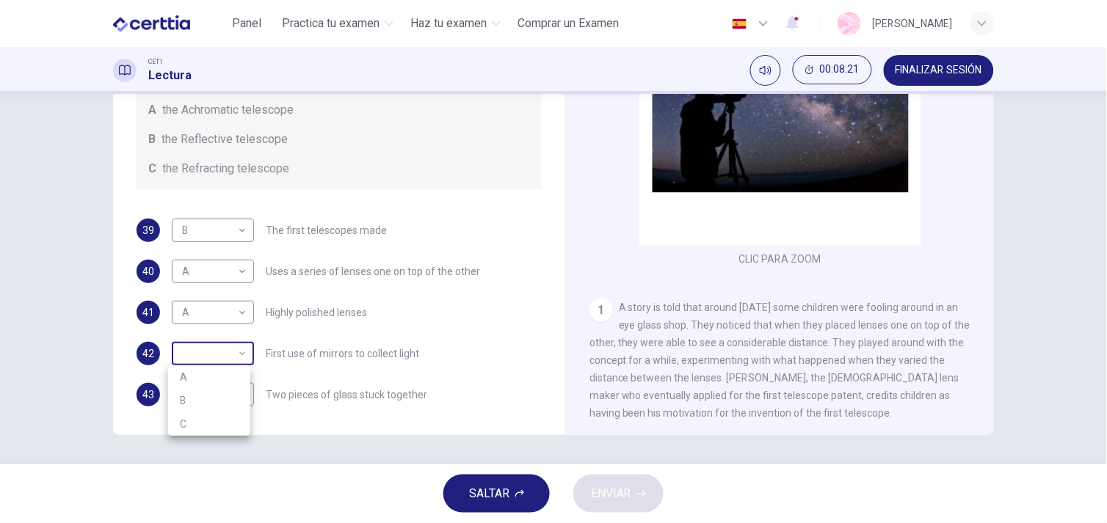
click at [214, 352] on body "This site uses cookies, as explained in our Privacy Policy . If you agree to th…" at bounding box center [553, 261] width 1107 height 523
click at [219, 424] on li "C" at bounding box center [209, 424] width 82 height 23
type input "*"
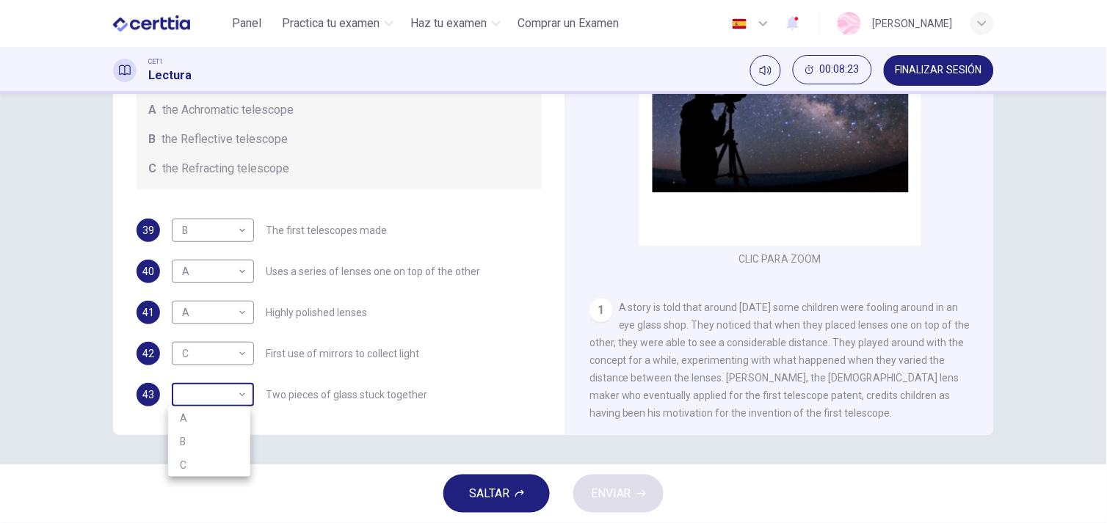
click at [220, 404] on body "This site uses cookies, as explained in our Privacy Policy . If you agree to th…" at bounding box center [553, 261] width 1107 height 523
click at [211, 443] on li "B" at bounding box center [209, 441] width 82 height 23
type input "*"
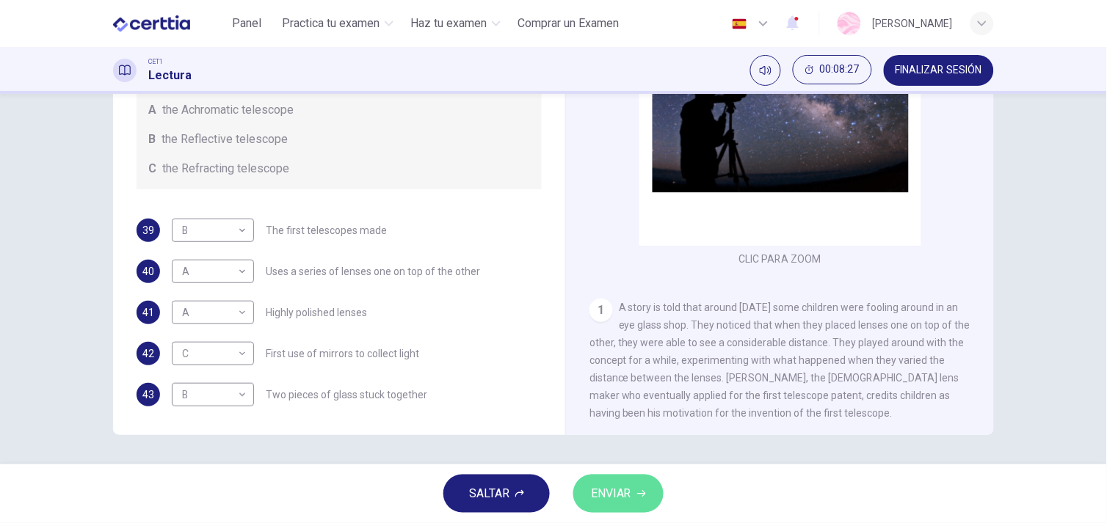
click at [618, 490] on span "ENVIAR" at bounding box center [611, 494] width 40 height 21
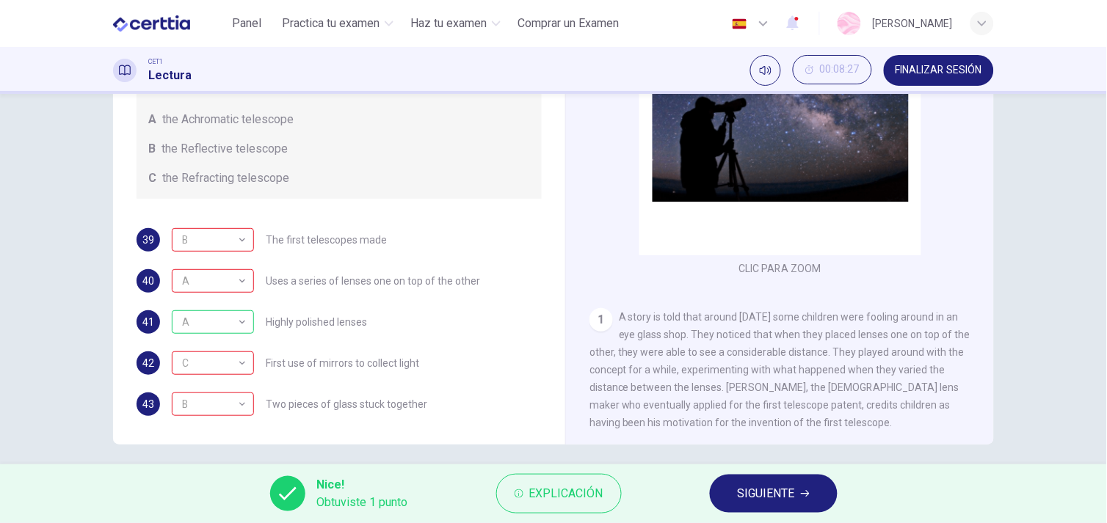
scroll to position [195, 0]
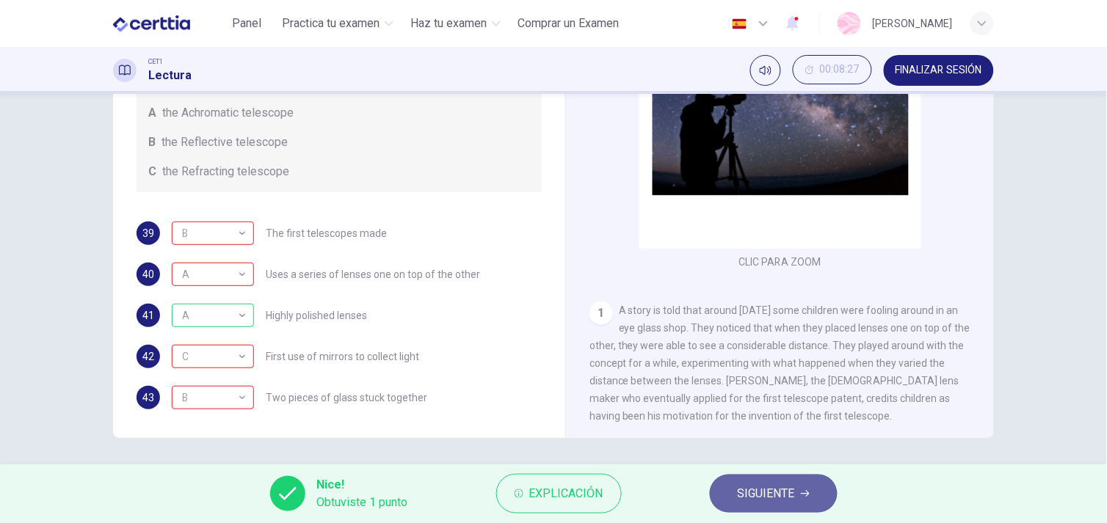
click at [761, 493] on span "SIGUIENTE" at bounding box center [766, 494] width 57 height 21
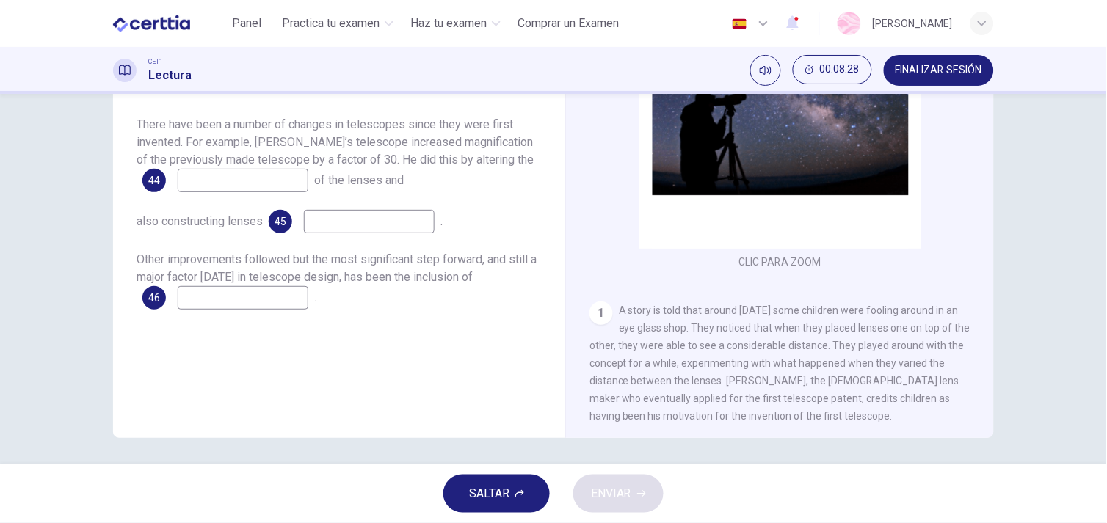
click at [221, 174] on input at bounding box center [243, 180] width 131 height 23
type input "**"
click at [408, 226] on input at bounding box center [369, 221] width 131 height 23
type input "*"
click at [224, 296] on input at bounding box center [243, 297] width 131 height 23
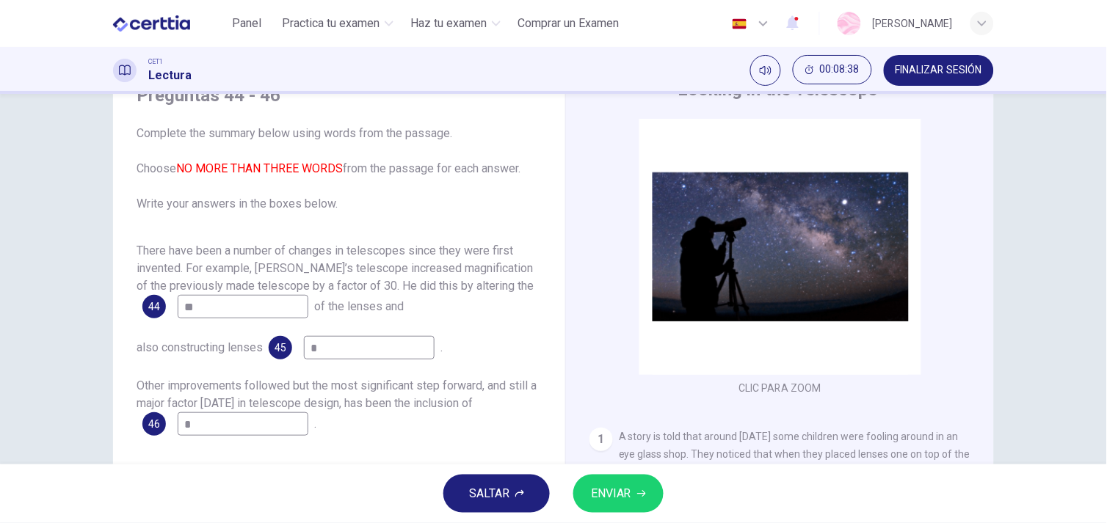
scroll to position [64, 0]
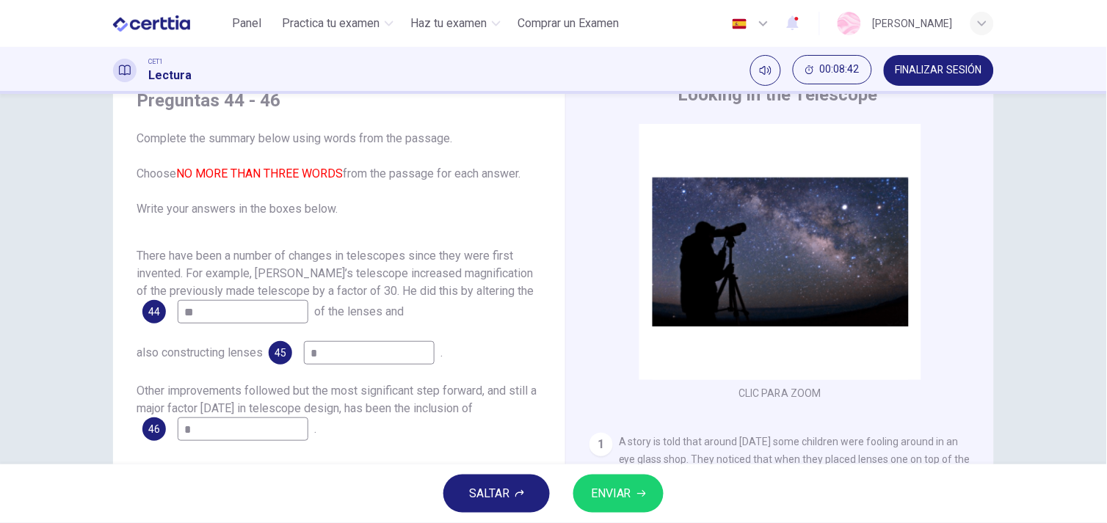
type input "*"
click at [634, 486] on button "ENVIAR" at bounding box center [618, 494] width 90 height 38
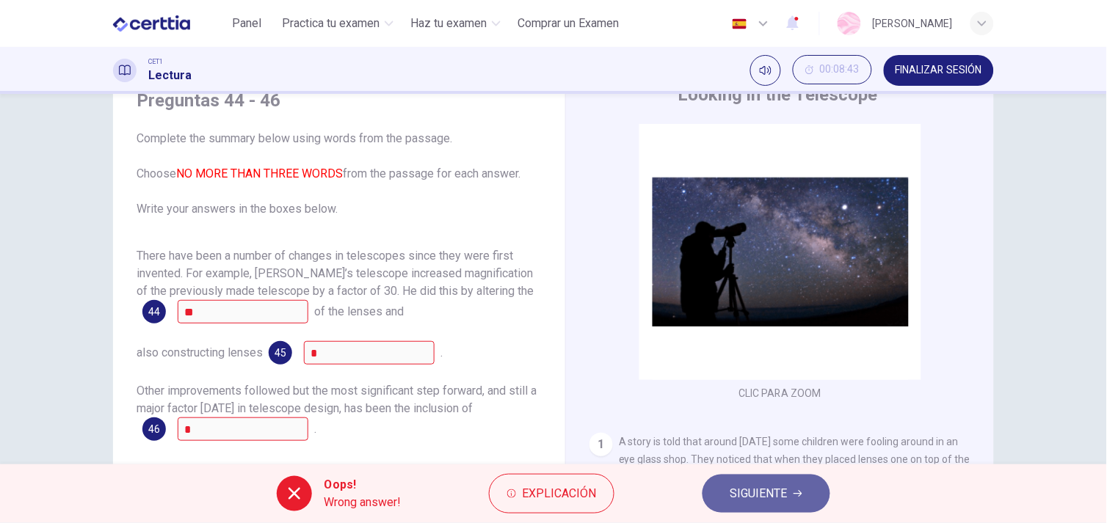
click at [791, 503] on button "SIGUIENTE" at bounding box center [767, 494] width 128 height 38
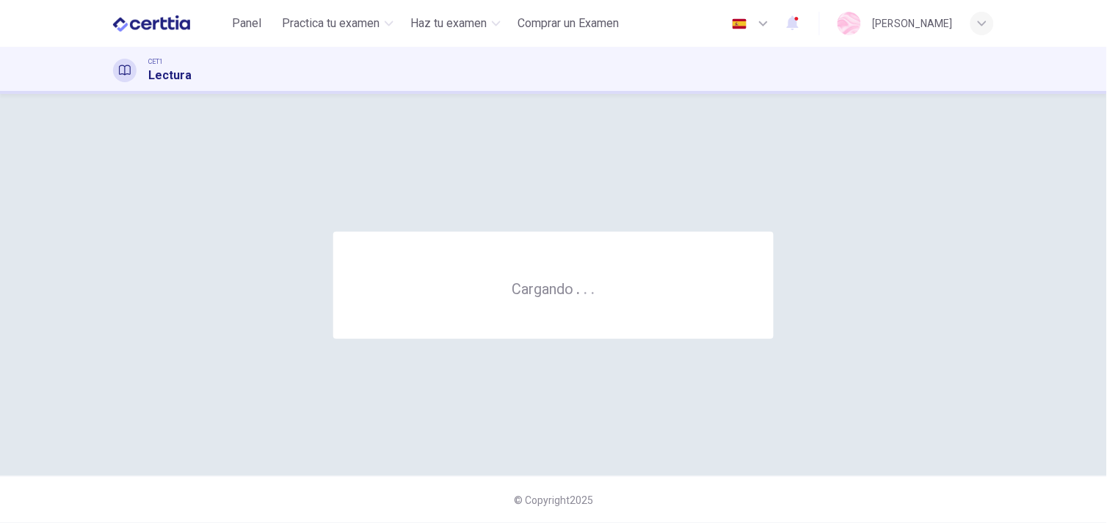
scroll to position [0, 0]
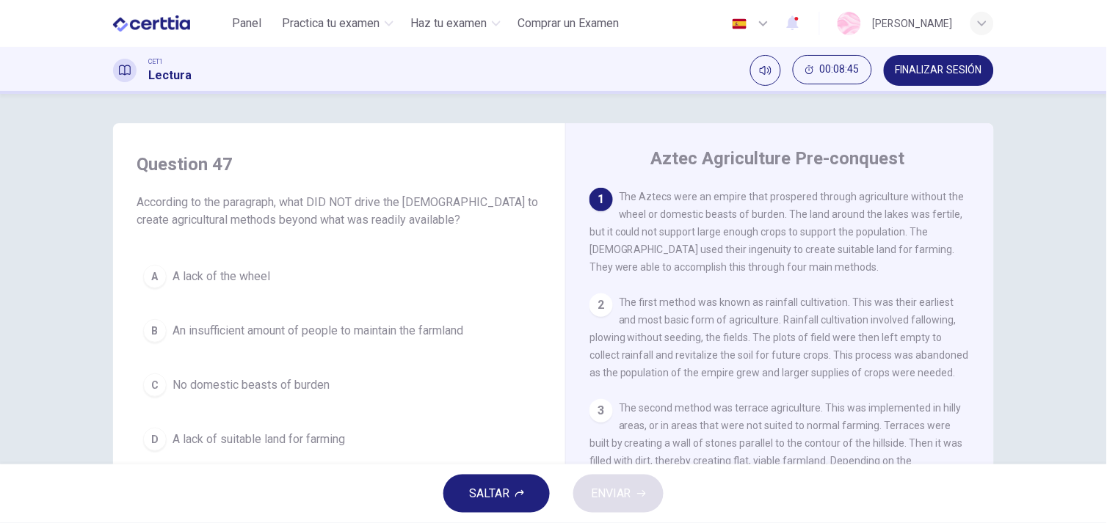
click at [598, 317] on div "2 The first method was known as rainfall cultivation. This was their earliest a…" at bounding box center [780, 338] width 382 height 88
click at [597, 308] on div "2" at bounding box center [600, 305] width 23 height 23
click at [144, 390] on div "C" at bounding box center [154, 385] width 23 height 23
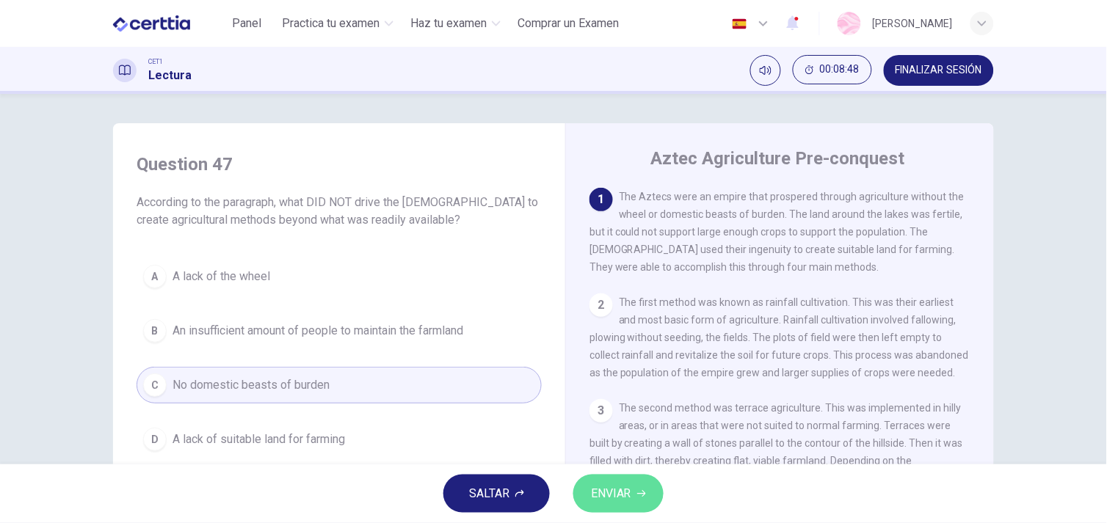
click at [603, 494] on span "ENVIAR" at bounding box center [611, 494] width 40 height 21
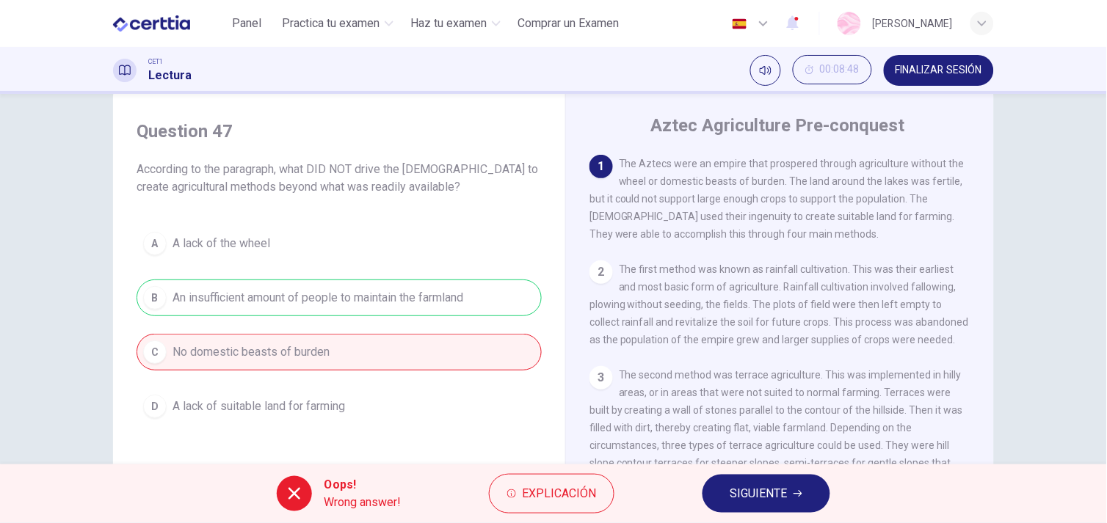
scroll to position [40, 0]
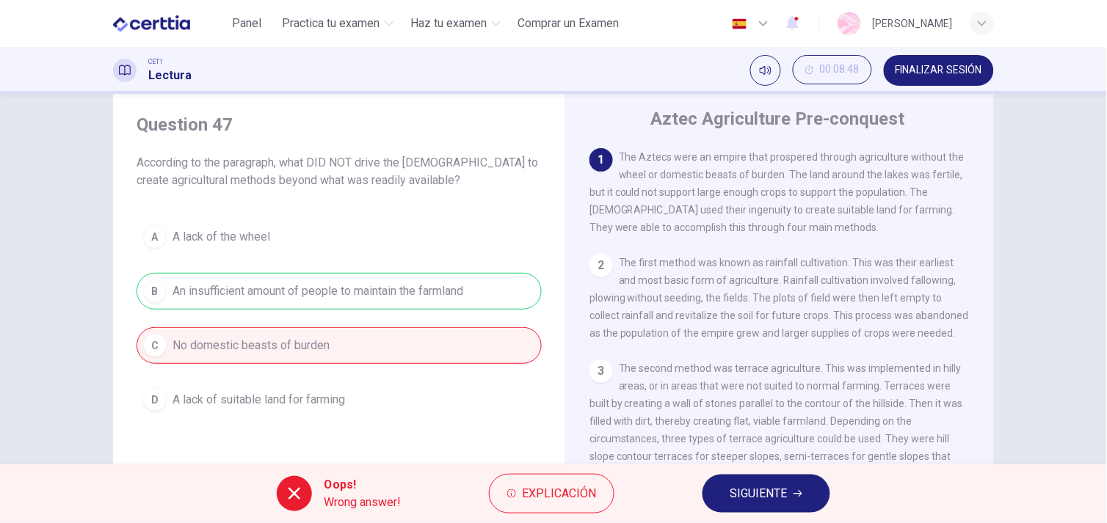
click at [819, 496] on button "SIGUIENTE" at bounding box center [767, 494] width 128 height 38
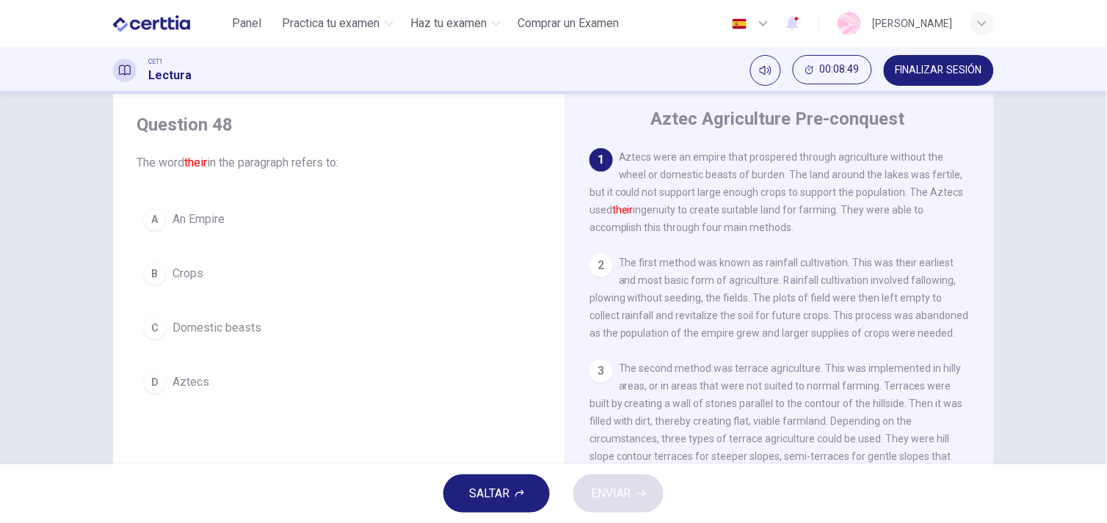
click at [153, 317] on div "C" at bounding box center [154, 327] width 23 height 23
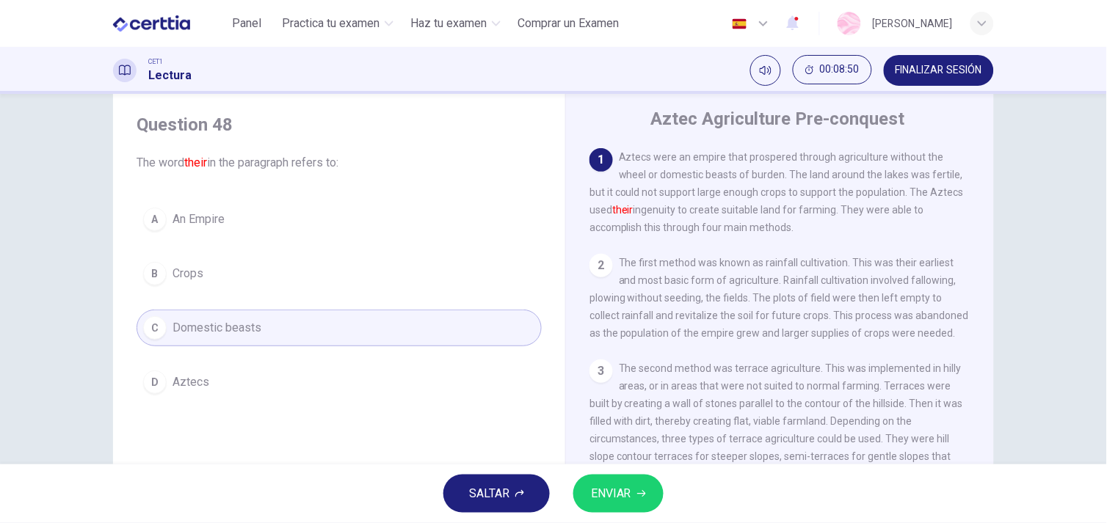
click at [656, 498] on button "ENVIAR" at bounding box center [618, 494] width 90 height 38
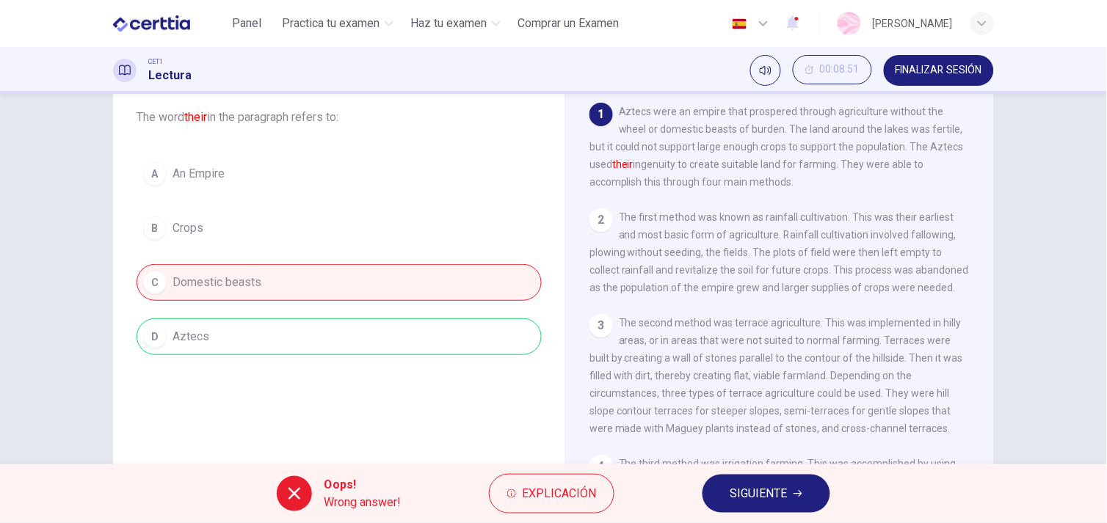
scroll to position [91, 0]
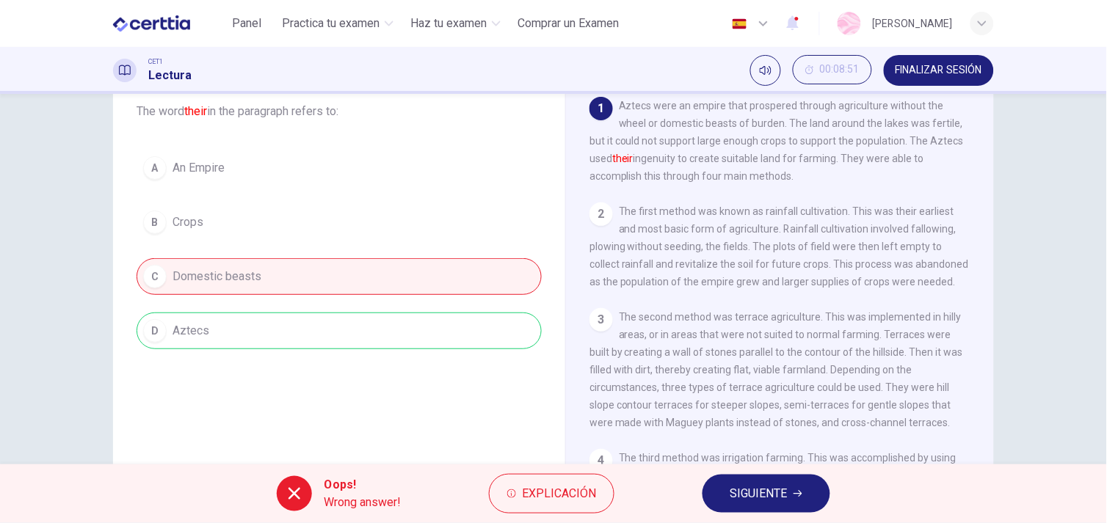
click at [756, 507] on button "SIGUIENTE" at bounding box center [767, 494] width 128 height 38
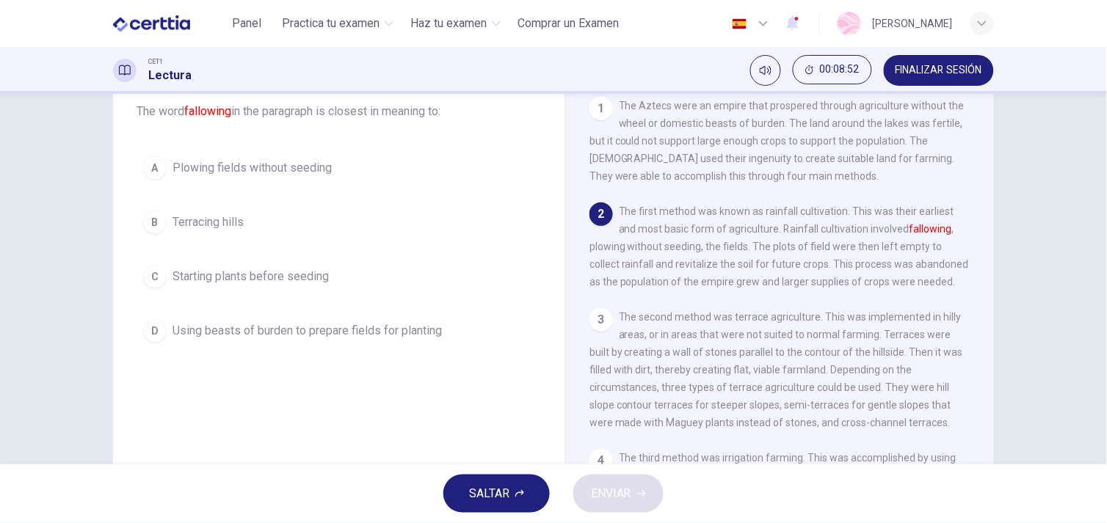
click at [341, 296] on div "A Plowing fields without seeding B Terracing hills C Starting plants before see…" at bounding box center [339, 250] width 405 height 200
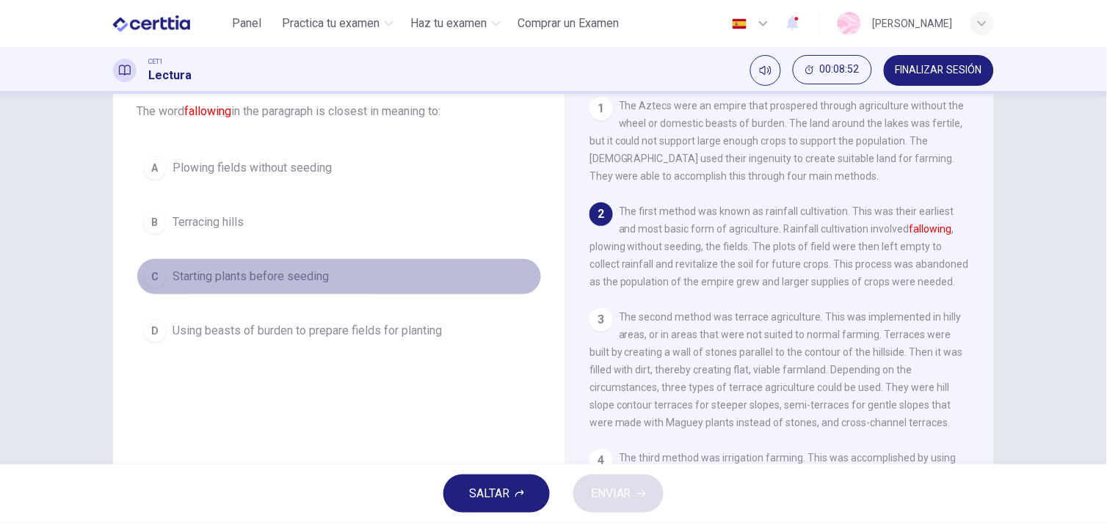
click at [314, 283] on span "Starting plants before seeding" at bounding box center [251, 277] width 156 height 18
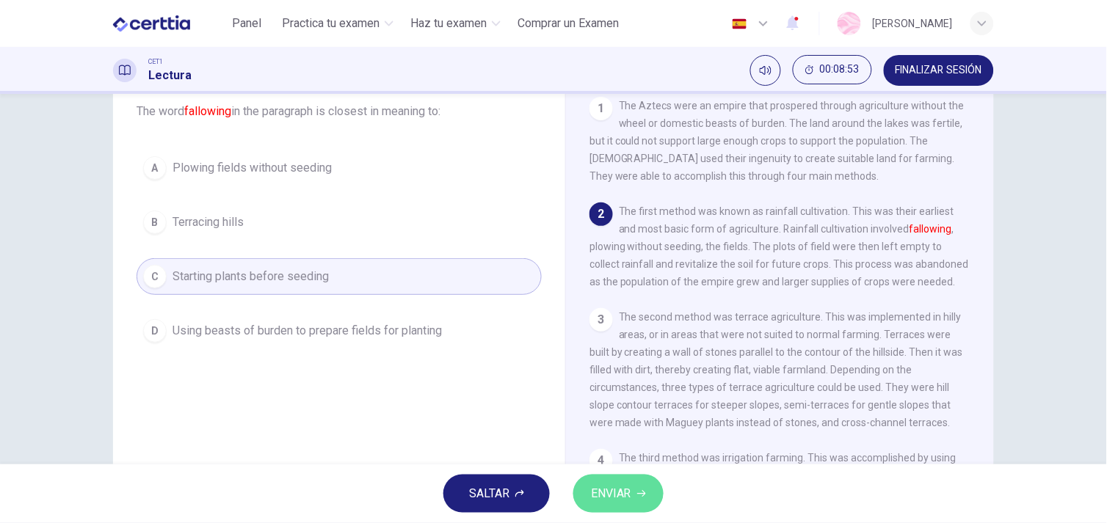
click at [639, 493] on icon "button" at bounding box center [641, 494] width 9 height 9
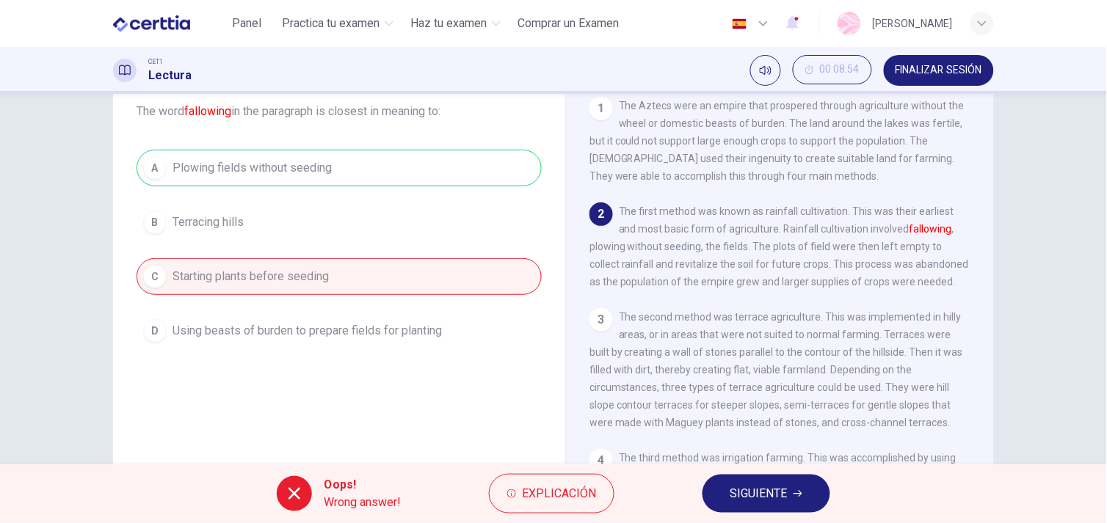
click at [708, 497] on button "SIGUIENTE" at bounding box center [767, 494] width 128 height 38
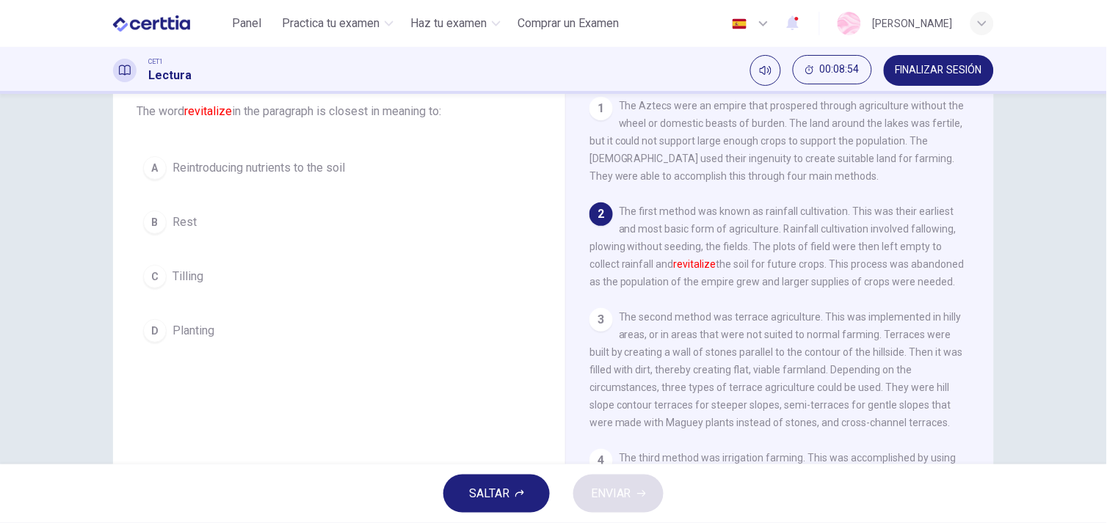
click at [156, 323] on div "D" at bounding box center [154, 330] width 23 height 23
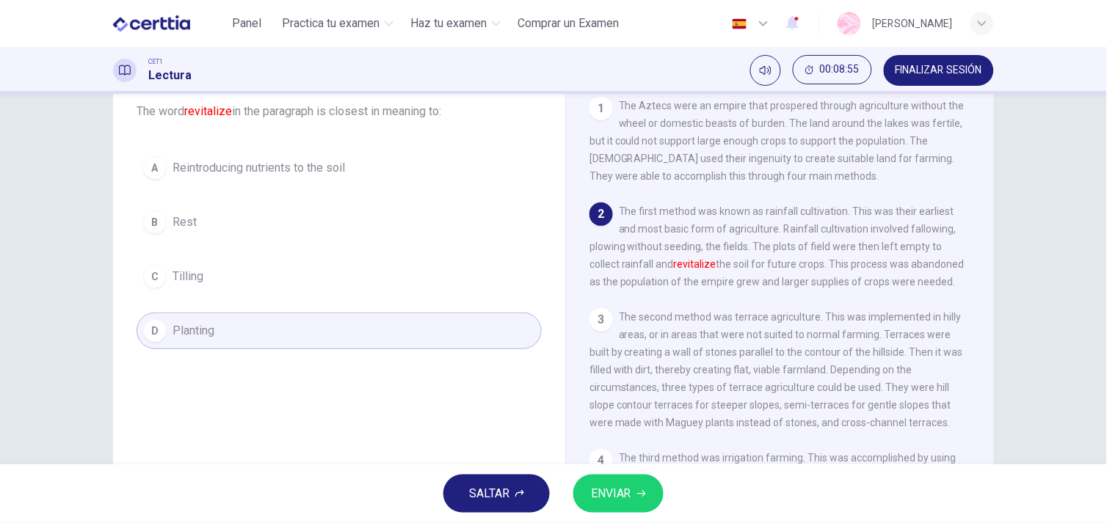
click at [639, 486] on button "ENVIAR" at bounding box center [618, 494] width 90 height 38
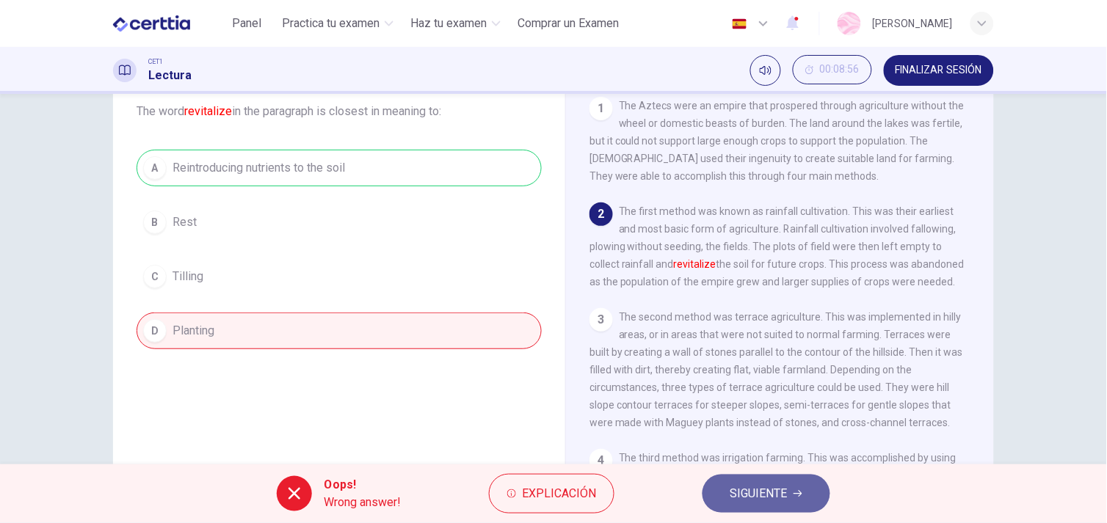
click at [749, 497] on span "SIGUIENTE" at bounding box center [758, 494] width 57 height 21
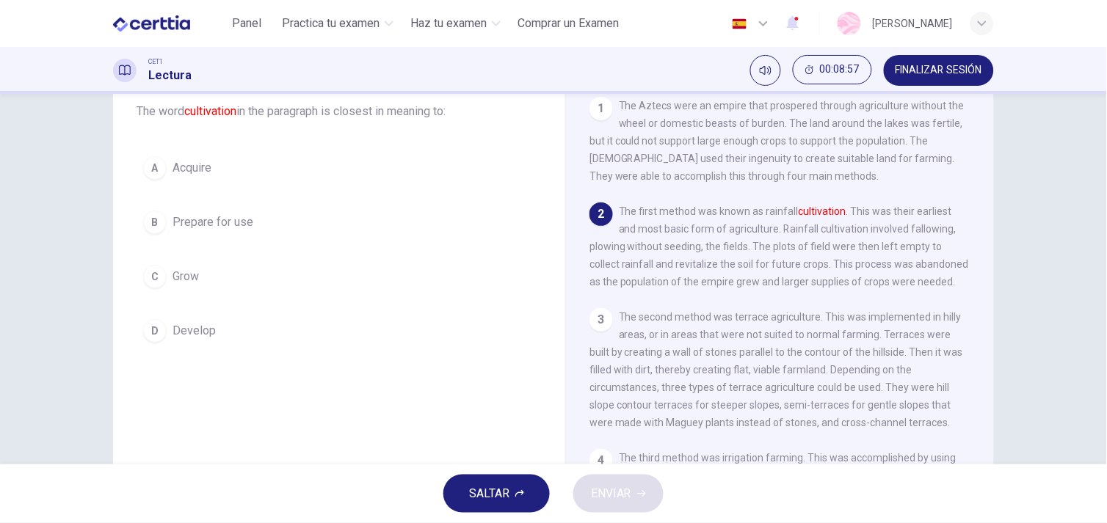
scroll to position [0, 0]
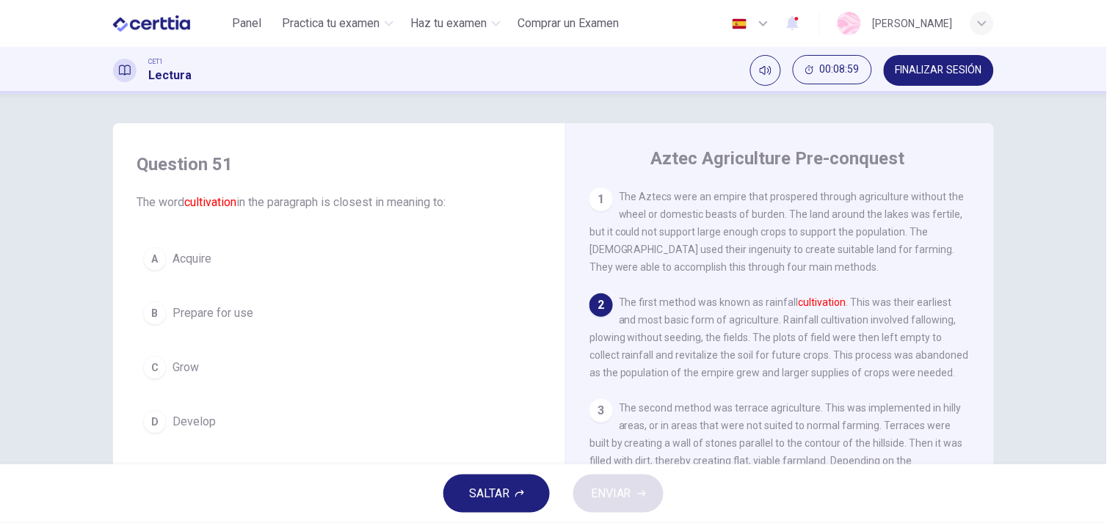
click at [160, 421] on div "D" at bounding box center [154, 421] width 23 height 23
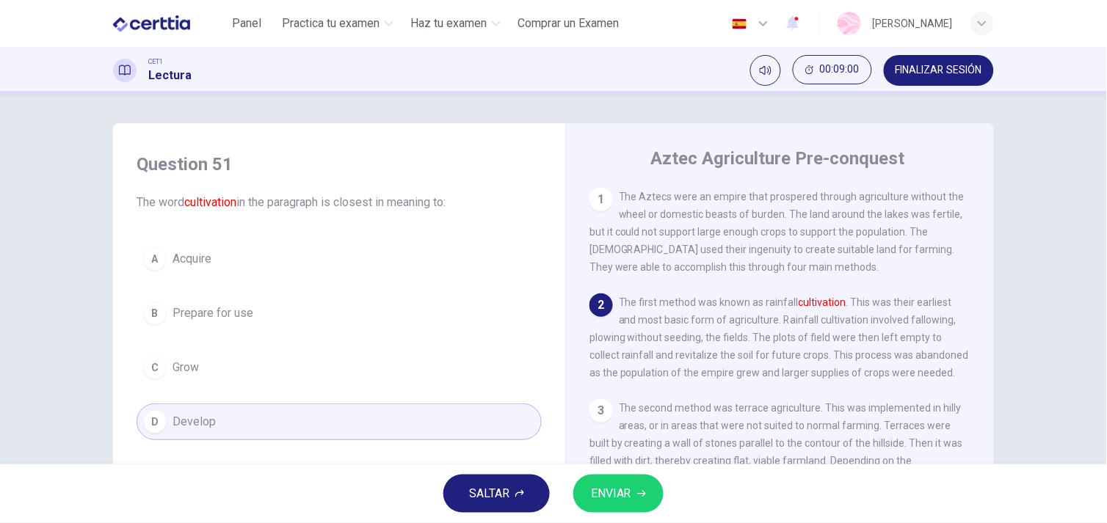
click at [639, 502] on button "ENVIAR" at bounding box center [618, 494] width 90 height 38
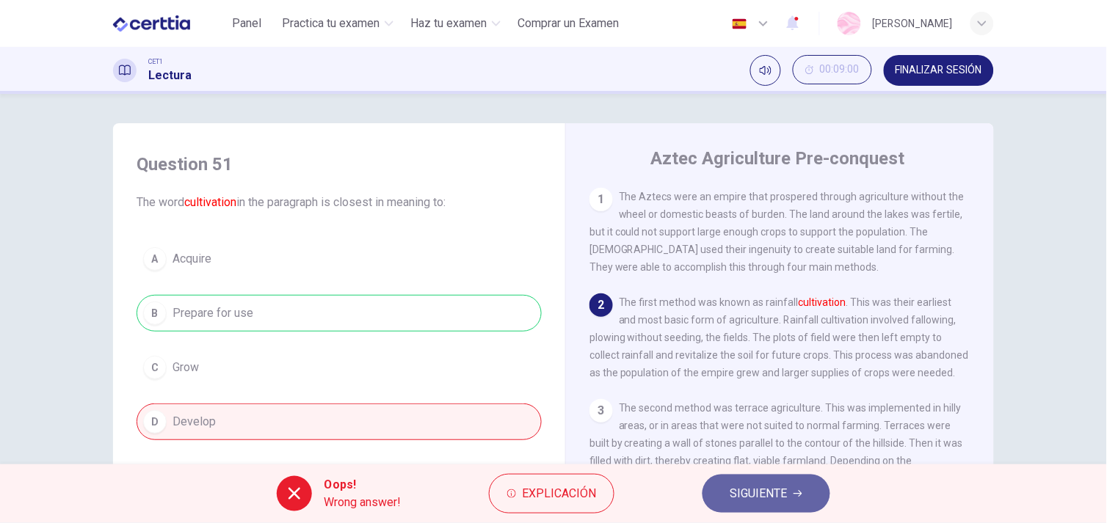
click at [755, 495] on span "SIGUIENTE" at bounding box center [758, 494] width 57 height 21
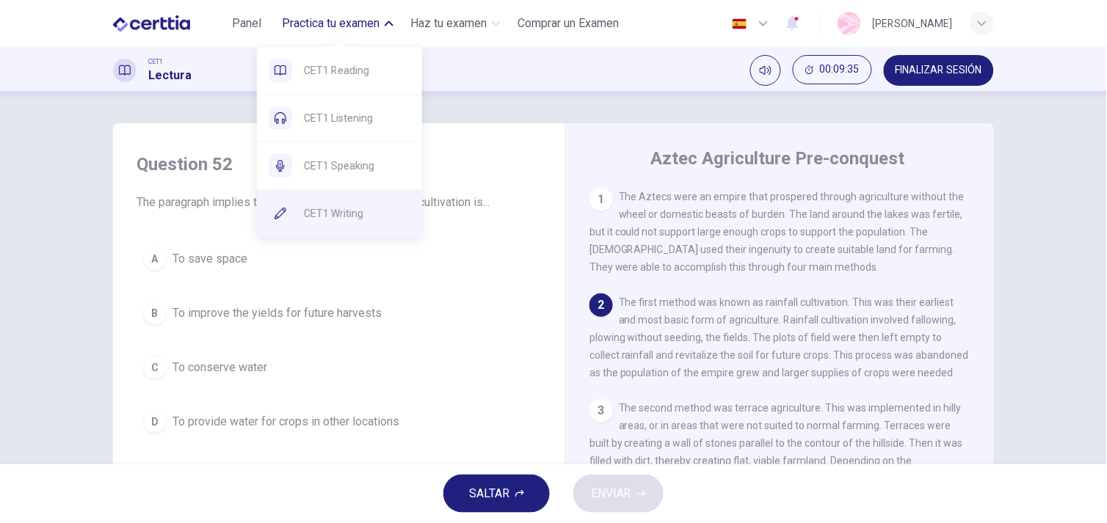
click at [328, 216] on span "CET1 Writing" at bounding box center [357, 214] width 106 height 18
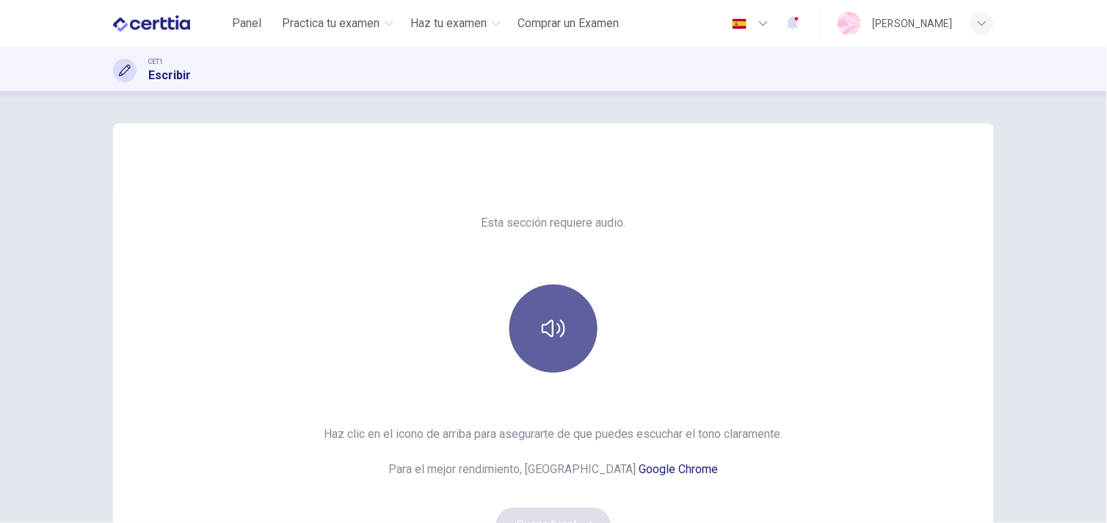
click at [542, 335] on icon "button" at bounding box center [553, 328] width 23 height 23
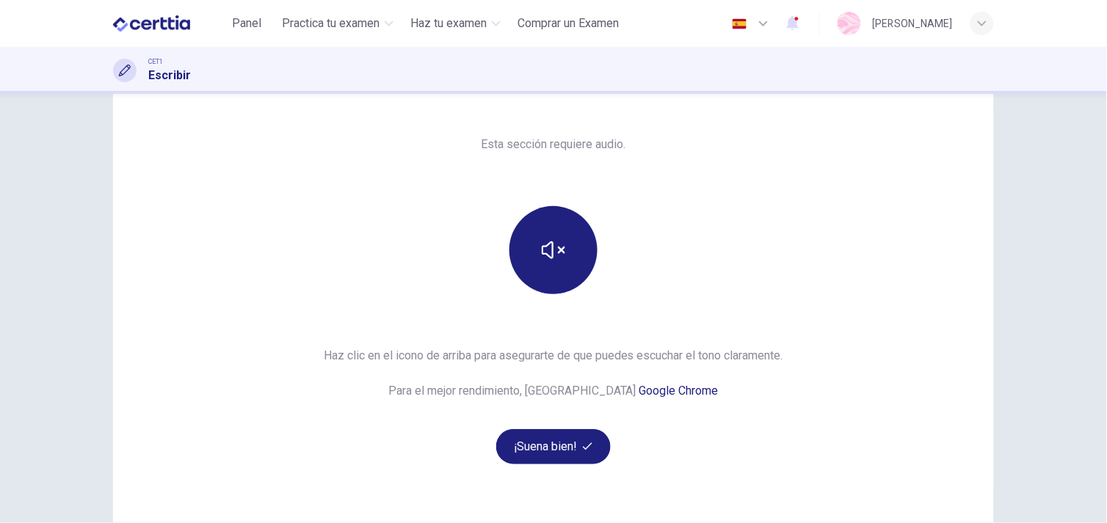
scroll to position [81, 0]
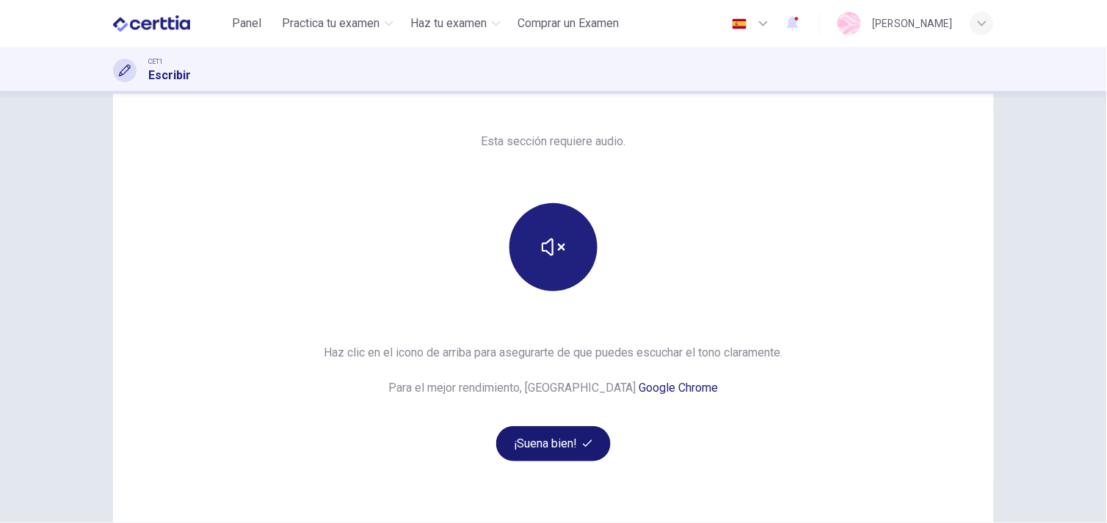
click at [559, 445] on button "¡Suena bien!" at bounding box center [553, 443] width 115 height 35
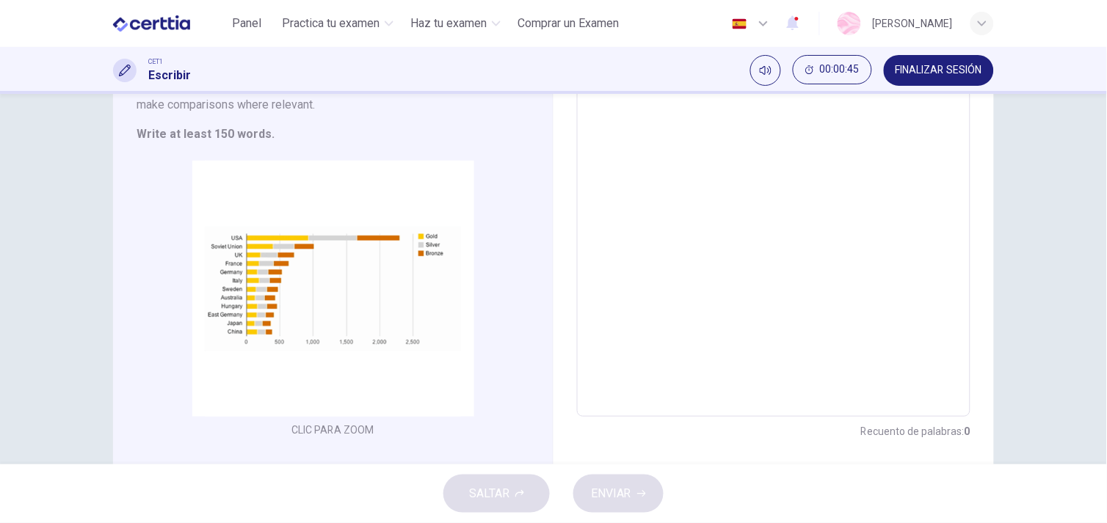
scroll to position [272, 0]
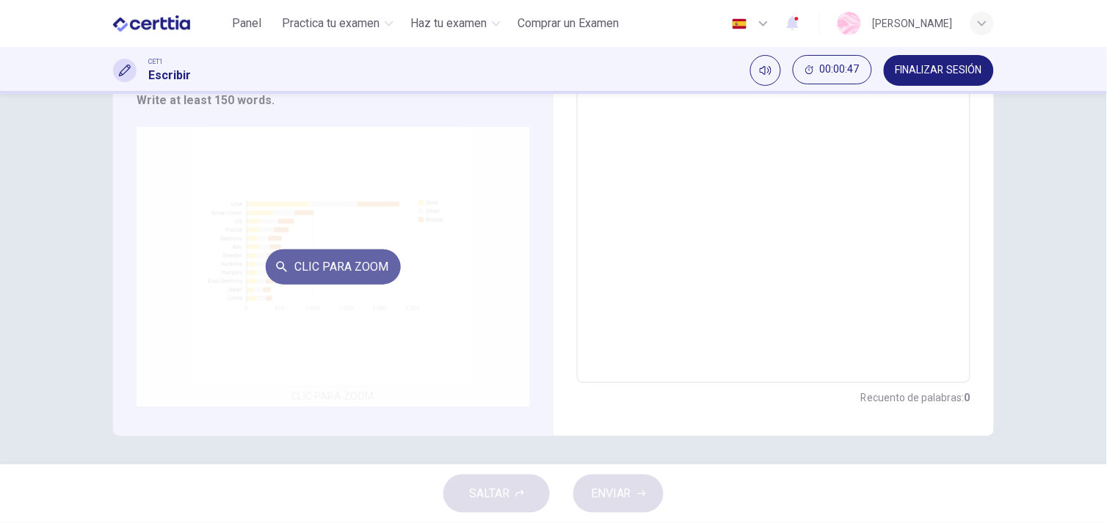
click at [328, 262] on button "Clic para zoom" at bounding box center [333, 267] width 135 height 35
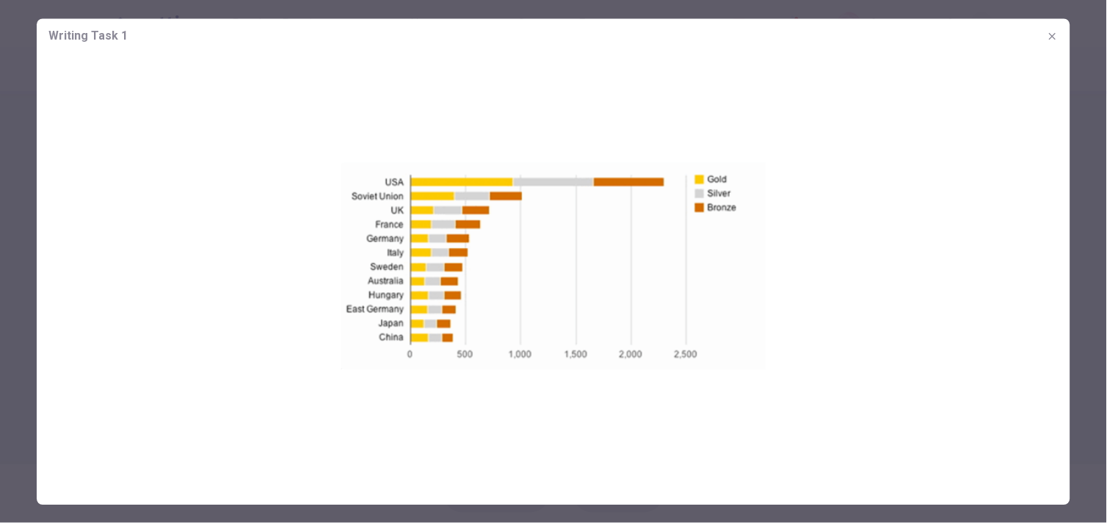
click at [1058, 35] on icon "button" at bounding box center [1053, 36] width 12 height 12
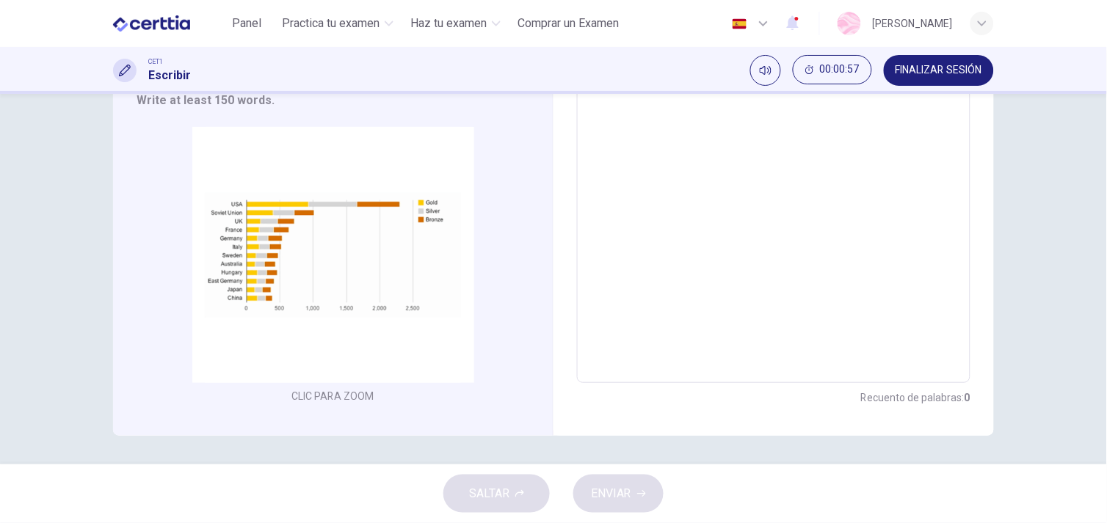
click at [642, 323] on textarea at bounding box center [773, 143] width 373 height 457
type textarea "*"
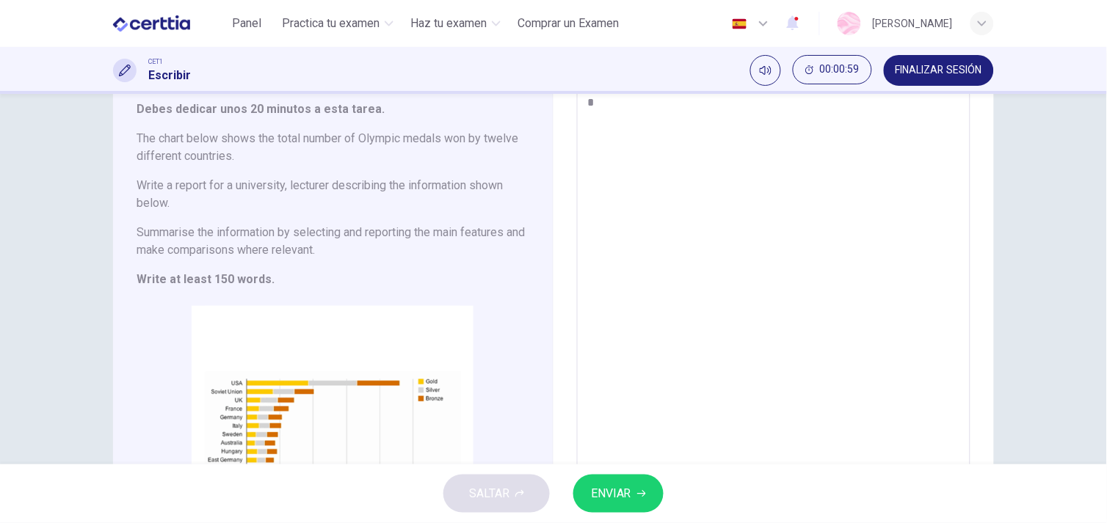
type textarea "*"
click at [596, 505] on button "ENVIAR" at bounding box center [618, 494] width 90 height 38
type textarea "*"
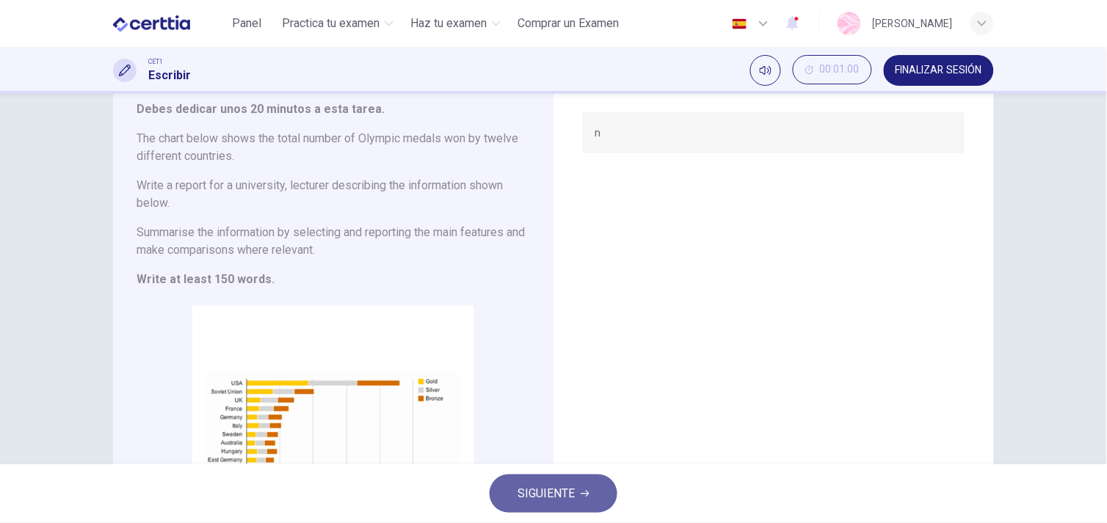
click at [591, 501] on button "SIGUIENTE" at bounding box center [554, 494] width 128 height 38
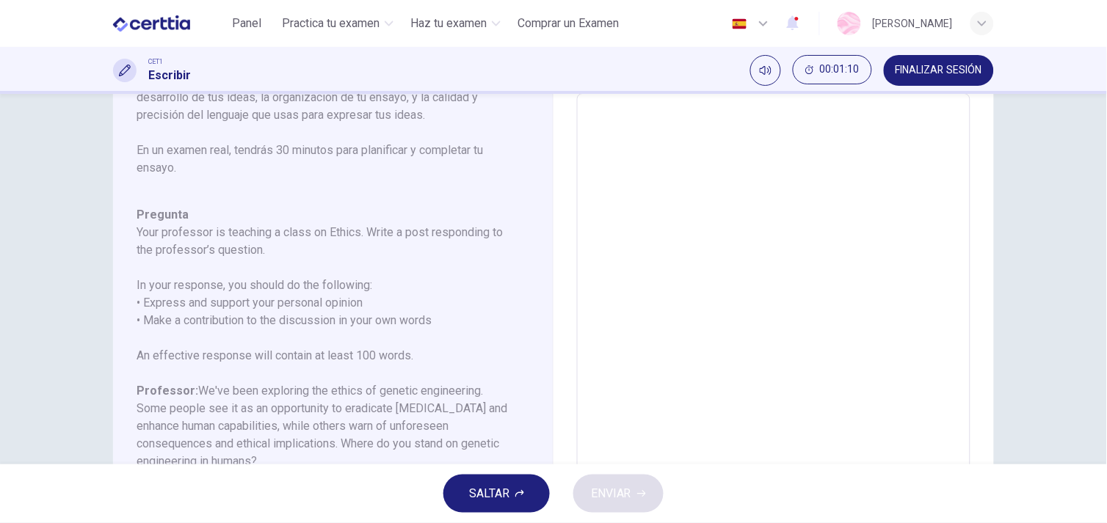
scroll to position [163, 0]
drag, startPoint x: 540, startPoint y: 344, endPoint x: 543, endPoint y: 421, distance: 77.9
click at [543, 421] on div "Pregunta 2 Tipo de pregunta : Writing for an Academic Discussion Instrucciones …" at bounding box center [333, 339] width 440 height 595
drag, startPoint x: 527, startPoint y: 355, endPoint x: 561, endPoint y: 432, distance: 84.2
click at [540, 439] on div "Pregunta 2 Tipo de pregunta : Writing for an Academic Discussion Instrucciones …" at bounding box center [333, 339] width 440 height 595
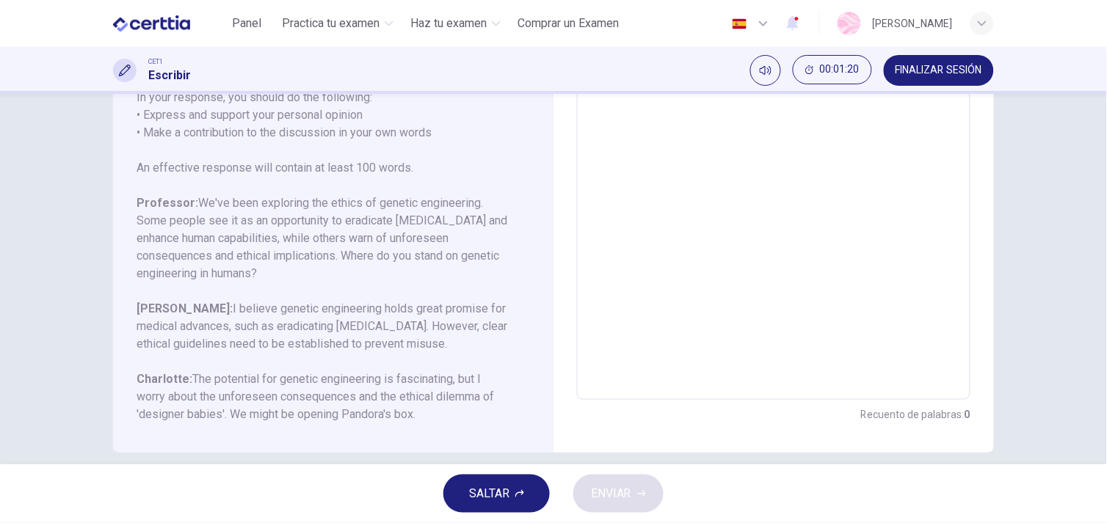
scroll to position [268, 0]
click at [767, 283] on textarea at bounding box center [773, 152] width 373 height 466
type textarea "*"
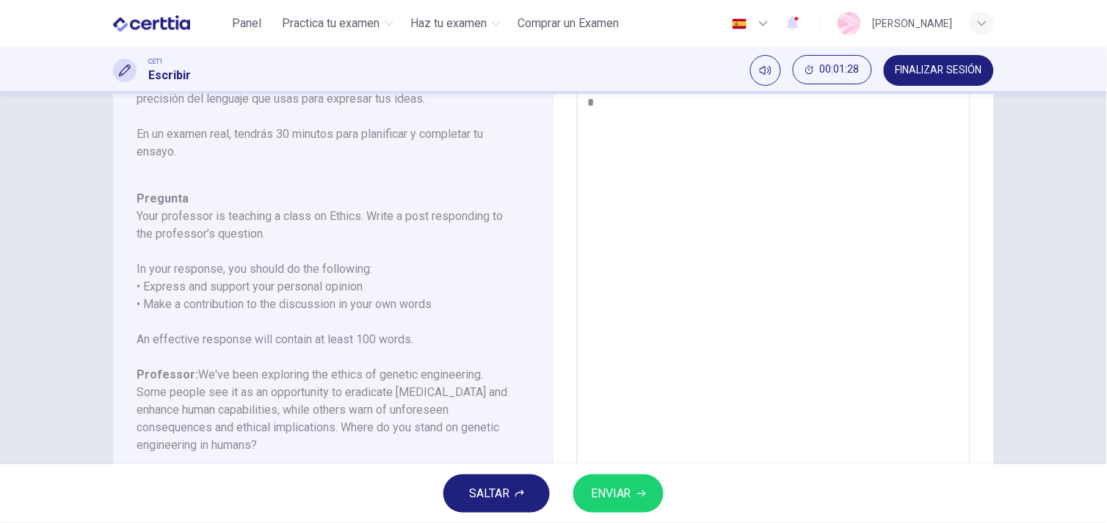
type textarea "*"
click at [617, 486] on span "ENVIAR" at bounding box center [611, 494] width 40 height 21
type textarea "*"
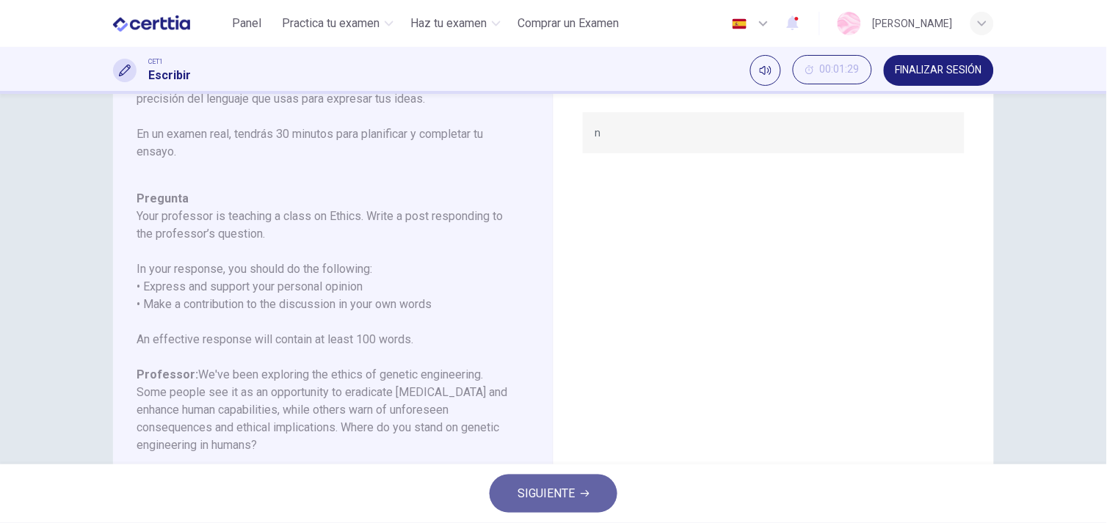
click at [564, 501] on span "SIGUIENTE" at bounding box center [546, 494] width 57 height 21
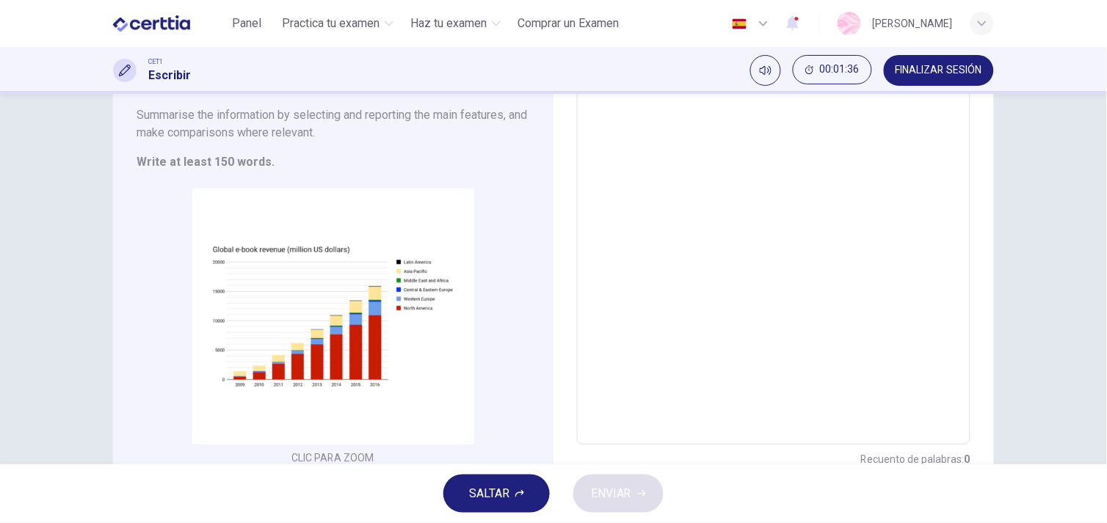
scroll to position [173, 0]
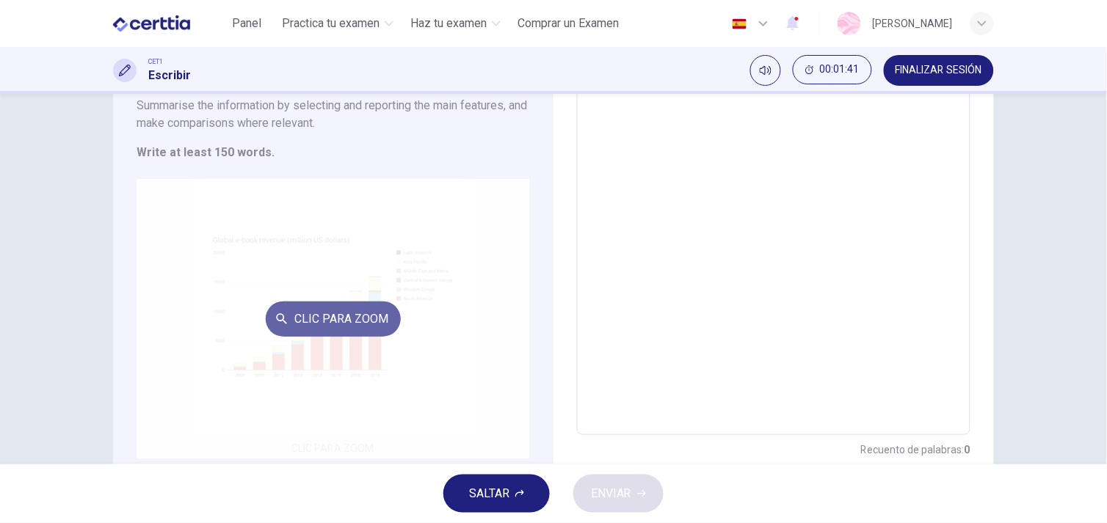
click at [316, 313] on button "Clic para zoom" at bounding box center [333, 319] width 135 height 35
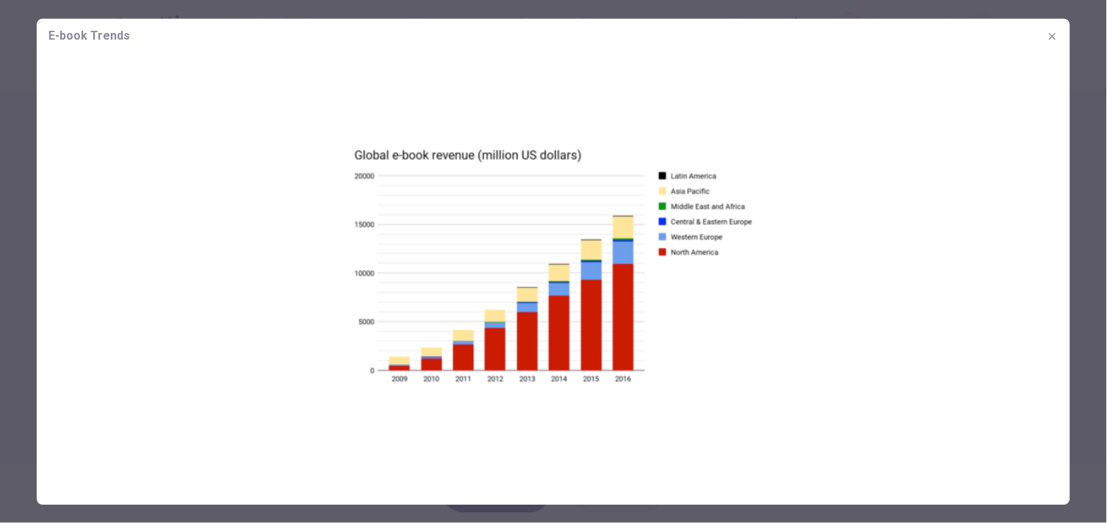
click at [1050, 40] on icon "button" at bounding box center [1053, 36] width 12 height 12
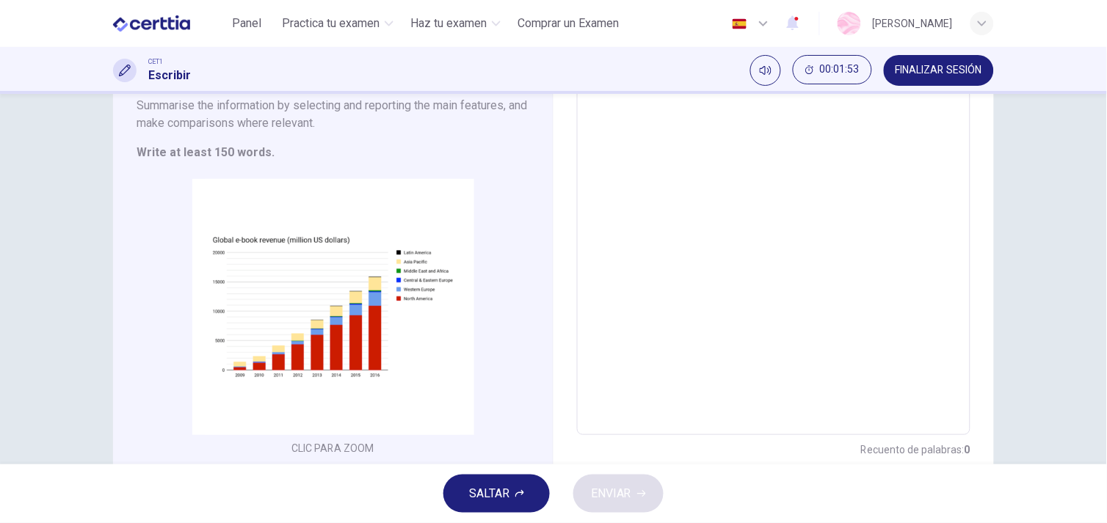
click at [722, 363] on textarea at bounding box center [773, 219] width 373 height 410
type textarea "*"
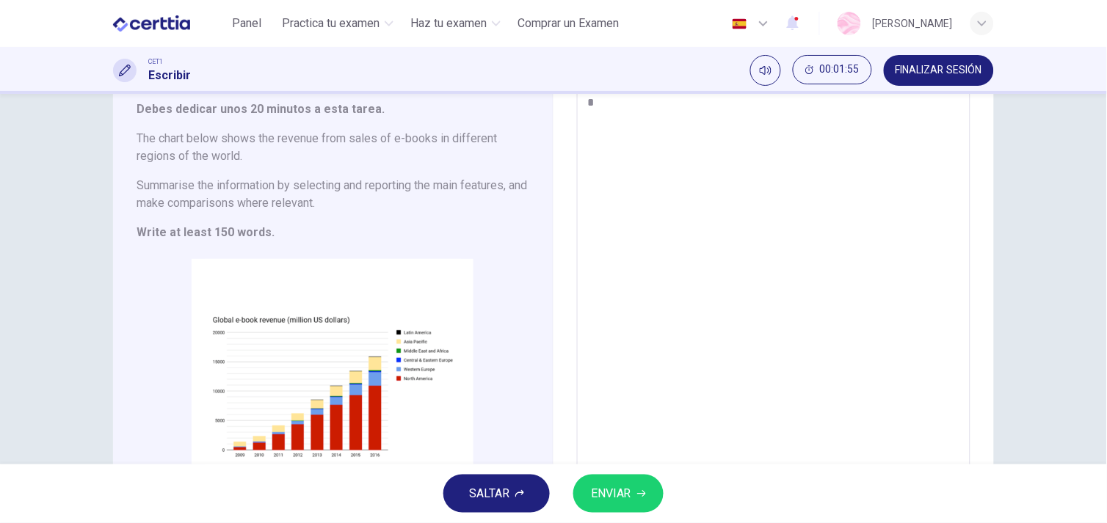
type textarea "*"
click at [612, 486] on span "ENVIAR" at bounding box center [611, 494] width 40 height 21
type textarea "*"
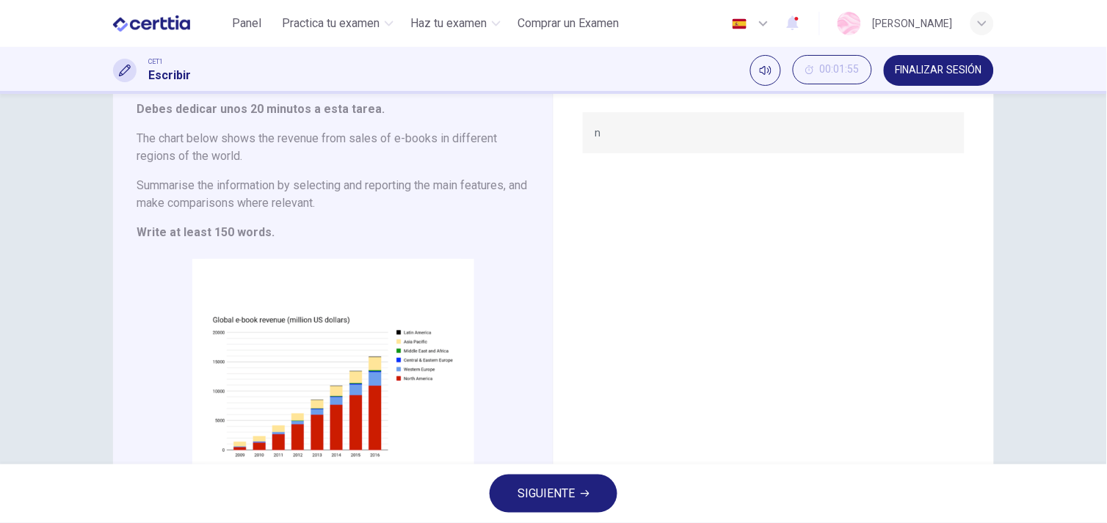
click at [588, 494] on icon "button" at bounding box center [585, 494] width 9 height 7
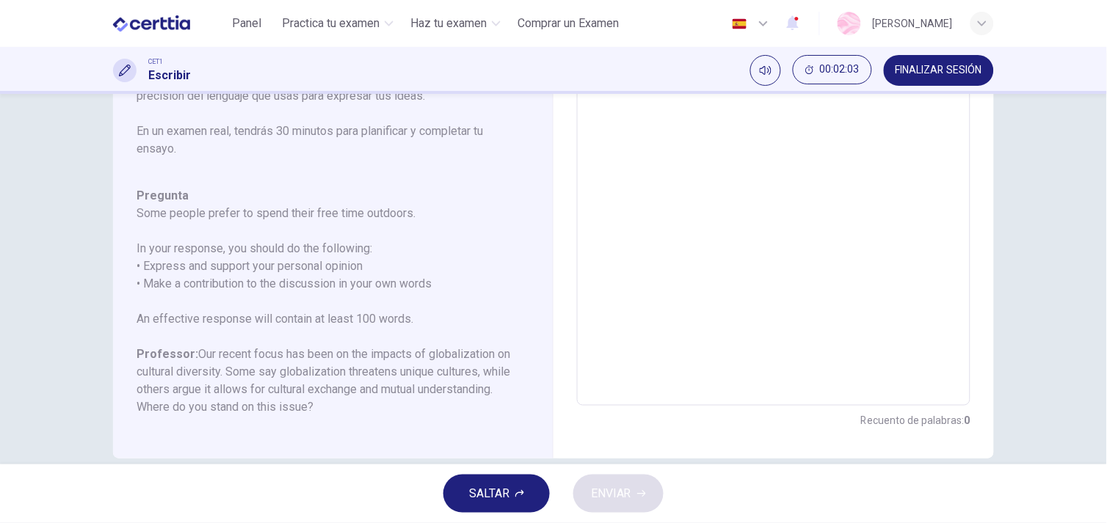
scroll to position [262, 0]
drag, startPoint x: 542, startPoint y: 263, endPoint x: 549, endPoint y: 301, distance: 38.9
click at [549, 301] on div "Pregunta 4 Tipo de pregunta : Writing for an Academic Discussion Instrucciones …" at bounding box center [553, 158] width 881 height 595
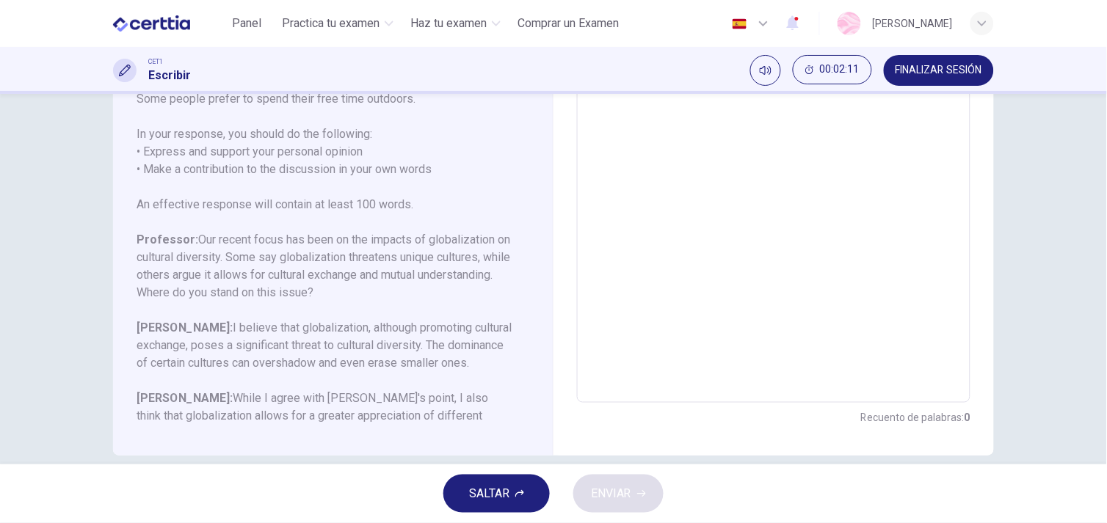
scroll to position [145, 0]
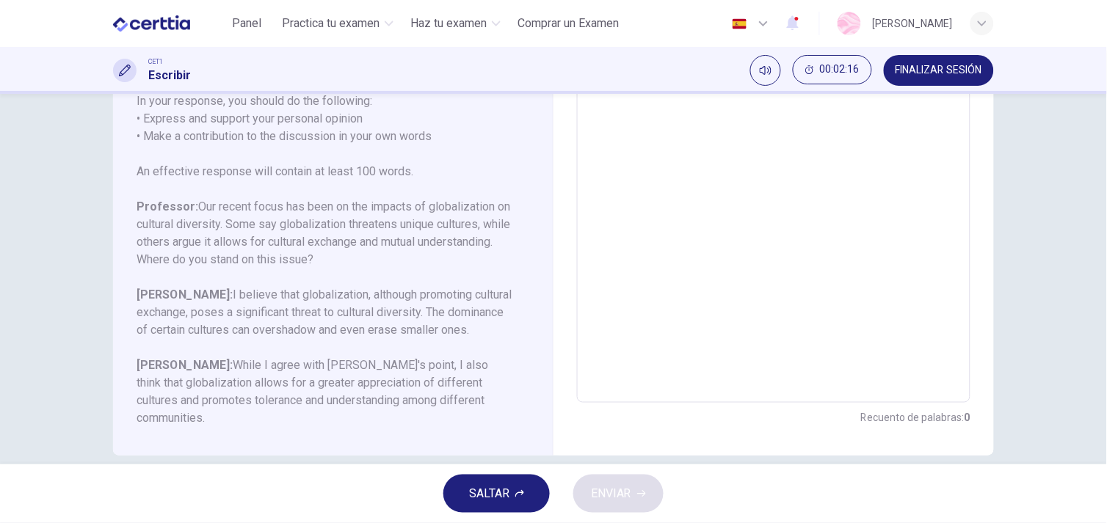
click at [689, 347] on textarea at bounding box center [773, 158] width 373 height 466
type textarea "*"
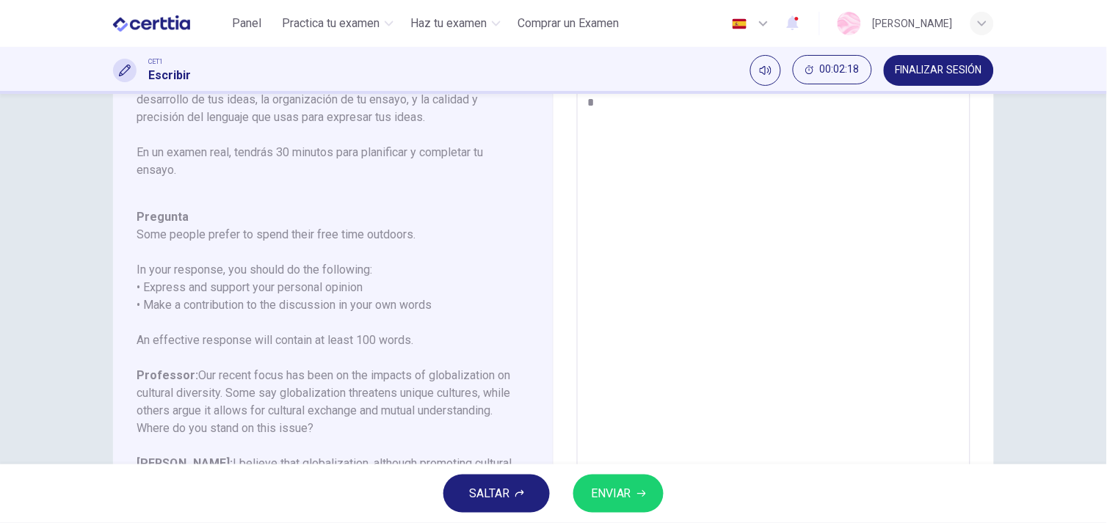
type textarea "*"
click at [501, 503] on span "SALTAR" at bounding box center [489, 494] width 40 height 21
type textarea "*"
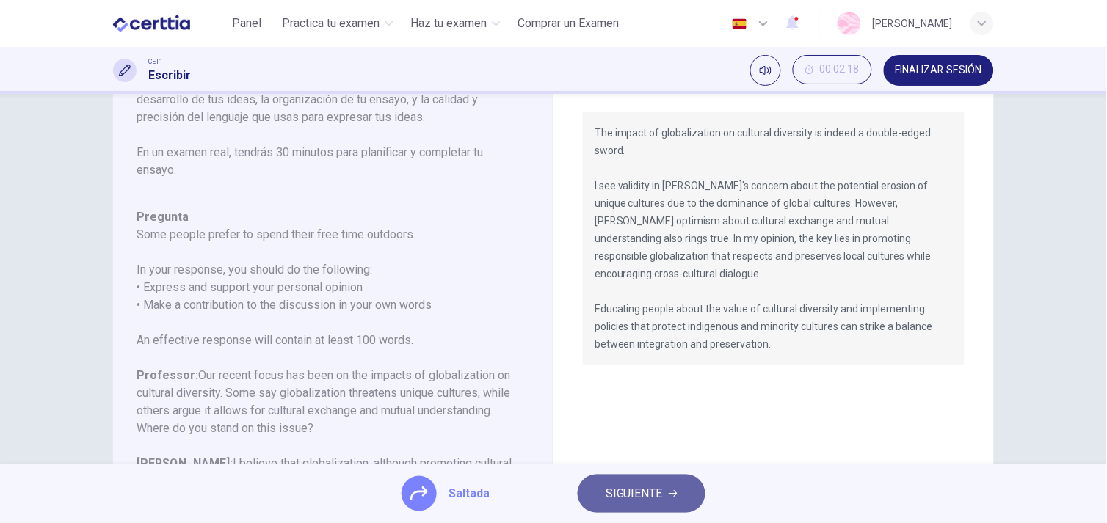
click at [625, 493] on span "SIGUIENTE" at bounding box center [634, 494] width 57 height 21
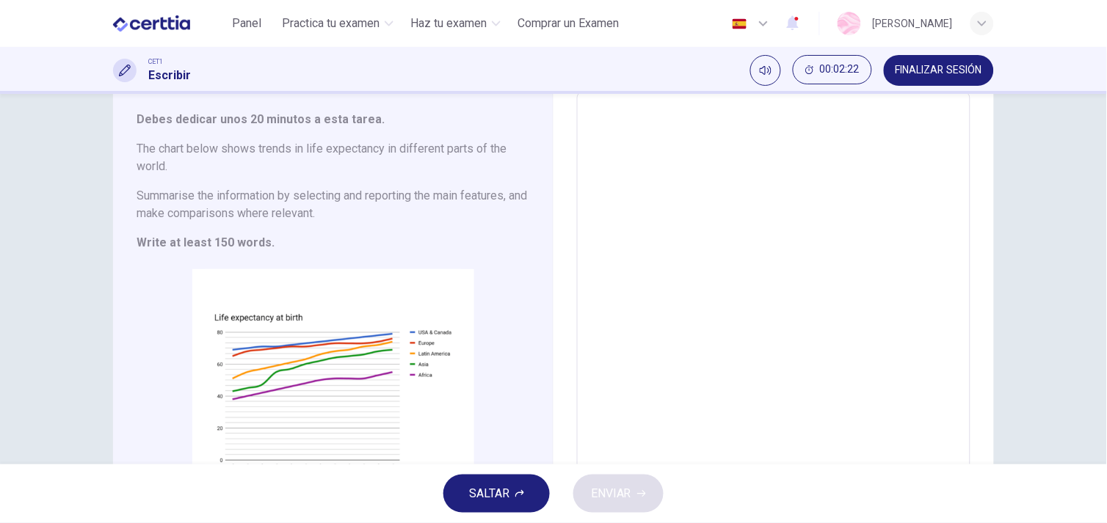
scroll to position [84, 0]
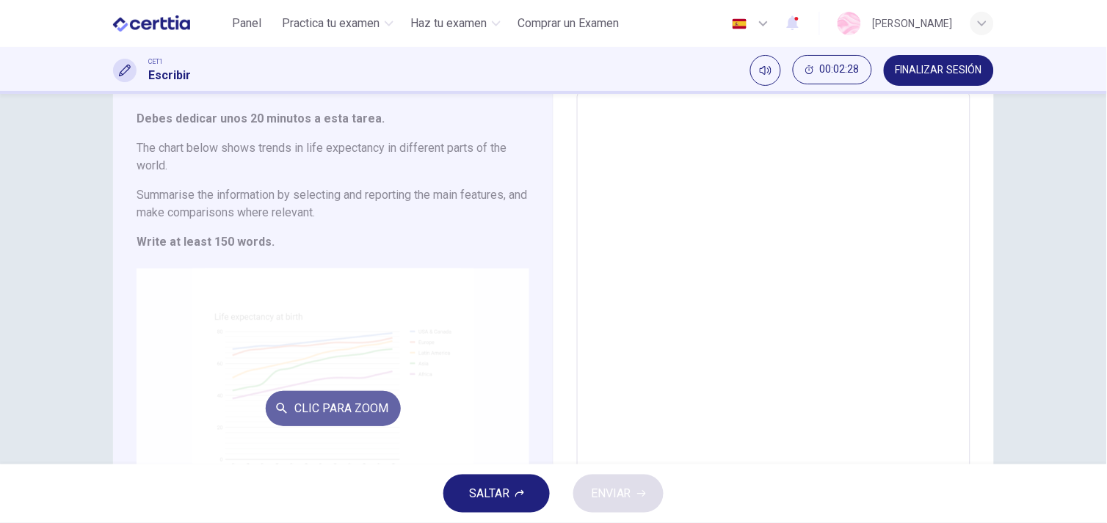
click at [332, 396] on button "Clic para zoom" at bounding box center [333, 408] width 135 height 35
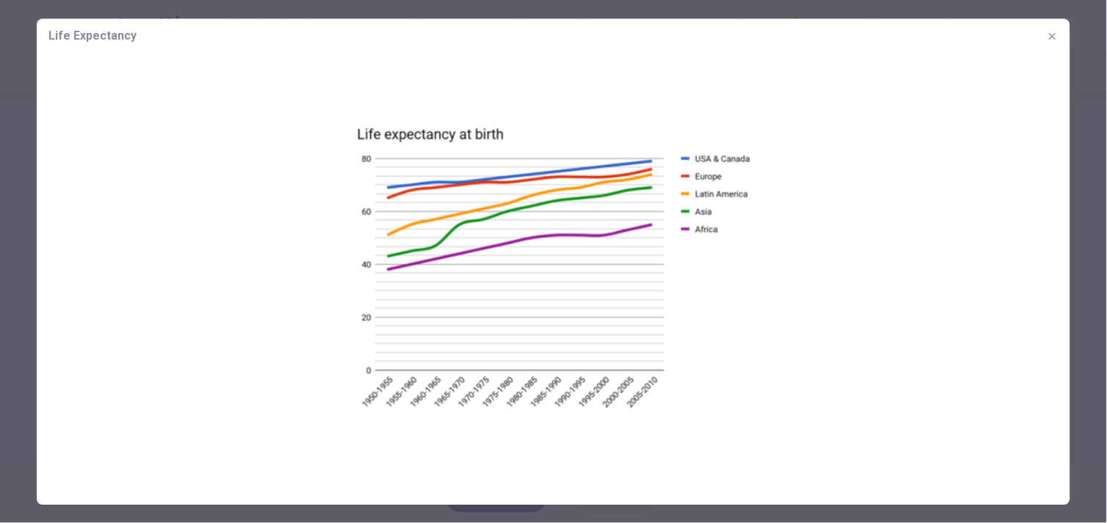
click at [1058, 35] on icon "button" at bounding box center [1053, 36] width 12 height 12
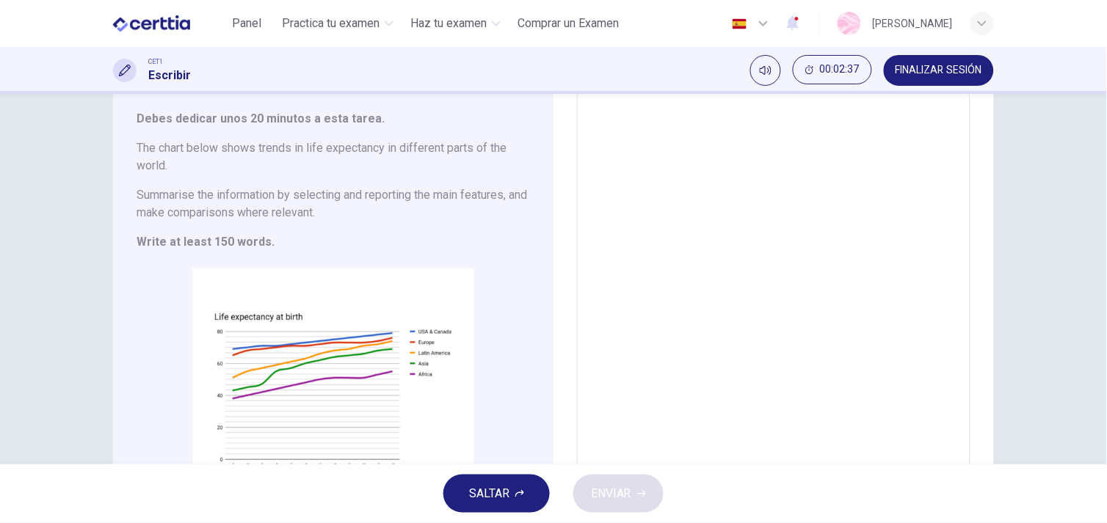
click at [498, 492] on span "SALTAR" at bounding box center [489, 494] width 40 height 21
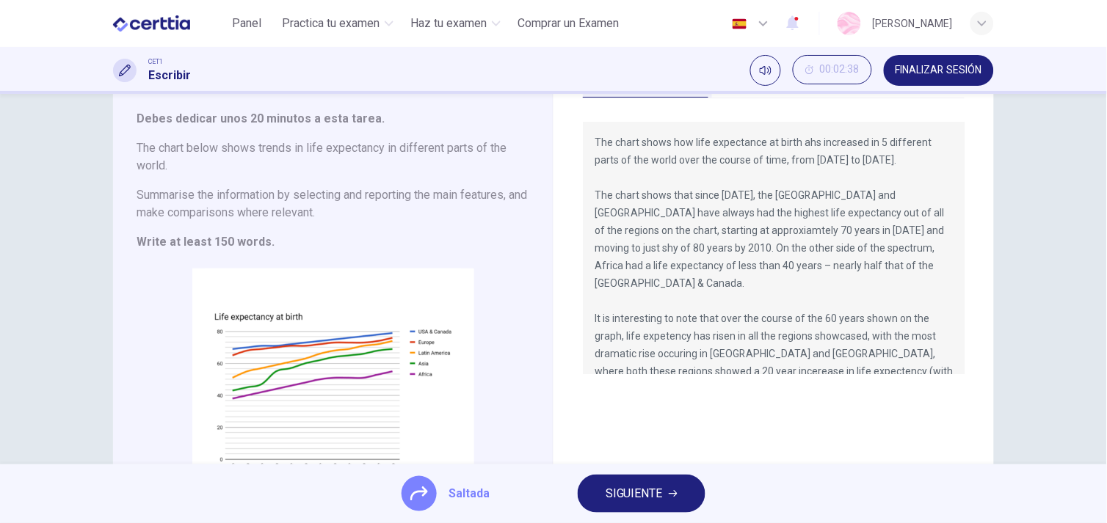
drag, startPoint x: 962, startPoint y: 266, endPoint x: 962, endPoint y: 327, distance: 60.9
click at [962, 327] on div "Respuesta de muestra The chart shows how life expectance at birth ahs increased…" at bounding box center [773, 309] width 440 height 538
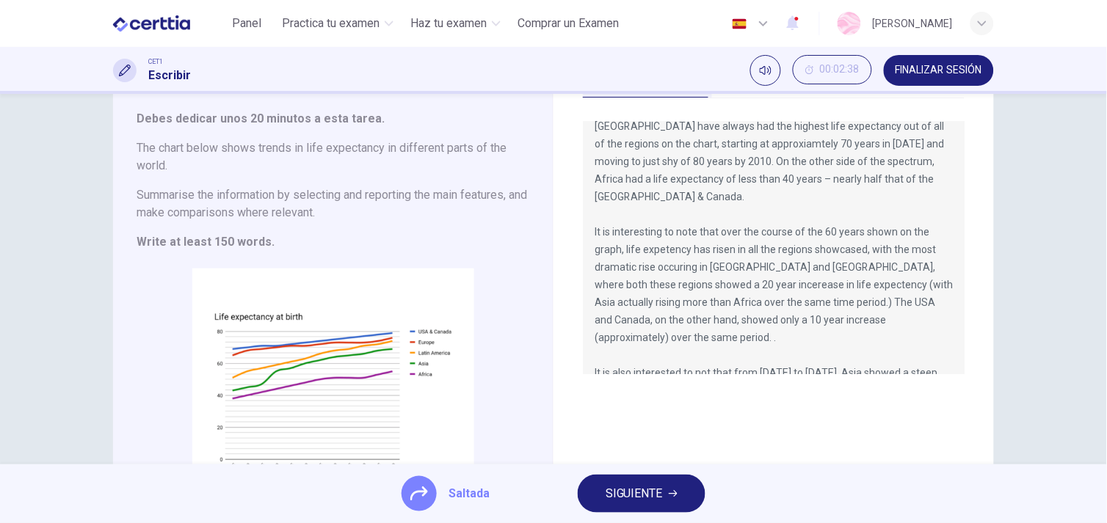
click at [659, 497] on span "SIGUIENTE" at bounding box center [634, 494] width 57 height 21
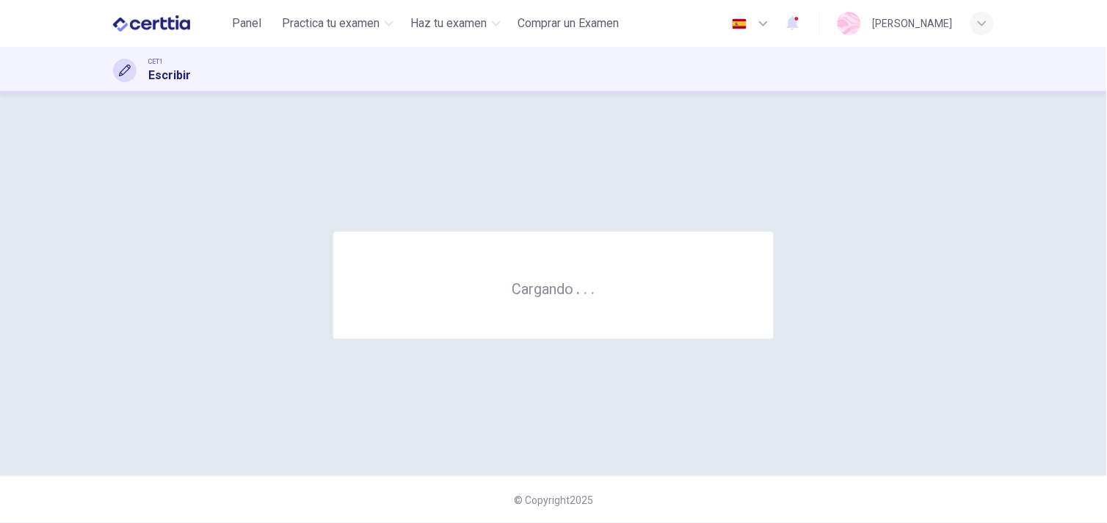
scroll to position [0, 0]
click at [659, 497] on div "© Copyright 2025" at bounding box center [553, 499] width 1107 height 47
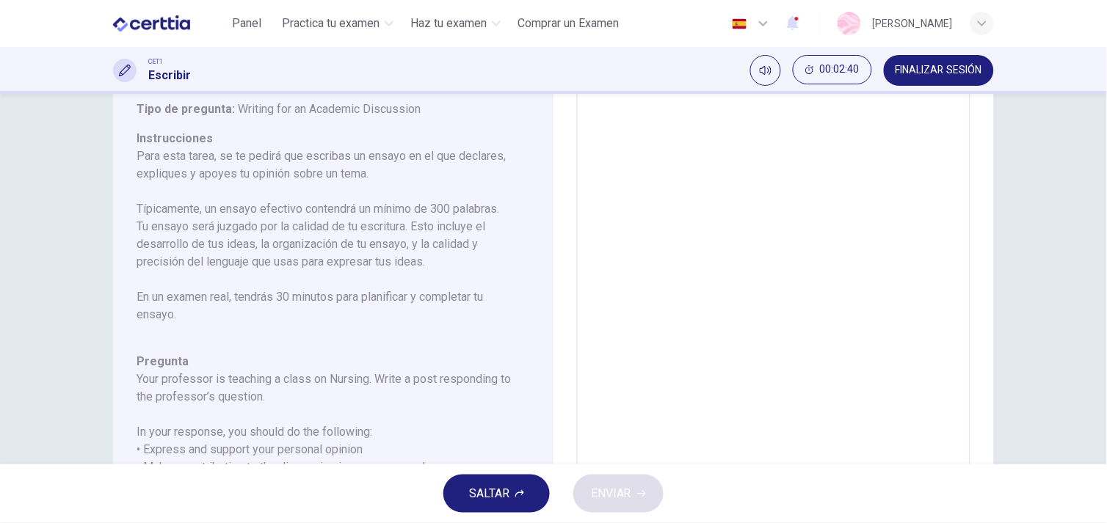
scroll to position [92, 0]
click at [533, 258] on div "Pregunta 6 Tipo de pregunta : Writing for an Academic Discussion Instrucciones …" at bounding box center [333, 329] width 440 height 595
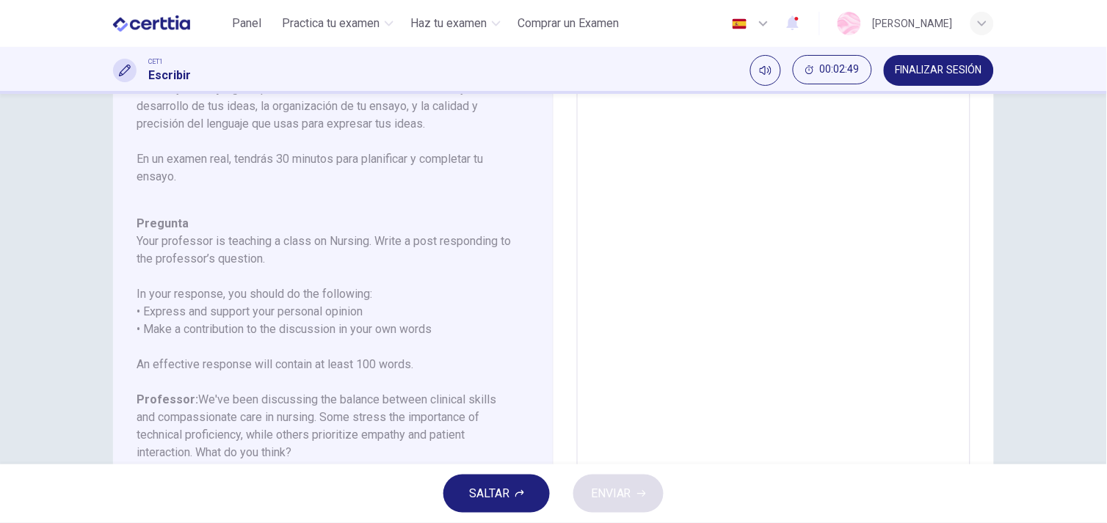
scroll to position [145, 0]
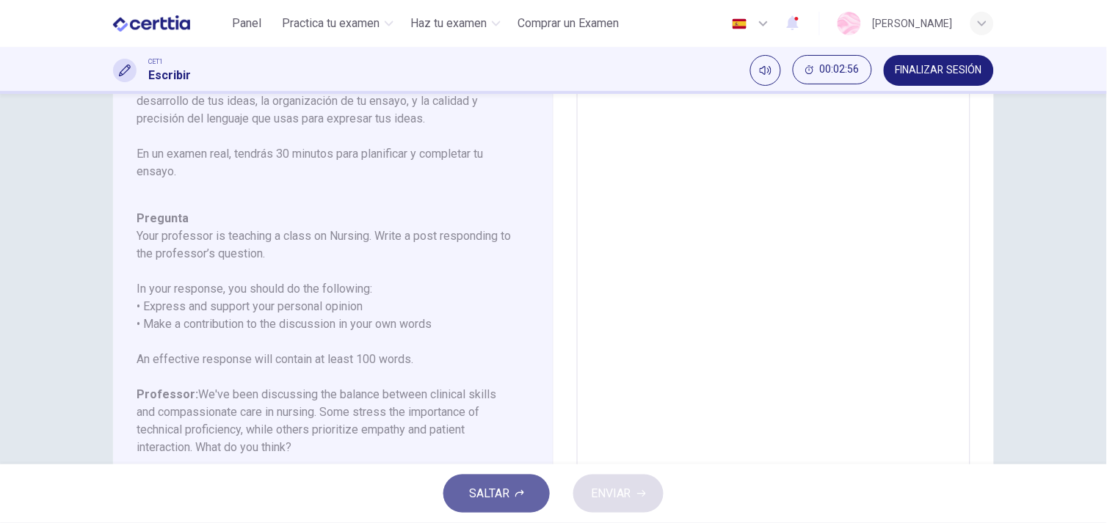
click at [487, 493] on span "SALTAR" at bounding box center [489, 494] width 40 height 21
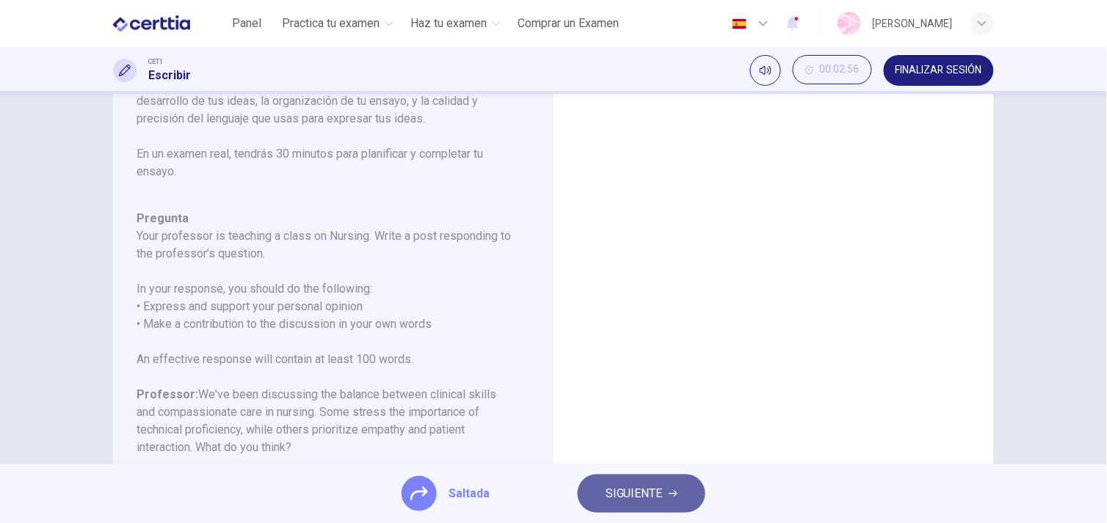
click at [659, 481] on button "SIGUIENTE" at bounding box center [642, 494] width 128 height 38
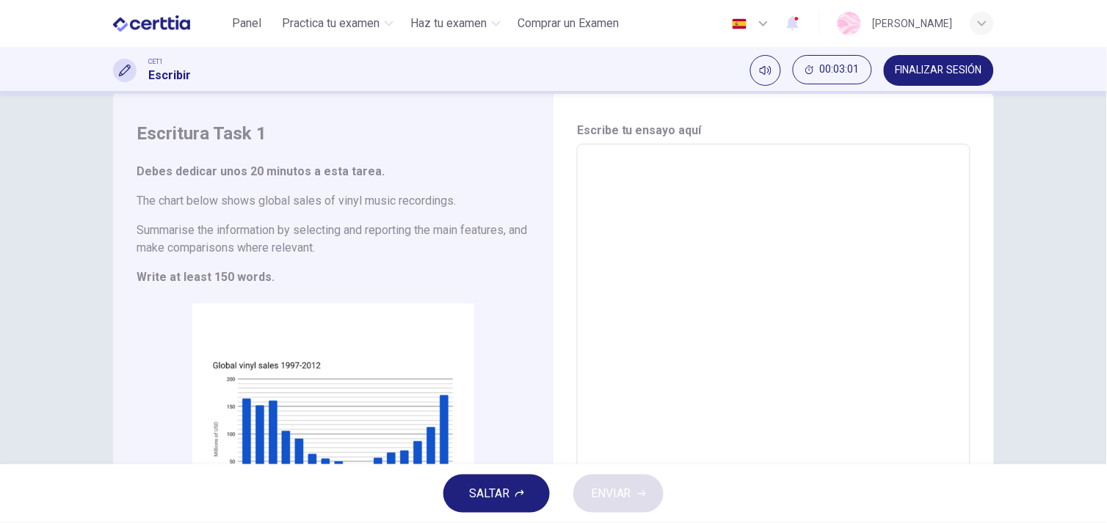
scroll to position [28, 0]
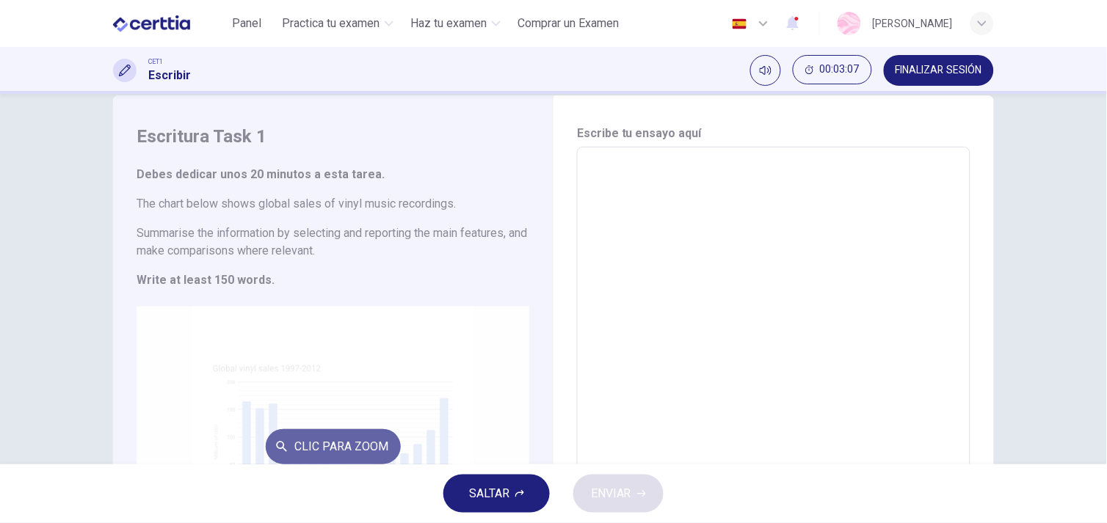
click at [362, 460] on button "Clic para zoom" at bounding box center [333, 446] width 135 height 35
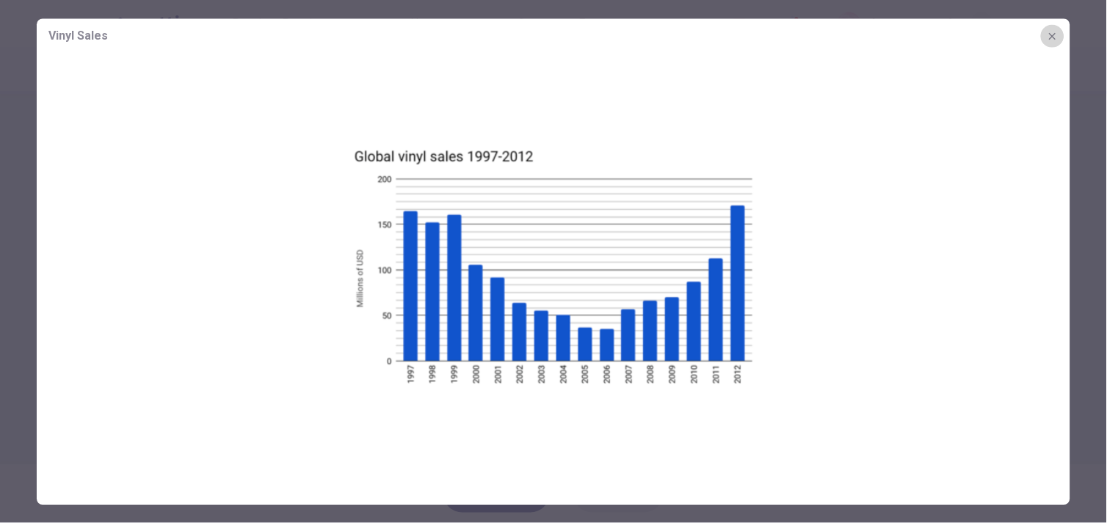
click at [1050, 42] on button "button" at bounding box center [1052, 35] width 23 height 23
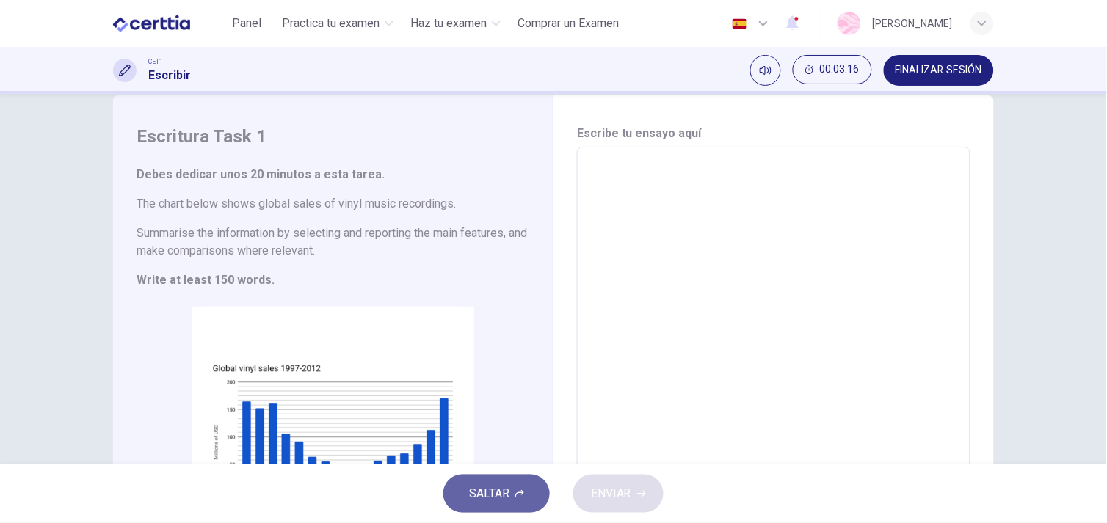
click at [500, 485] on span "SALTAR" at bounding box center [489, 494] width 40 height 21
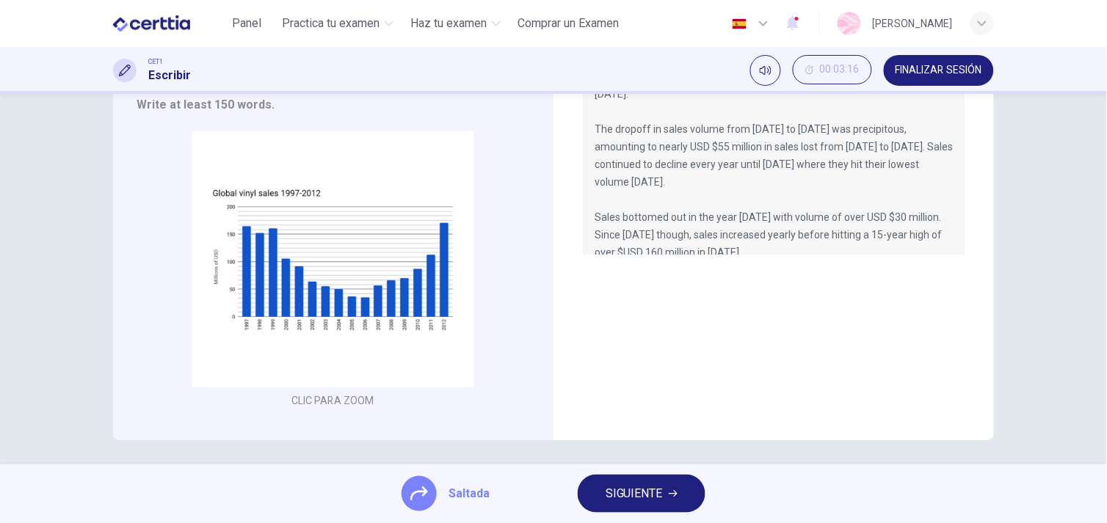
scroll to position [208, 0]
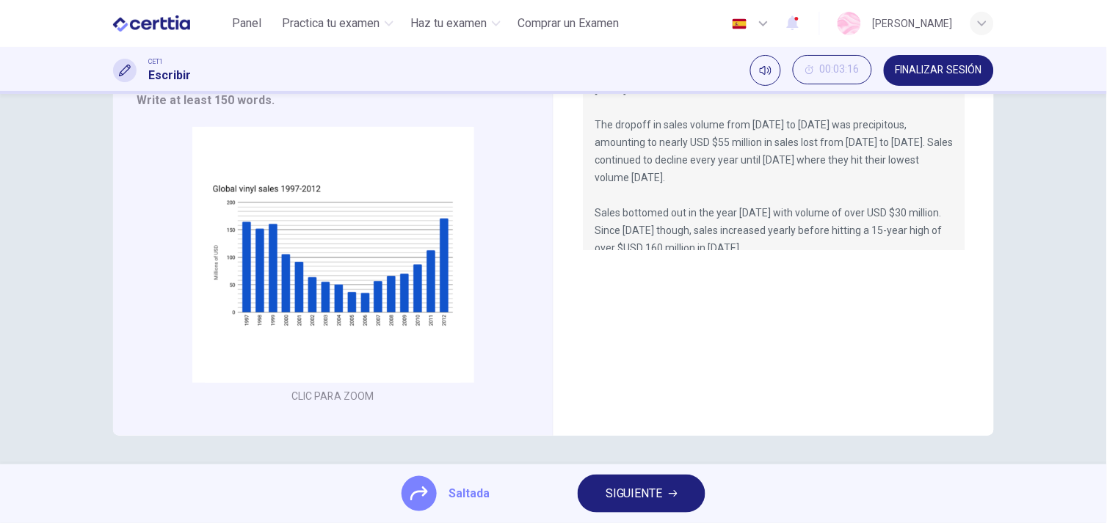
click at [640, 502] on span "SIGUIENTE" at bounding box center [634, 494] width 57 height 21
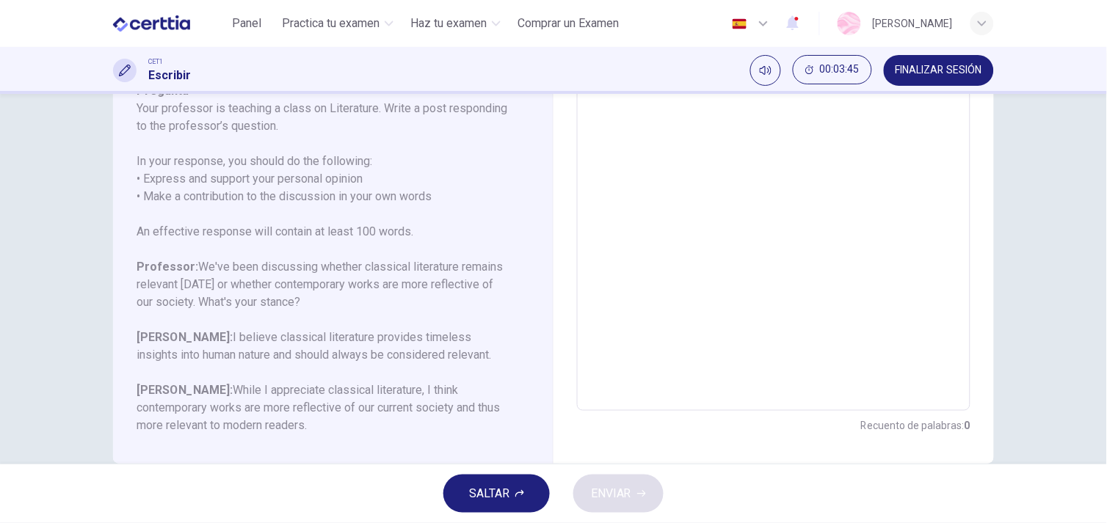
scroll to position [282, 0]
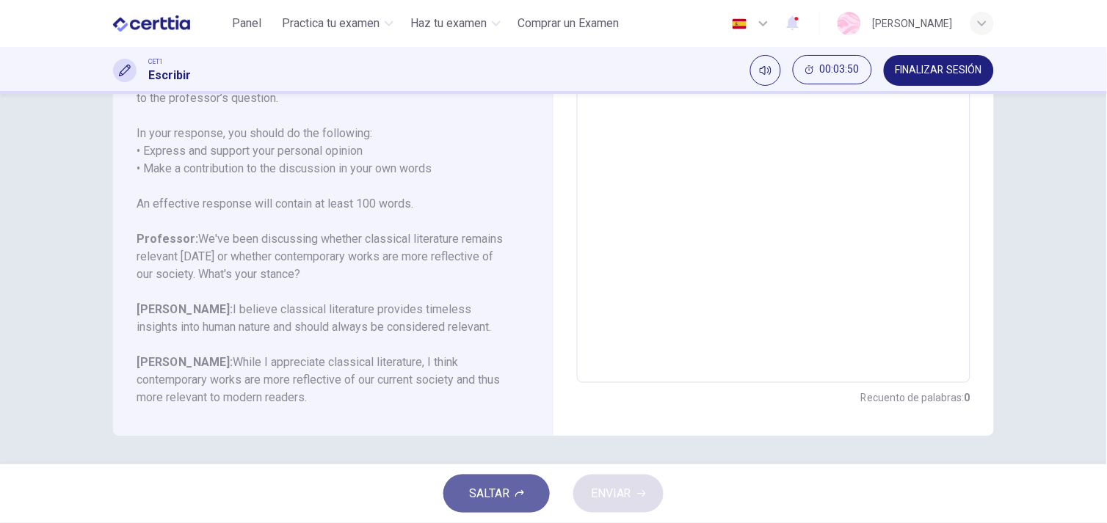
click at [515, 501] on button "SALTAR" at bounding box center [496, 494] width 106 height 38
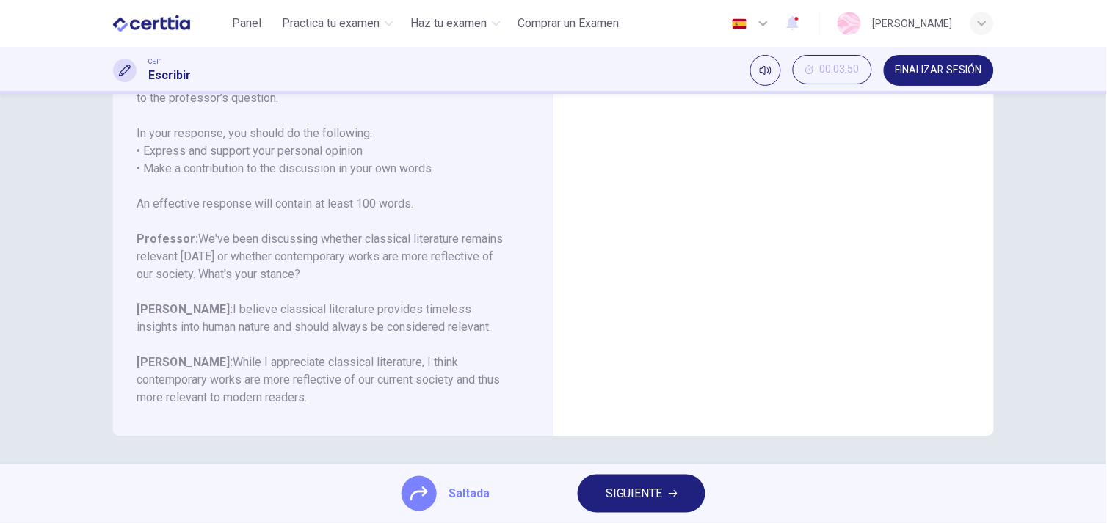
click at [679, 480] on button "SIGUIENTE" at bounding box center [642, 494] width 128 height 38
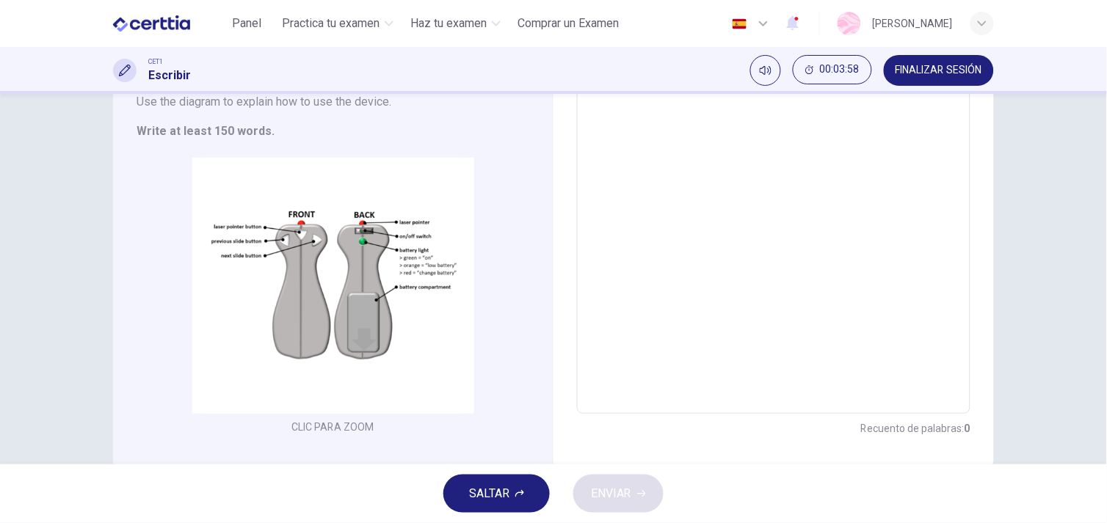
scroll to position [189, 0]
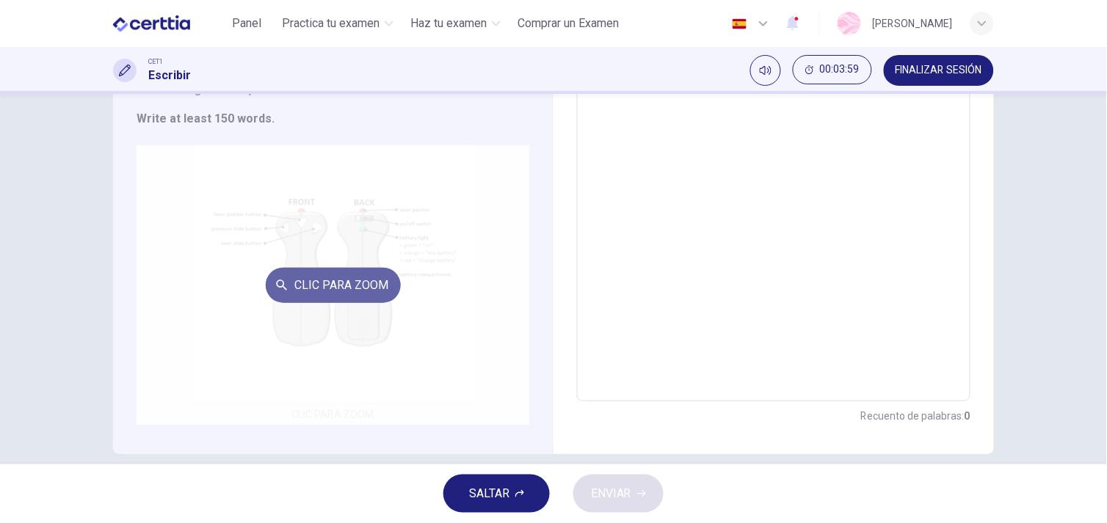
click at [371, 281] on button "Clic para zoom" at bounding box center [333, 285] width 135 height 35
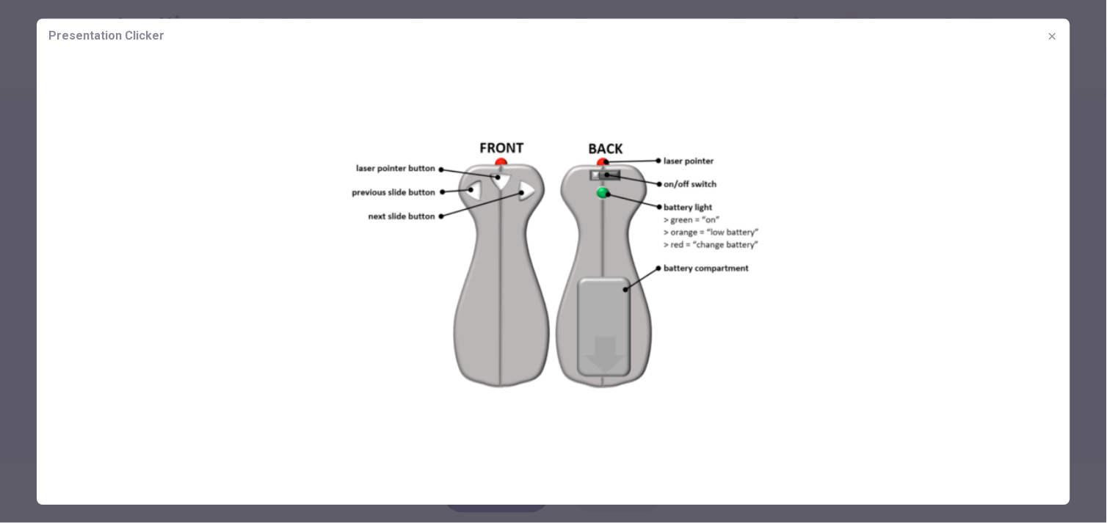
click at [1086, 121] on div at bounding box center [553, 261] width 1107 height 523
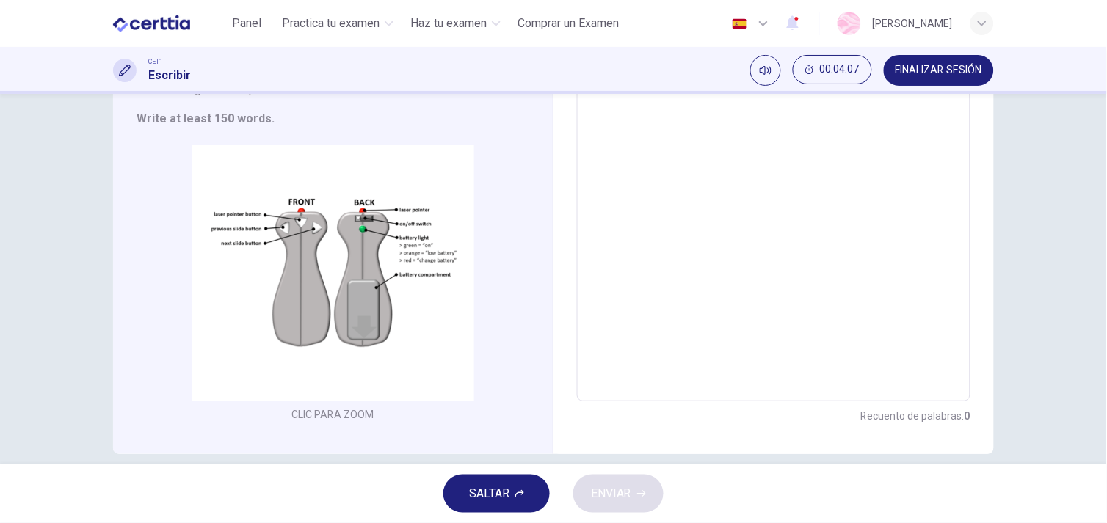
scroll to position [0, 0]
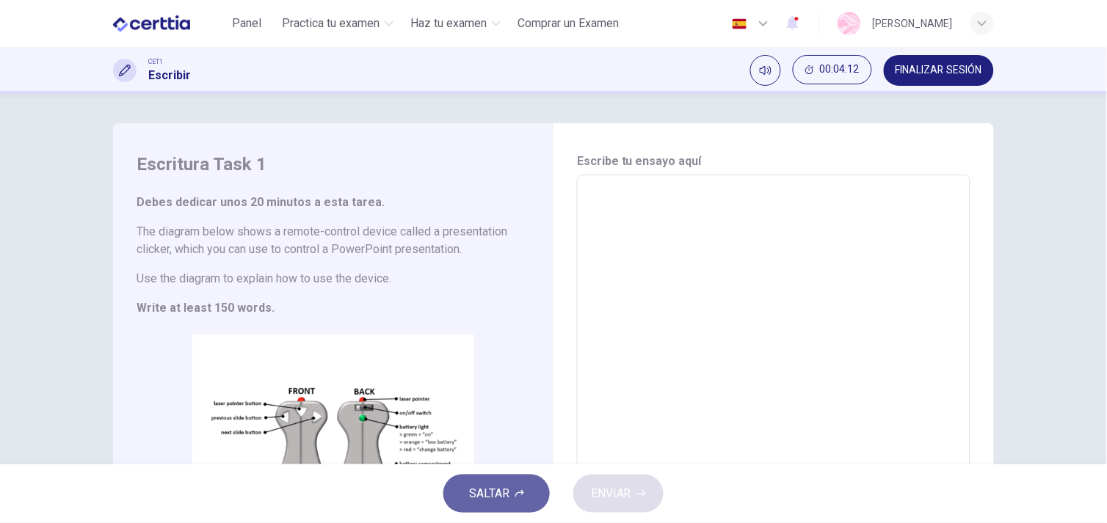
click at [540, 493] on button "SALTAR" at bounding box center [496, 494] width 106 height 38
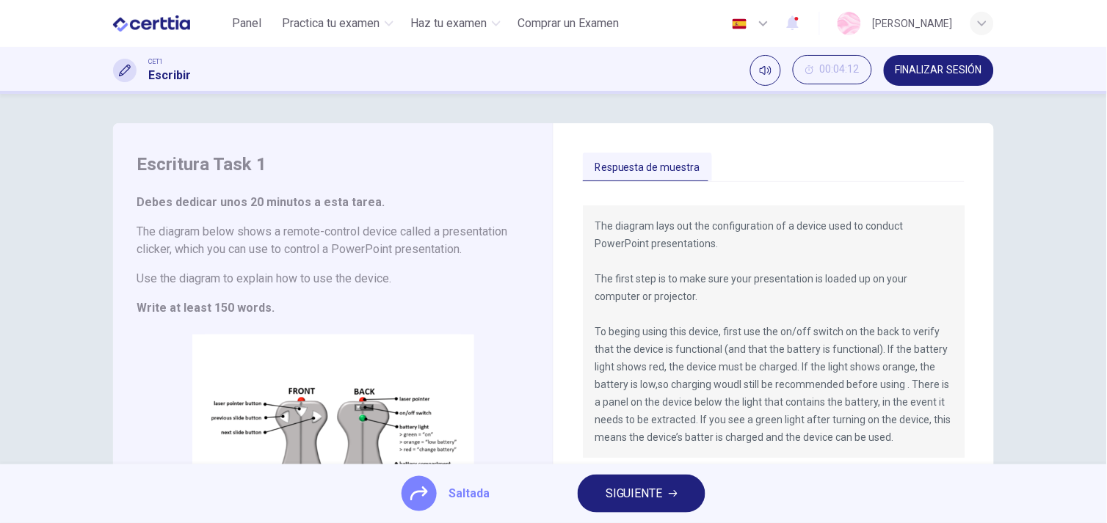
click at [691, 489] on button "SIGUIENTE" at bounding box center [642, 494] width 128 height 38
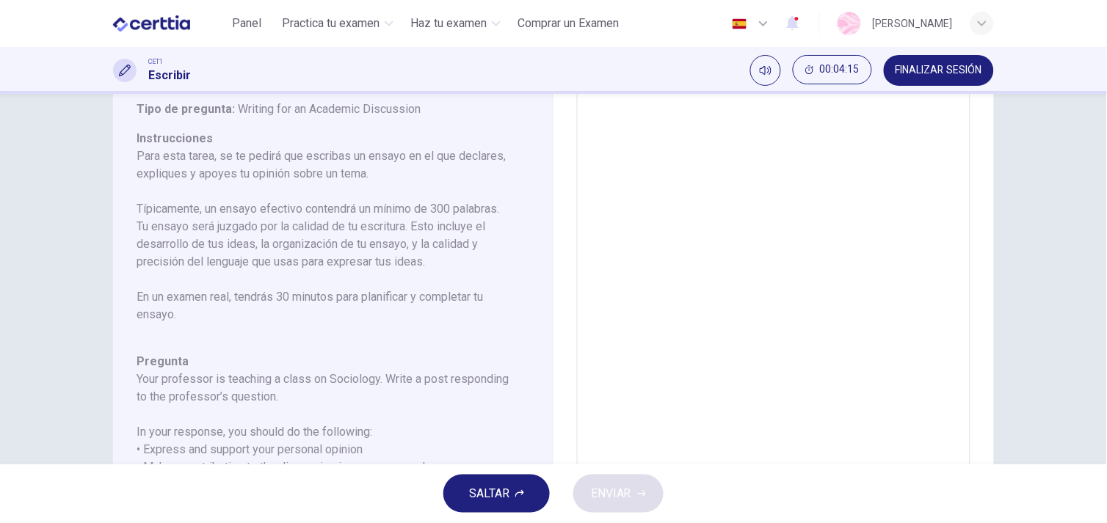
scroll to position [96, 0]
click at [543, 348] on div "Pregunta 10 Tipo de pregunta : Writing for an Academic Discussion Instrucciones…" at bounding box center [333, 324] width 440 height 595
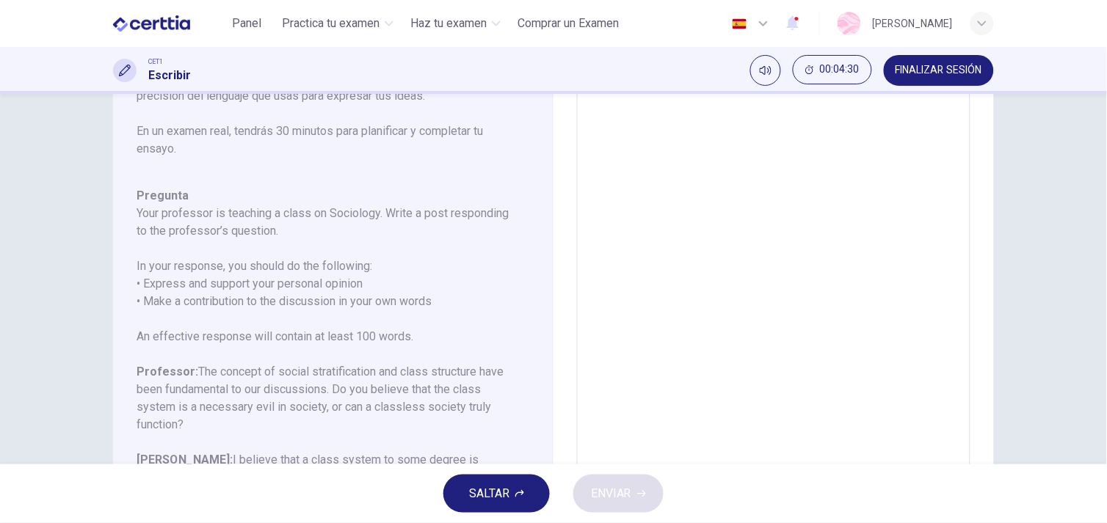
scroll to position [263, 0]
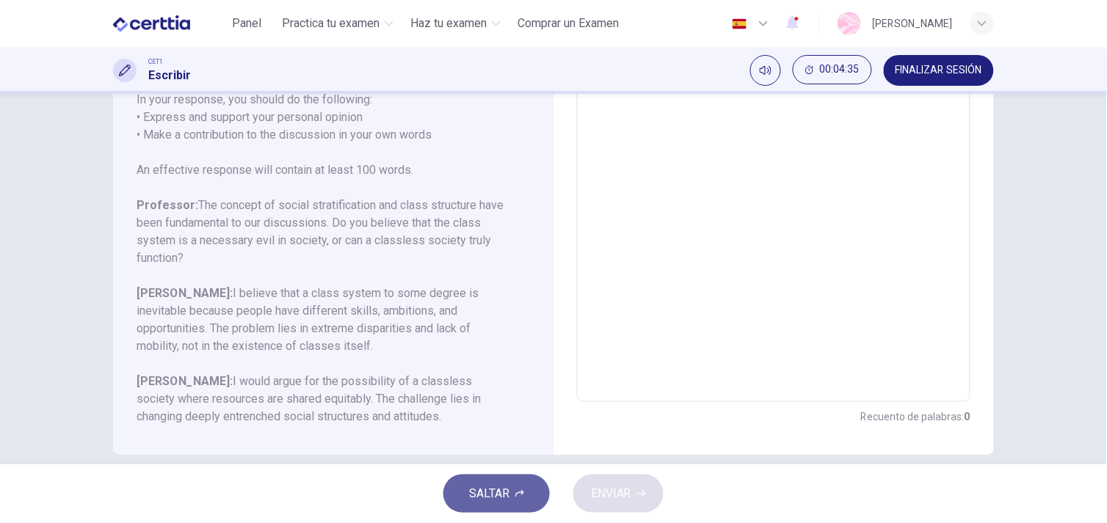
click at [520, 504] on button "SALTAR" at bounding box center [496, 494] width 106 height 38
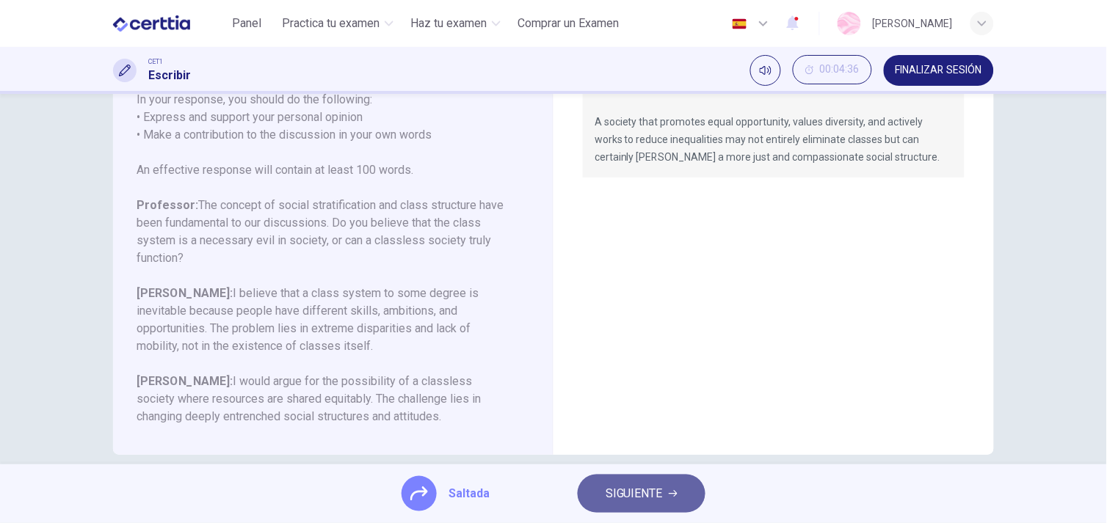
click at [673, 503] on button "SIGUIENTE" at bounding box center [642, 494] width 128 height 38
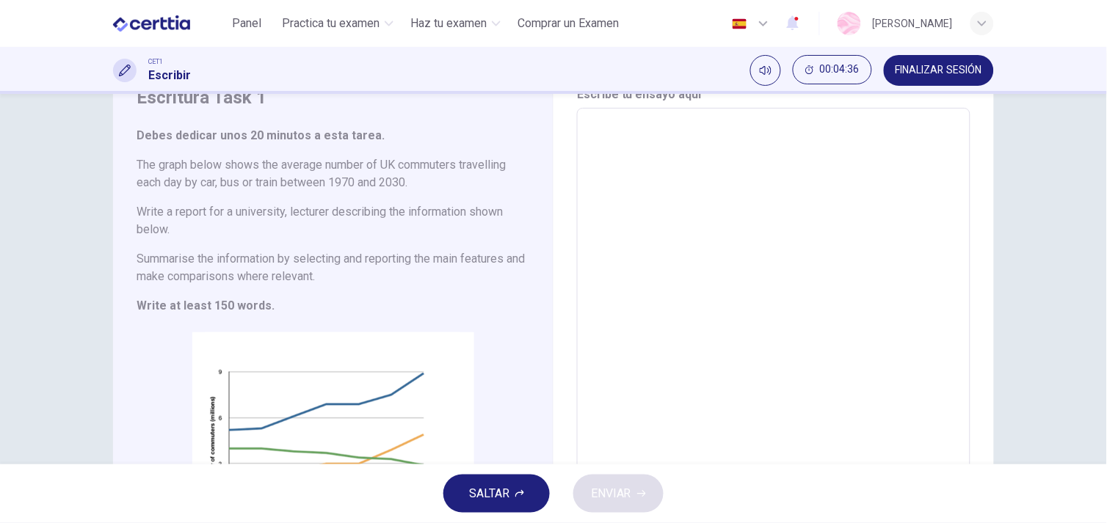
scroll to position [78, 0]
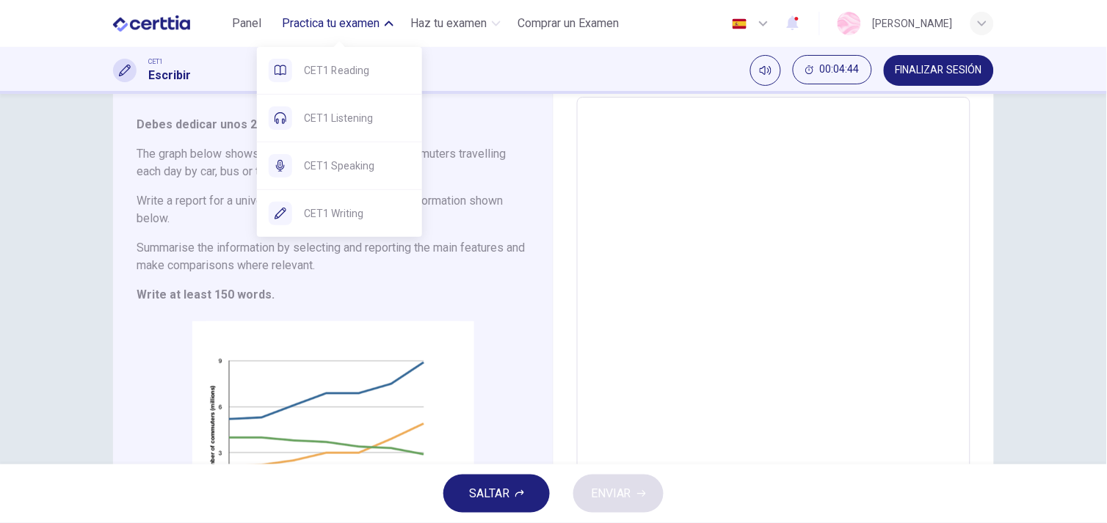
click at [356, 20] on span "Practica tu examen" at bounding box center [332, 24] width 98 height 18
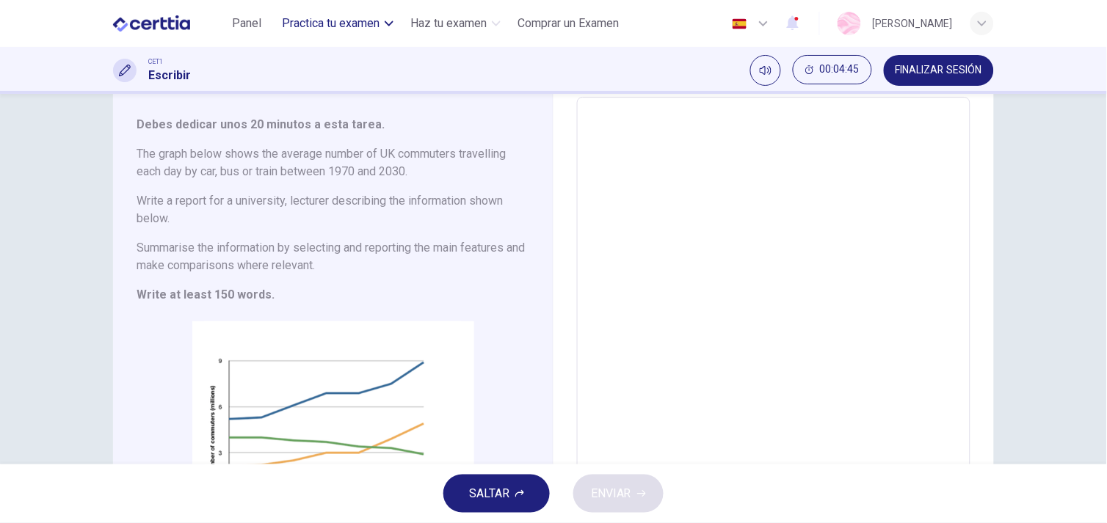
click at [356, 26] on span "Practica tu examen" at bounding box center [332, 24] width 98 height 18
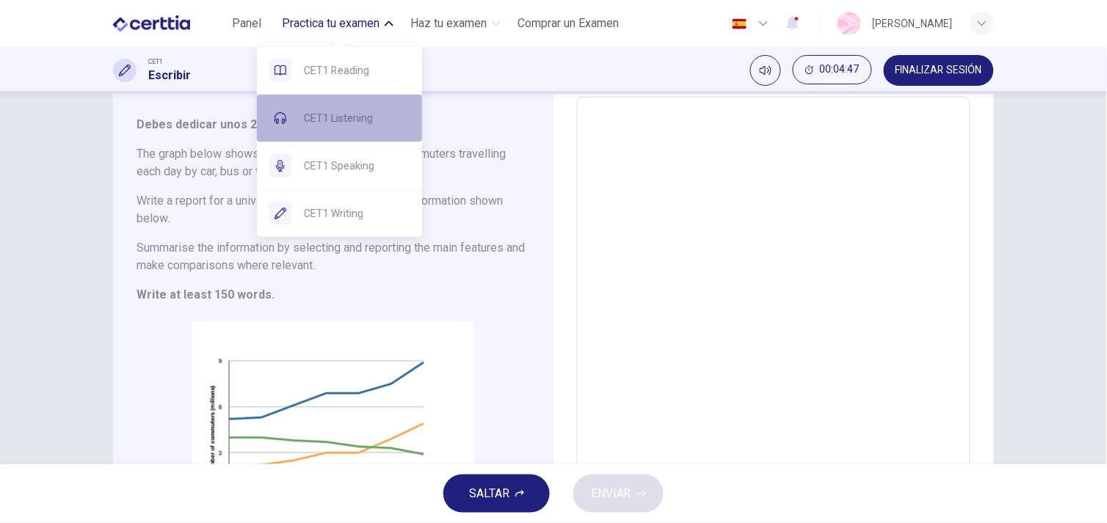
click at [345, 118] on span "CET1 Listening" at bounding box center [357, 118] width 106 height 18
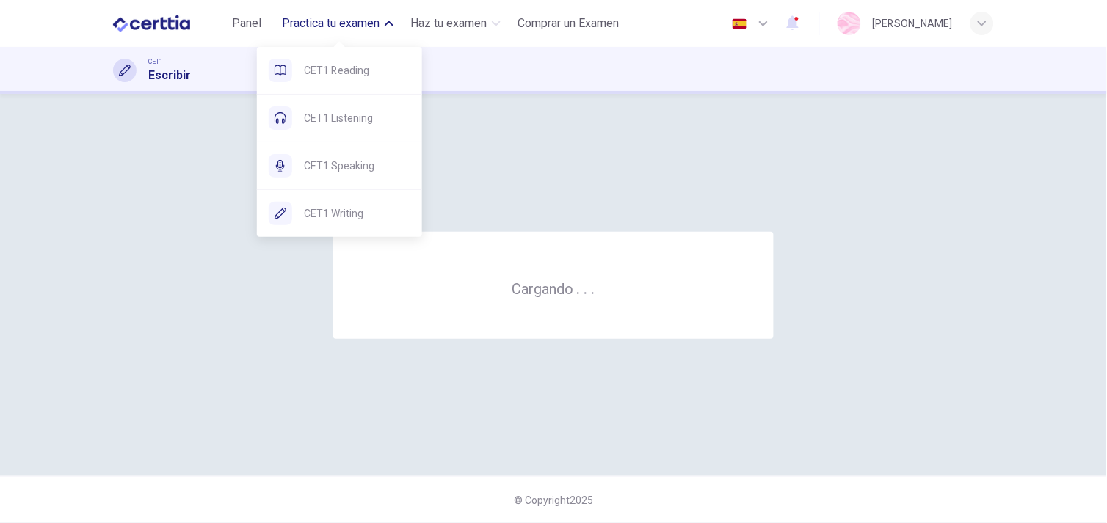
scroll to position [0, 0]
